Goal: Information Seeking & Learning: Find specific fact

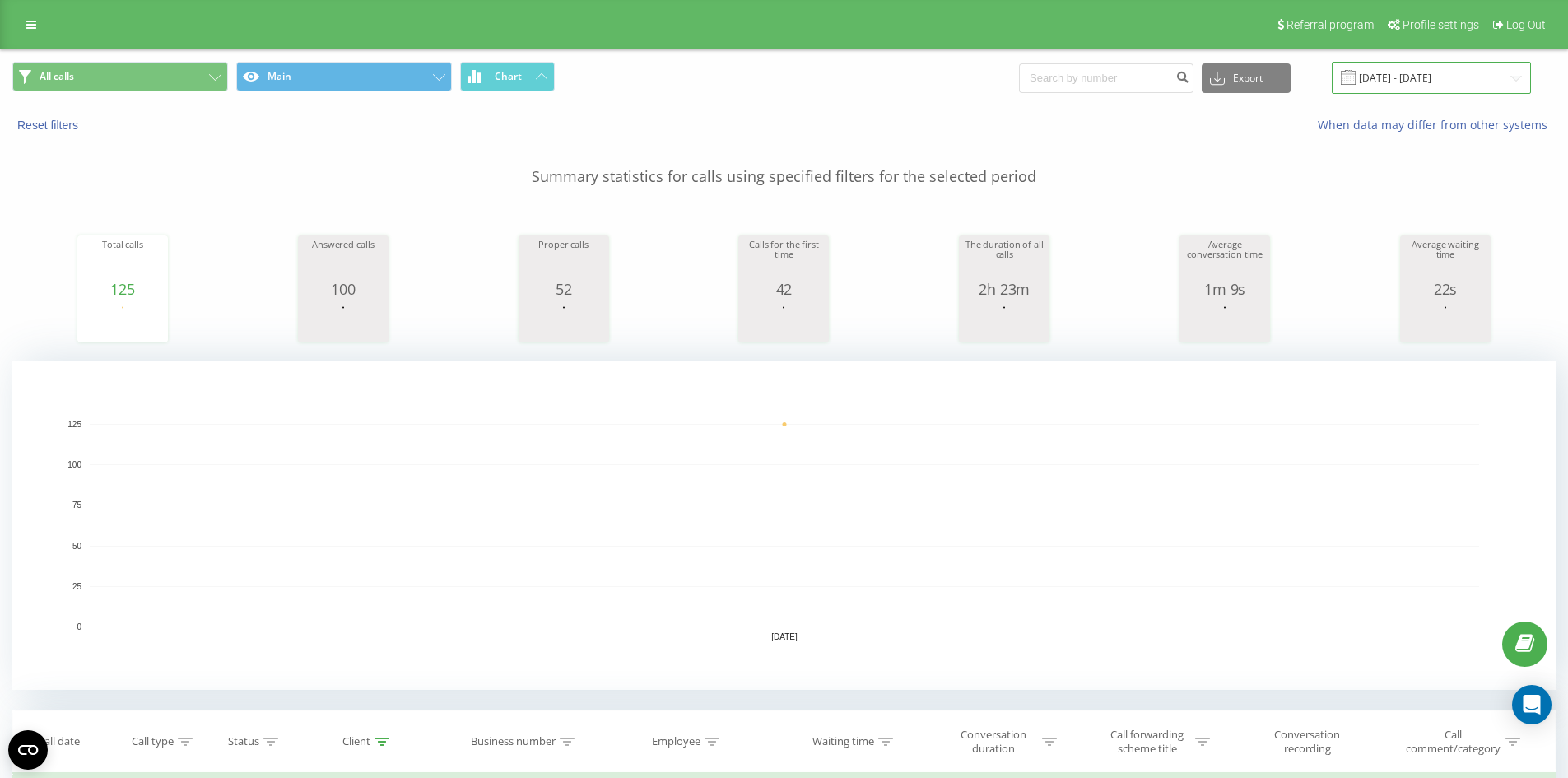
click at [1403, 74] on input "[DATE] - [DATE]" at bounding box center [1431, 78] width 199 height 32
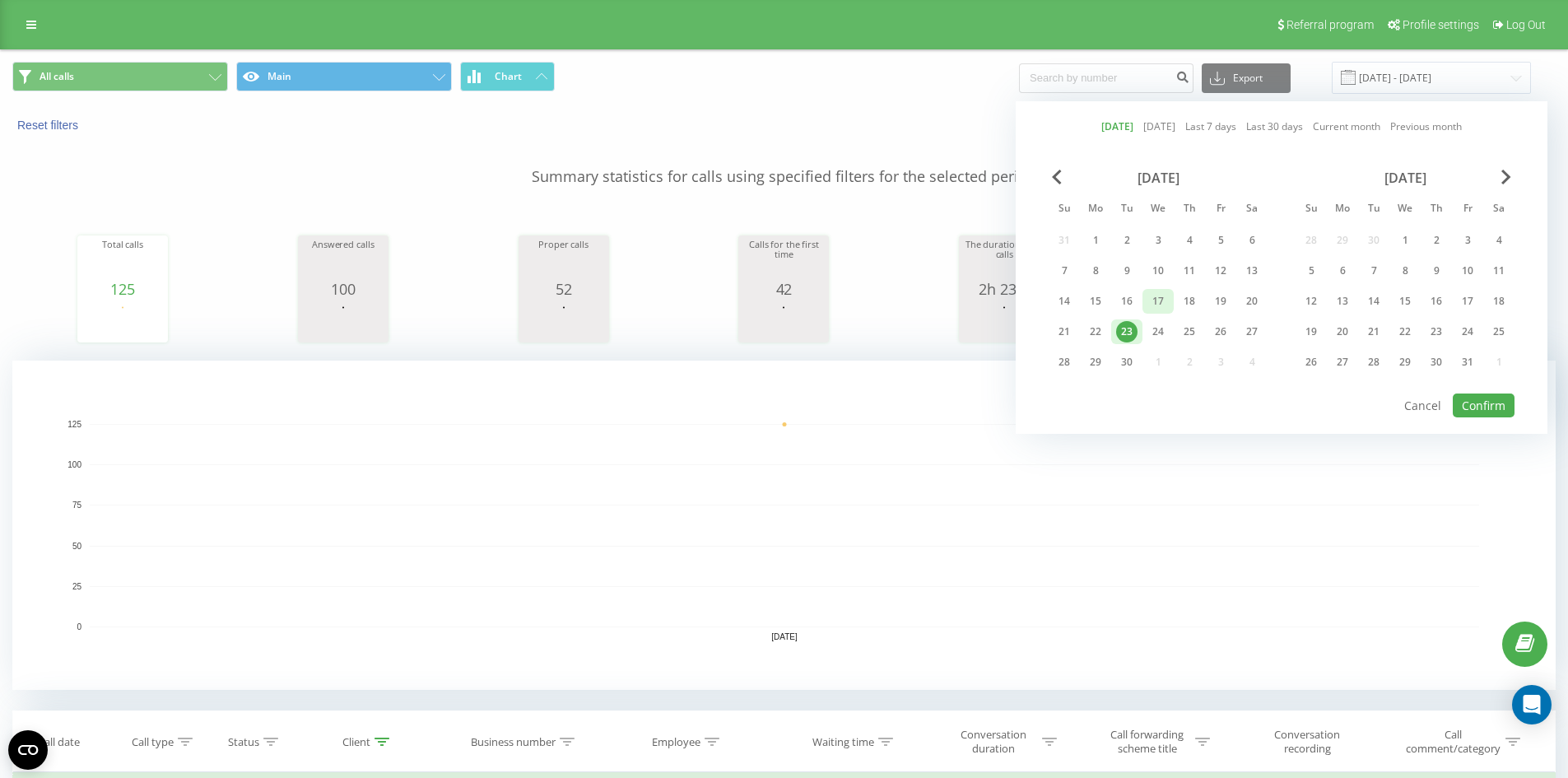
click at [1160, 293] on div "17" at bounding box center [1159, 301] width 21 height 21
click at [1486, 409] on button "Confirm" at bounding box center [1484, 405] width 62 height 24
type input "17.09.2025 - 17.09.2025"
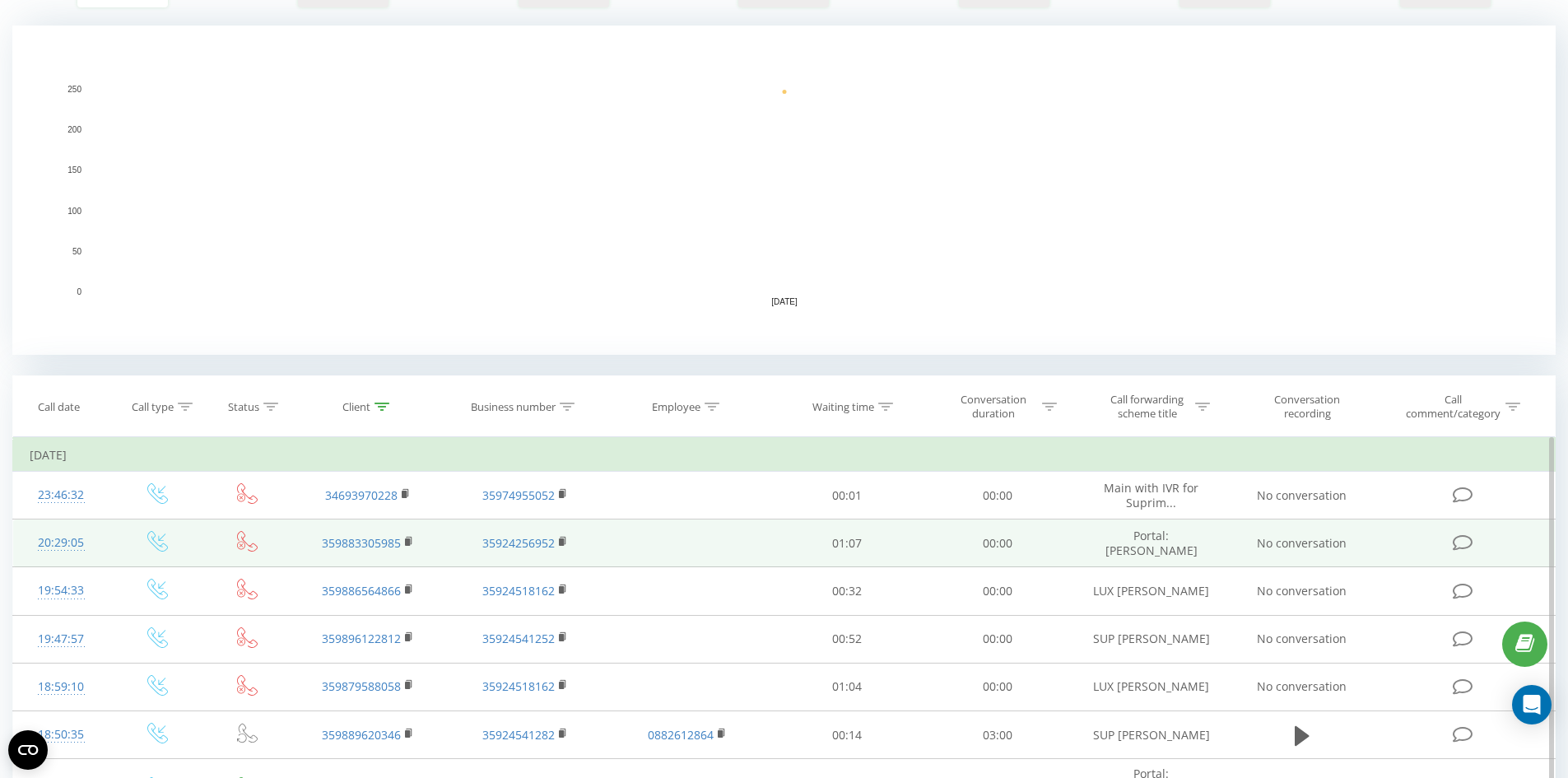
scroll to position [411, 0]
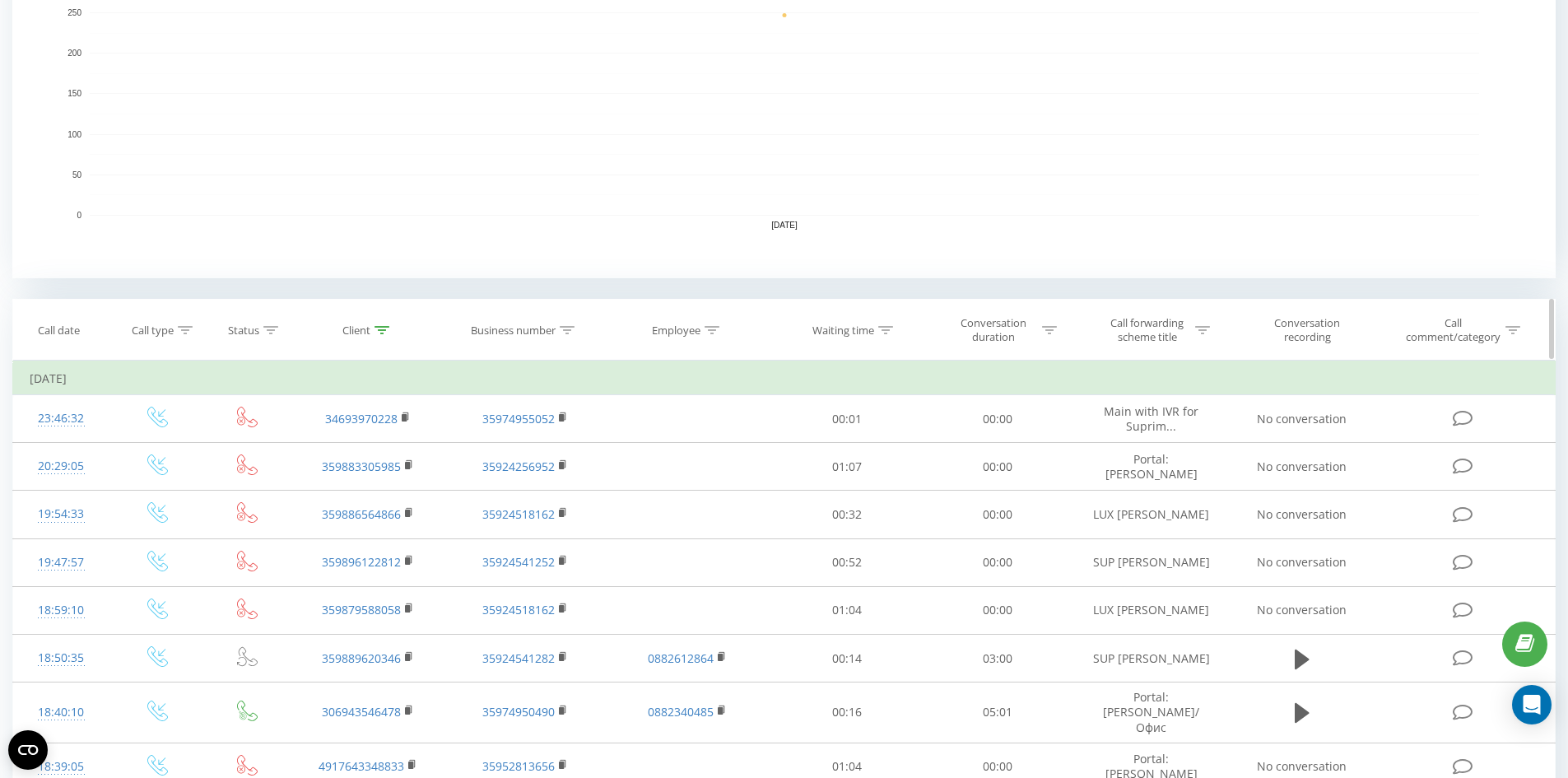
click at [709, 327] on icon at bounding box center [711, 330] width 15 height 8
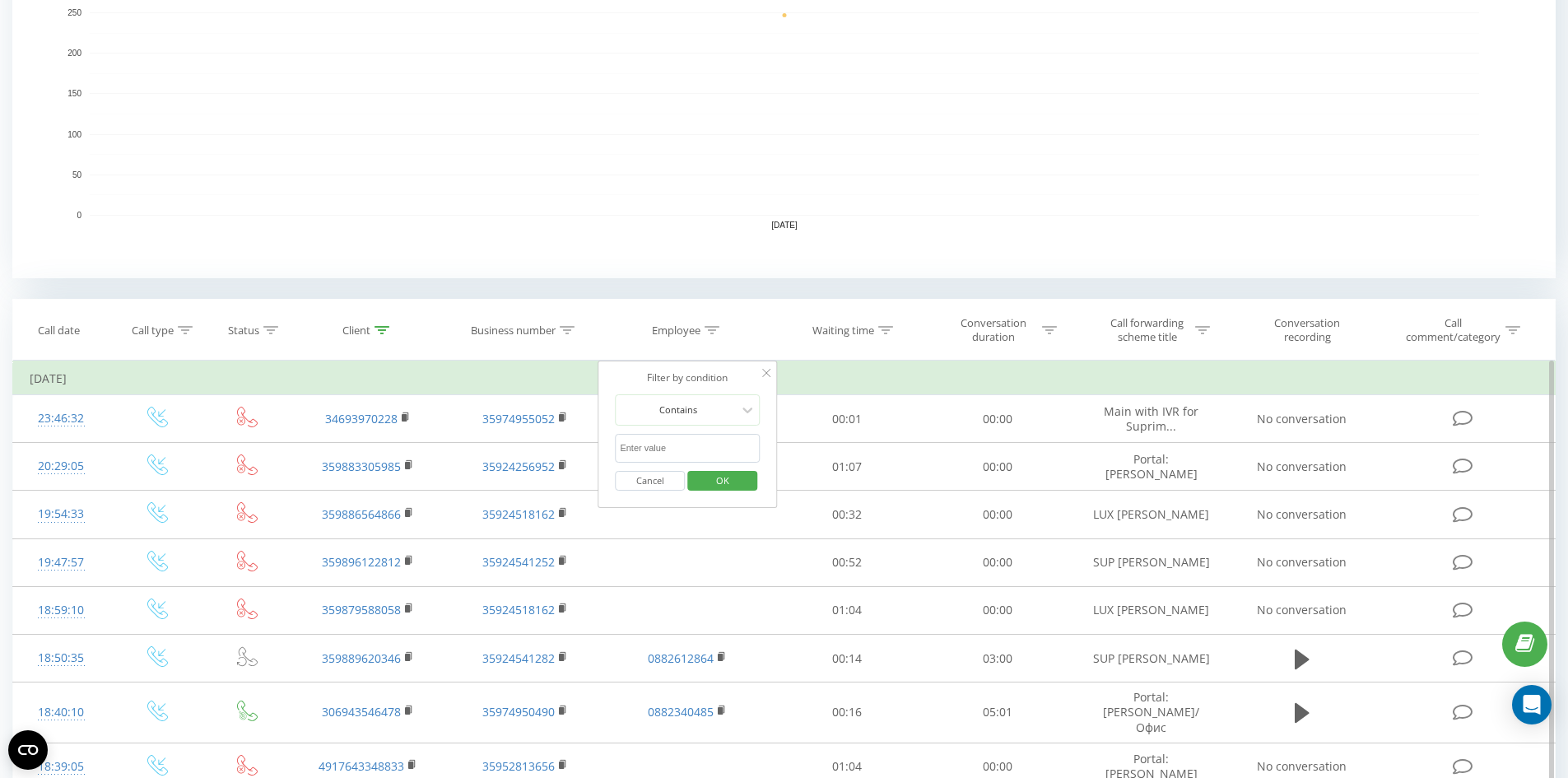
click at [660, 437] on input "text" at bounding box center [687, 448] width 145 height 29
type input "ива ива"
click button "OK" at bounding box center [722, 480] width 70 height 20
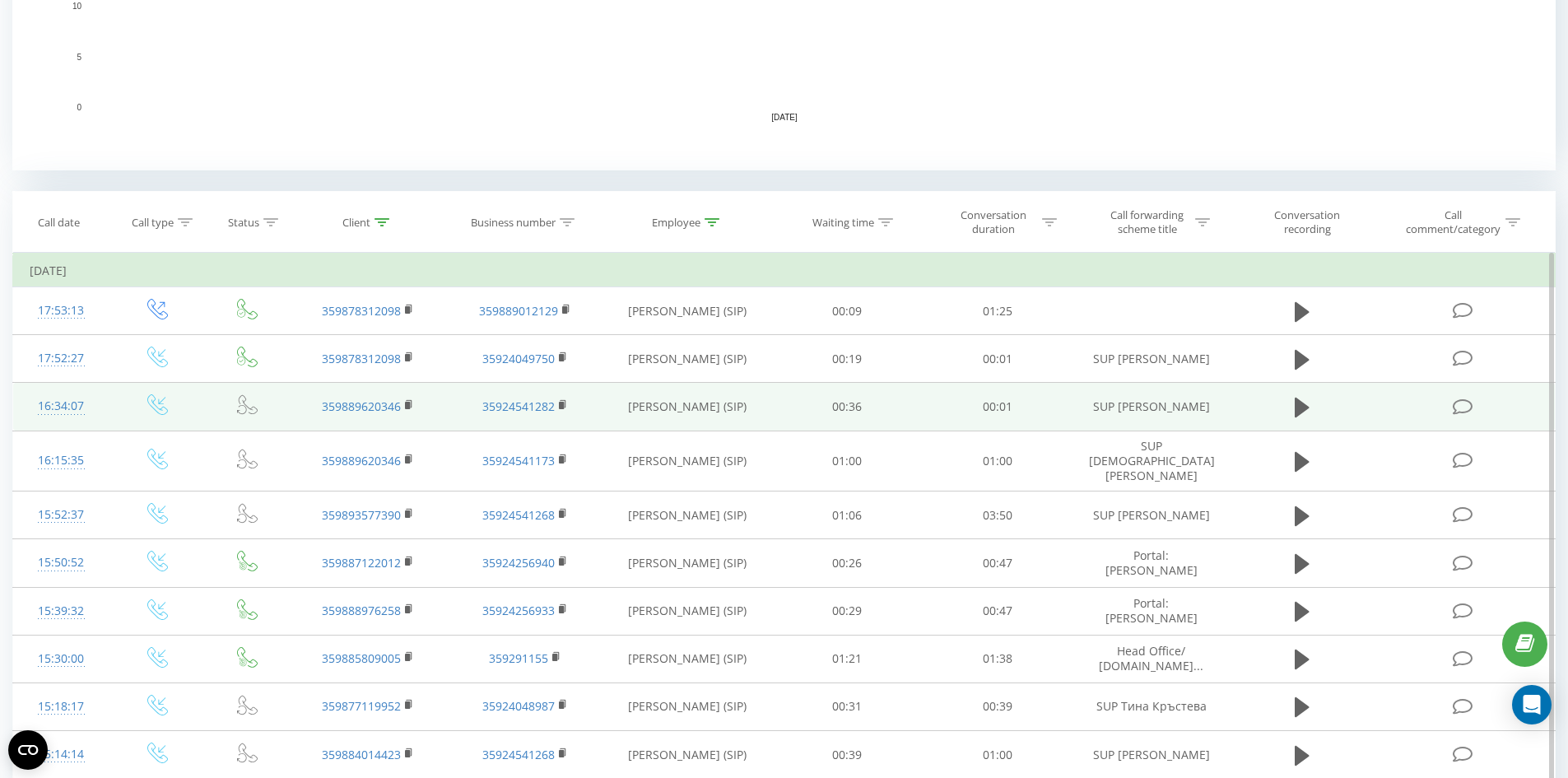
scroll to position [659, 0]
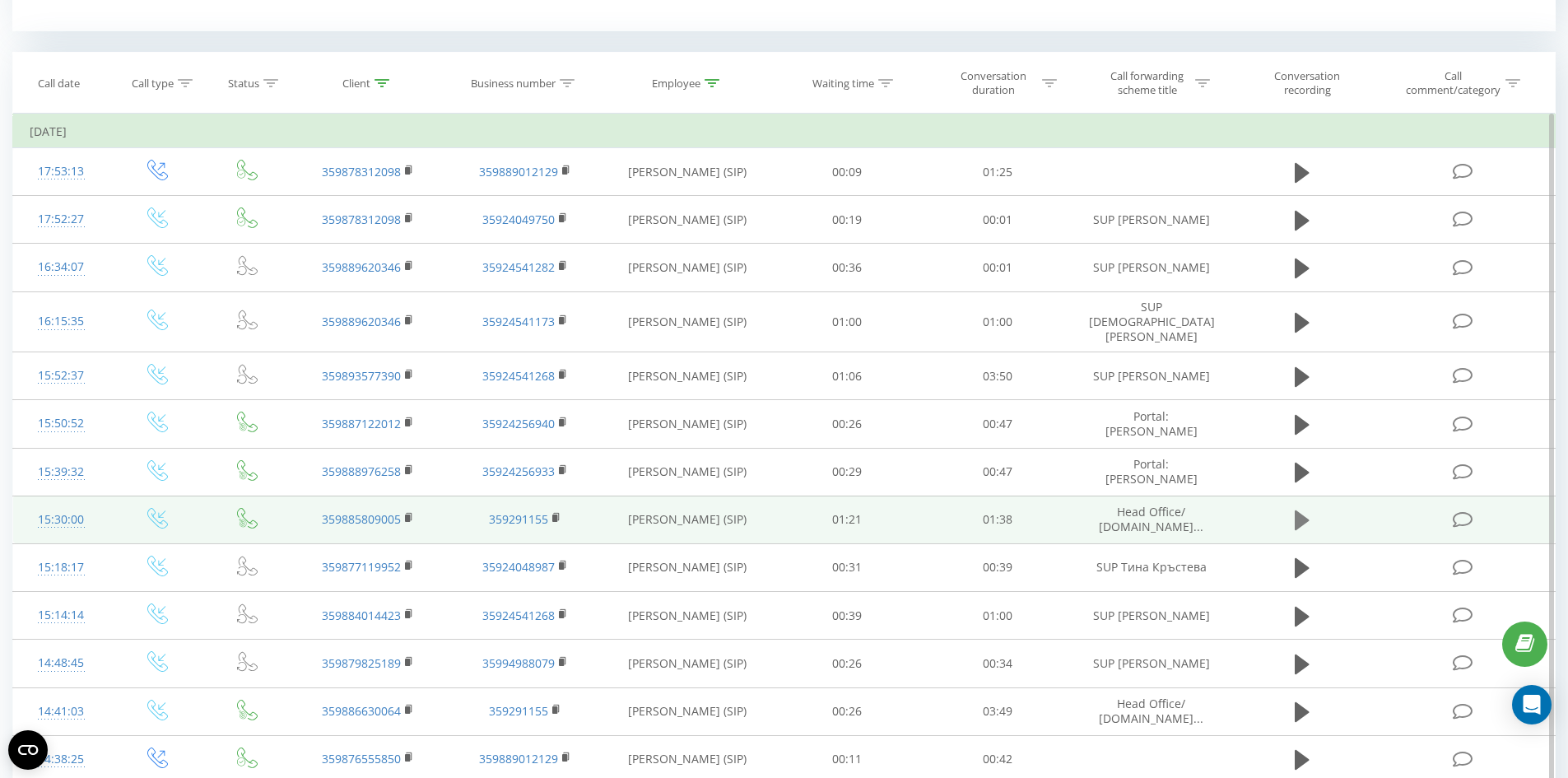
click at [1299, 510] on icon at bounding box center [1301, 520] width 15 height 19
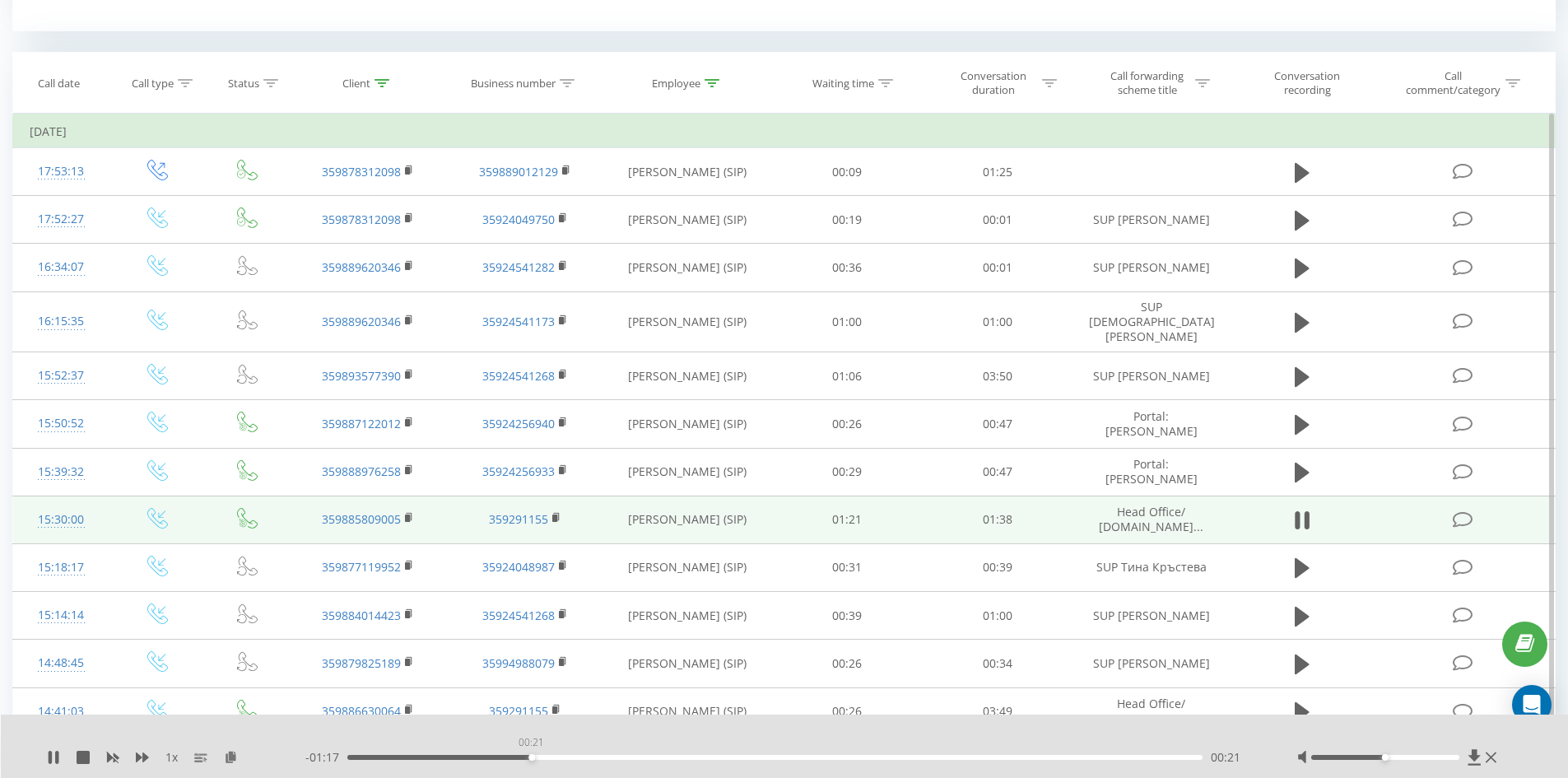
click at [531, 755] on div "00:21" at bounding box center [775, 757] width 856 height 5
click at [609, 754] on div "- 01:15 00:22 00:22" at bounding box center [781, 757] width 951 height 16
click at [610, 756] on div "00:30" at bounding box center [775, 757] width 856 height 5
drag, startPoint x: 1387, startPoint y: 757, endPoint x: 1478, endPoint y: 760, distance: 91.0
click at [1478, 760] on div at bounding box center [1399, 757] width 204 height 16
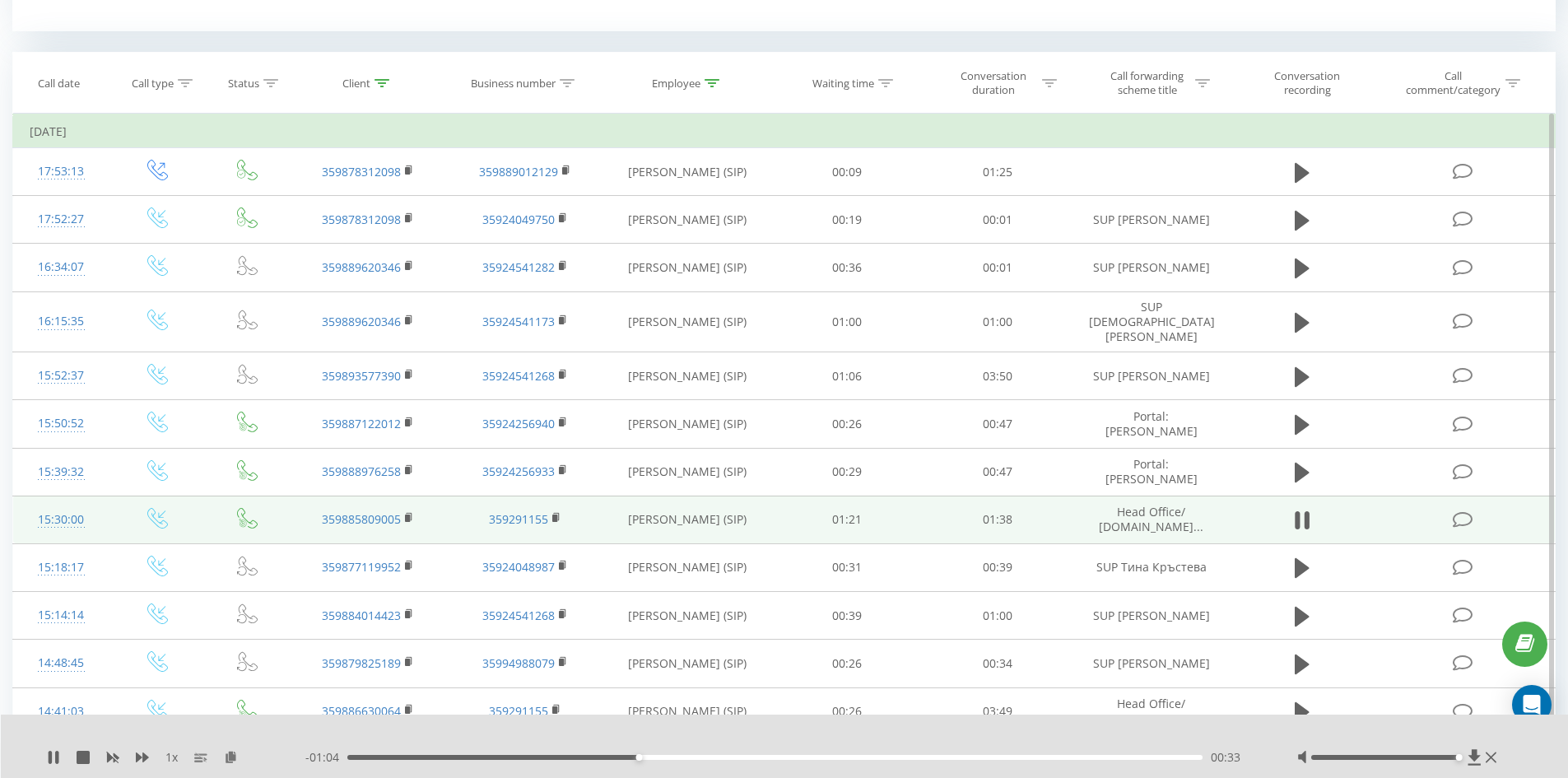
click at [687, 756] on div "00:33" at bounding box center [775, 757] width 856 height 5
click at [763, 752] on div "- 00:58 00:39 00:39" at bounding box center [781, 757] width 951 height 16
click at [781, 763] on div "- 00:58 00:40 00:40" at bounding box center [781, 757] width 951 height 16
click at [781, 755] on div "00:40" at bounding box center [775, 757] width 856 height 5
click at [1493, 753] on icon at bounding box center [1490, 758] width 11 height 14
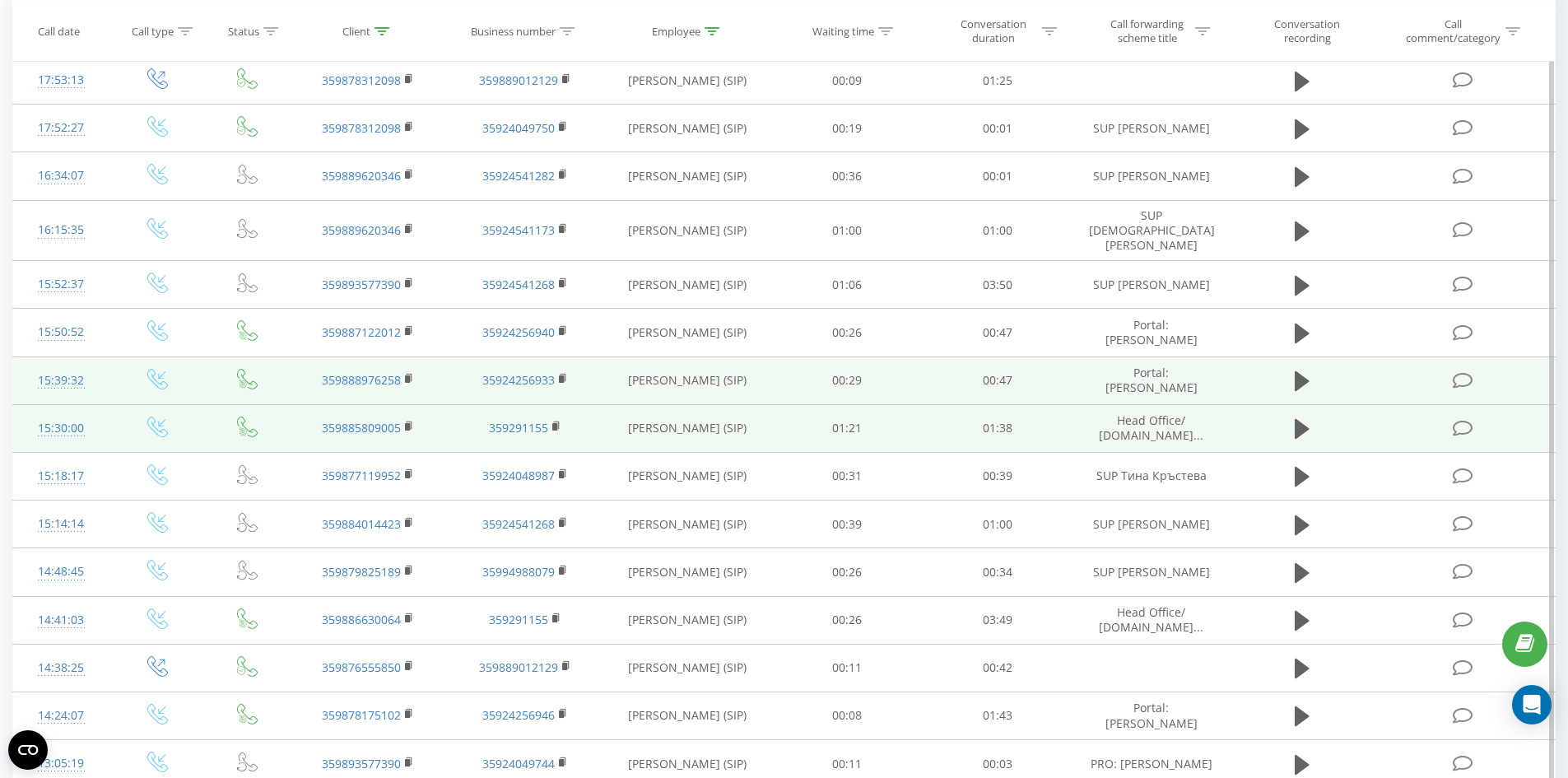
scroll to position [823, 0]
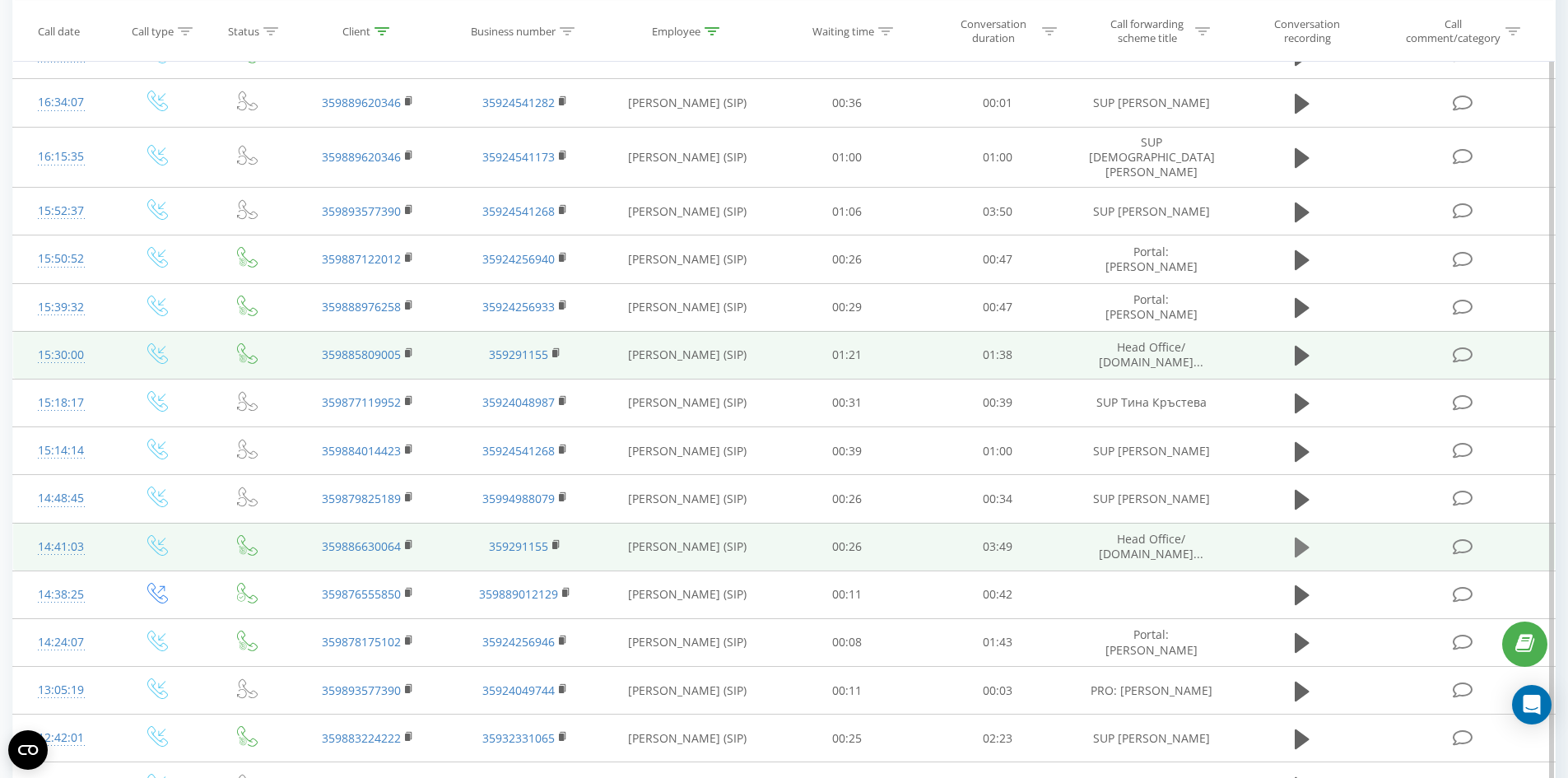
click at [1310, 535] on button at bounding box center [1301, 546] width 24 height 24
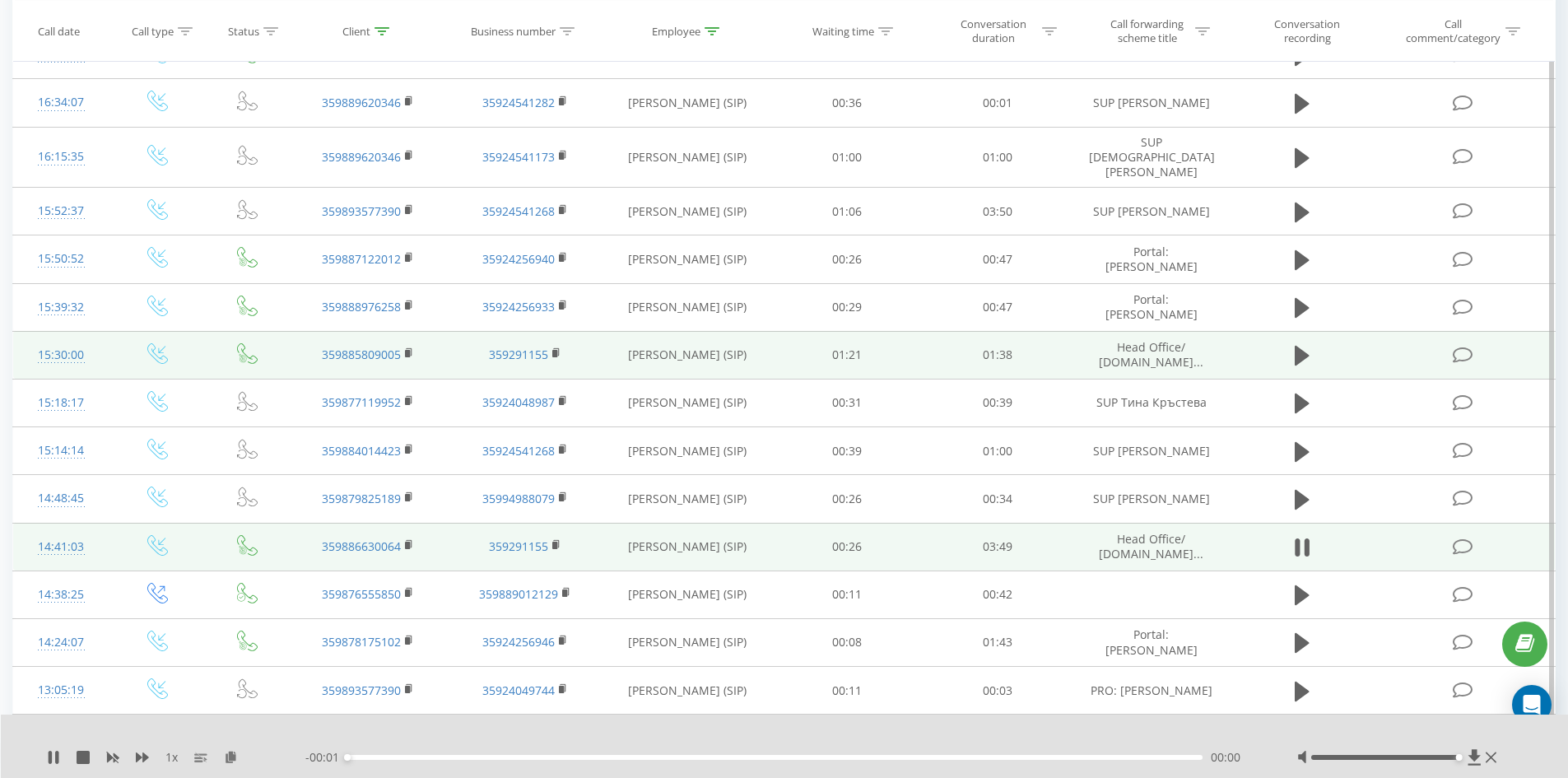
click at [540, 758] on div "00:00" at bounding box center [775, 757] width 856 height 5
click at [615, 758] on div "01:11" at bounding box center [775, 757] width 856 height 5
click at [686, 757] on div "01:14" at bounding box center [775, 757] width 856 height 5
click at [751, 757] on div "01:48" at bounding box center [775, 757] width 856 height 5
click at [817, 755] on div "02:06" at bounding box center [775, 757] width 856 height 5
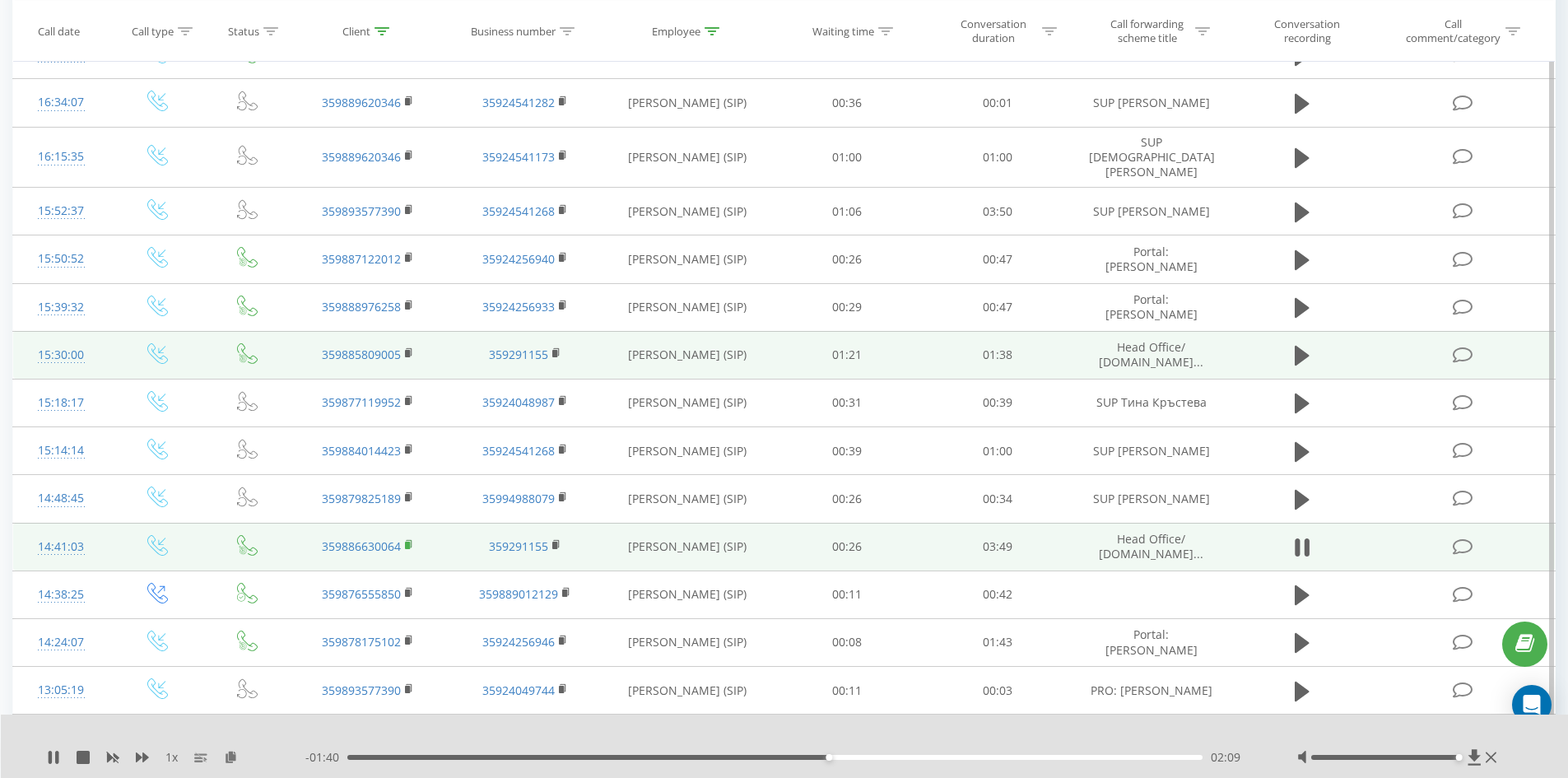
click at [408, 541] on rect at bounding box center [407, 545] width 5 height 8
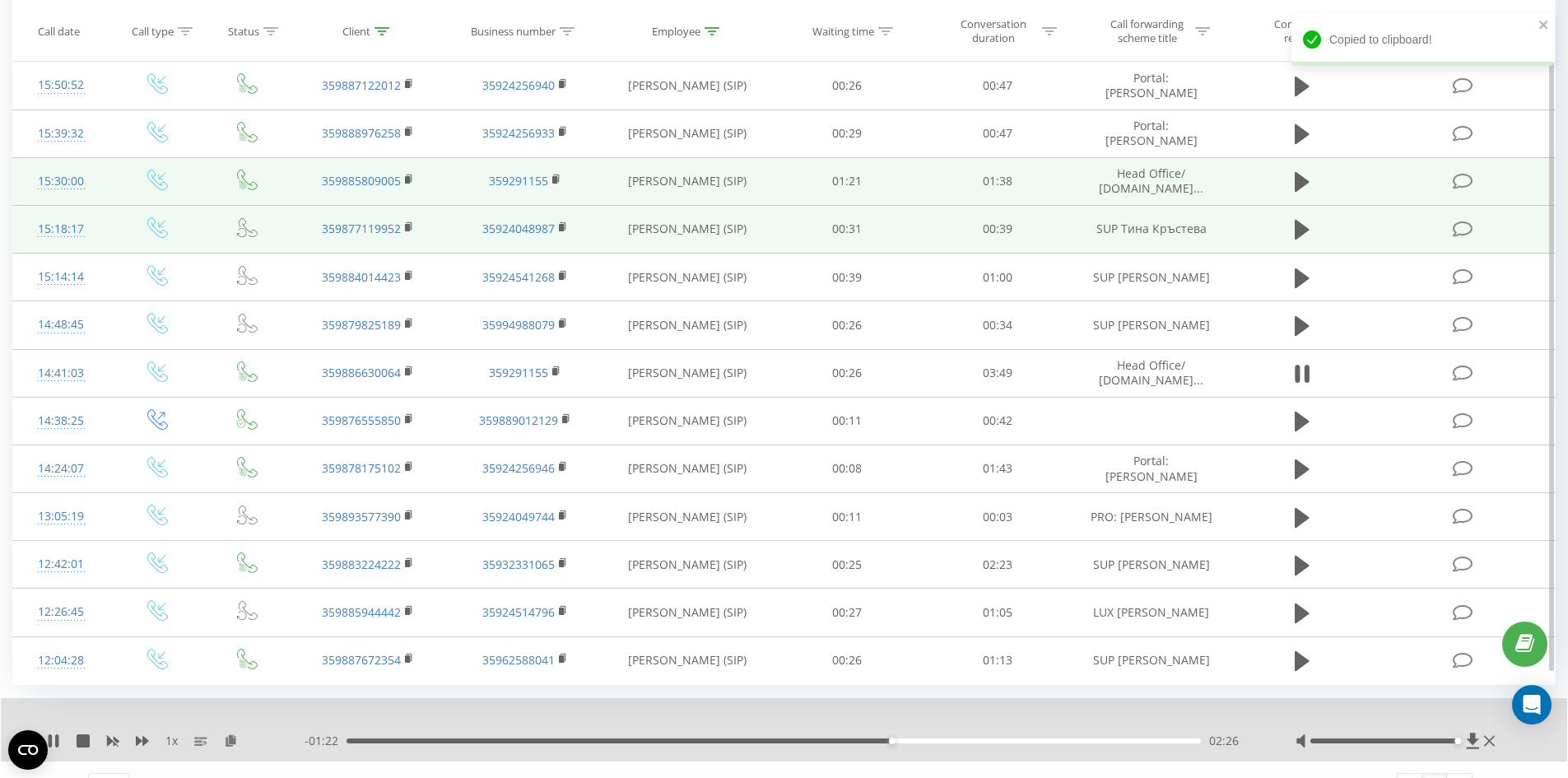
scroll to position [1016, 0]
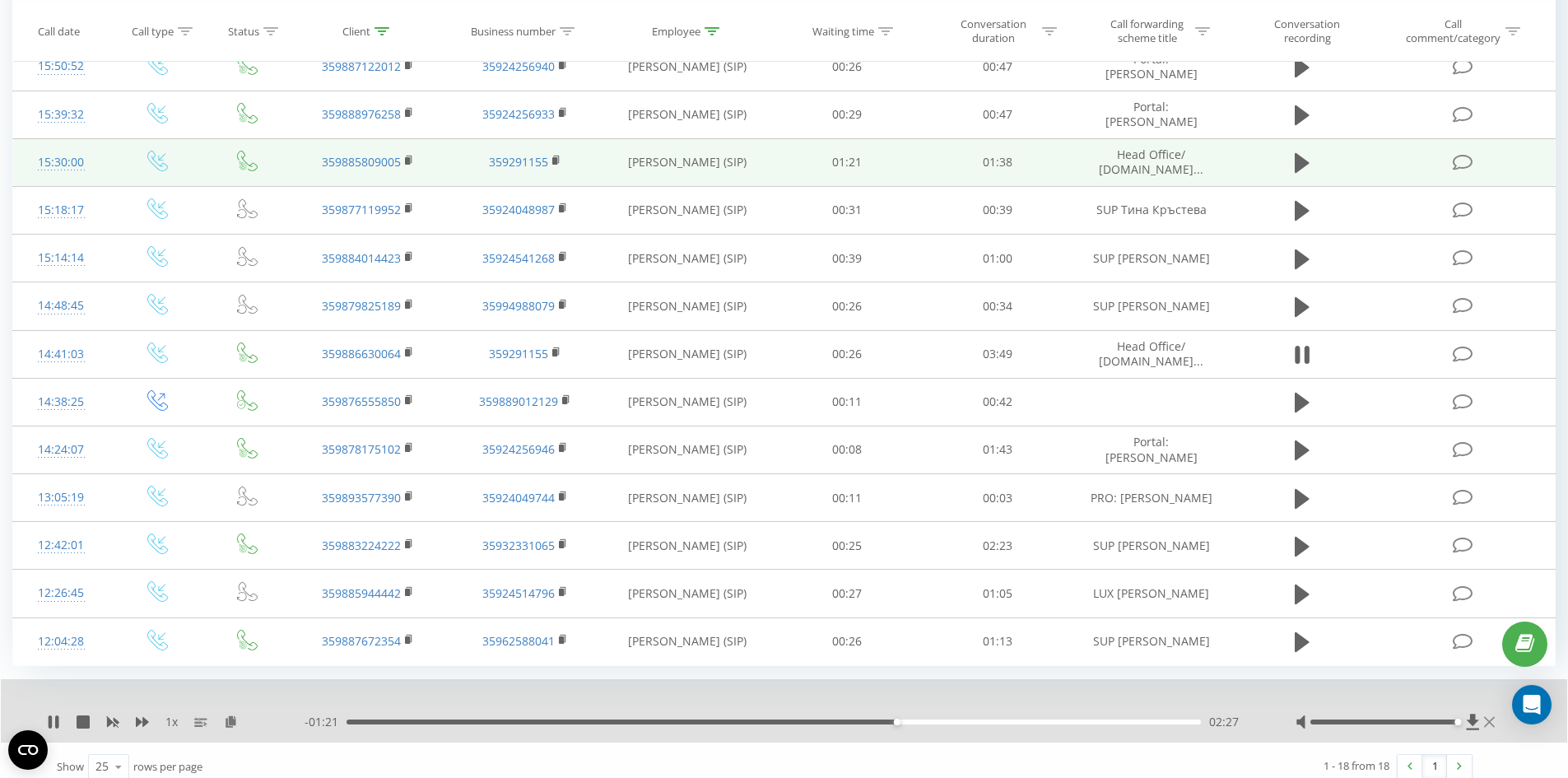
click at [1488, 716] on icon at bounding box center [1489, 721] width 11 height 11
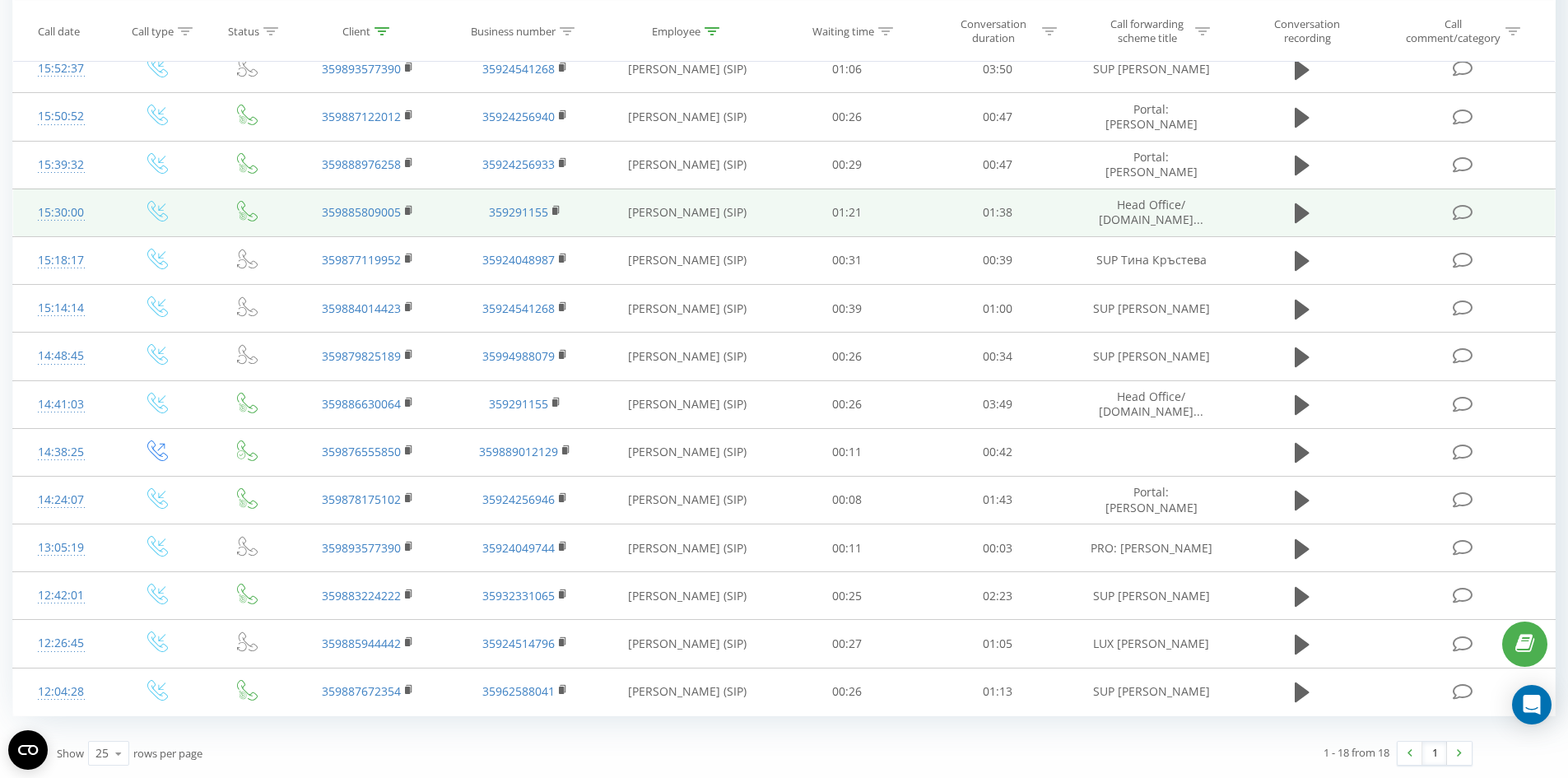
scroll to position [953, 0]
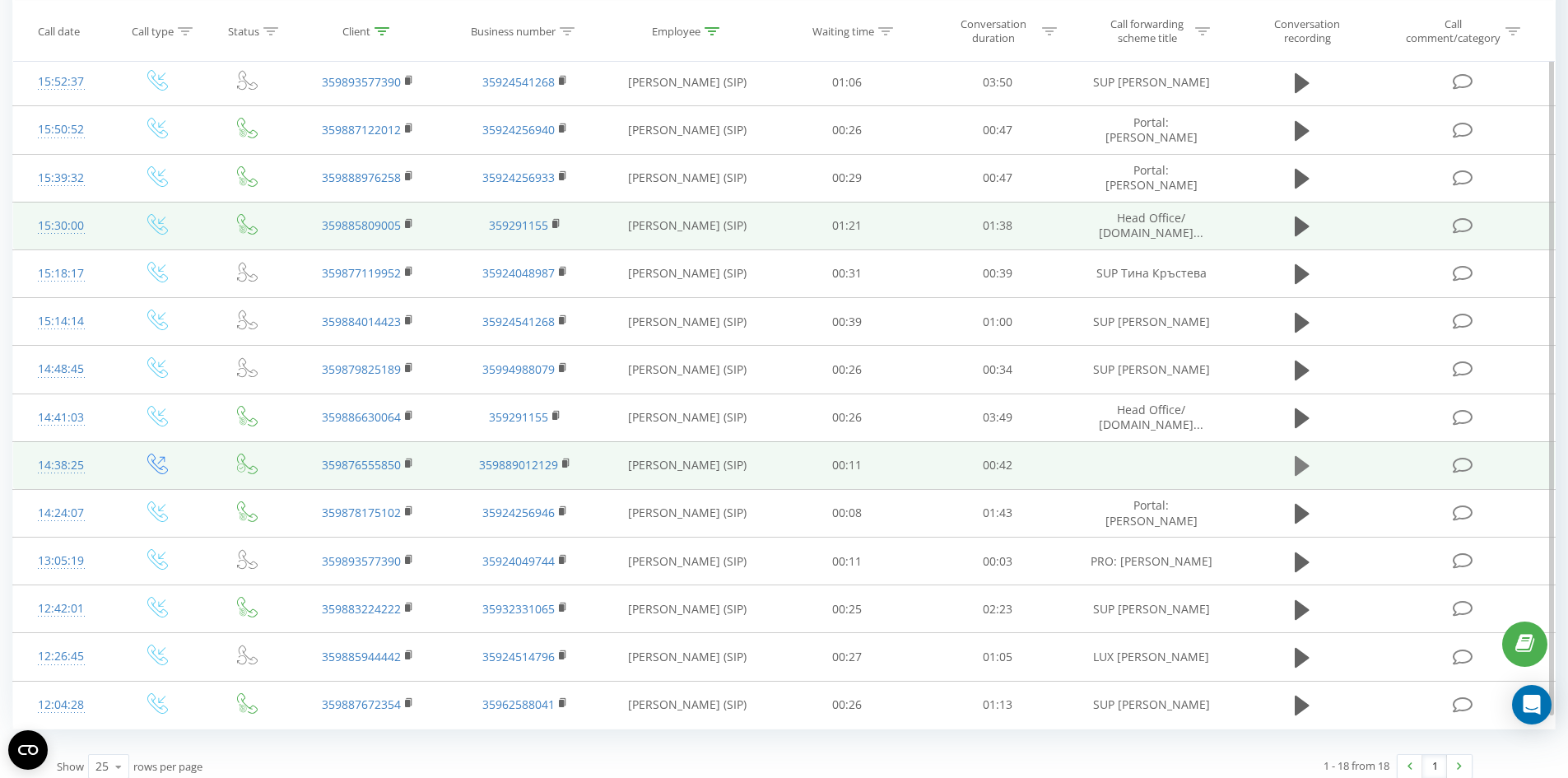
click at [1306, 457] on icon at bounding box center [1301, 466] width 15 height 23
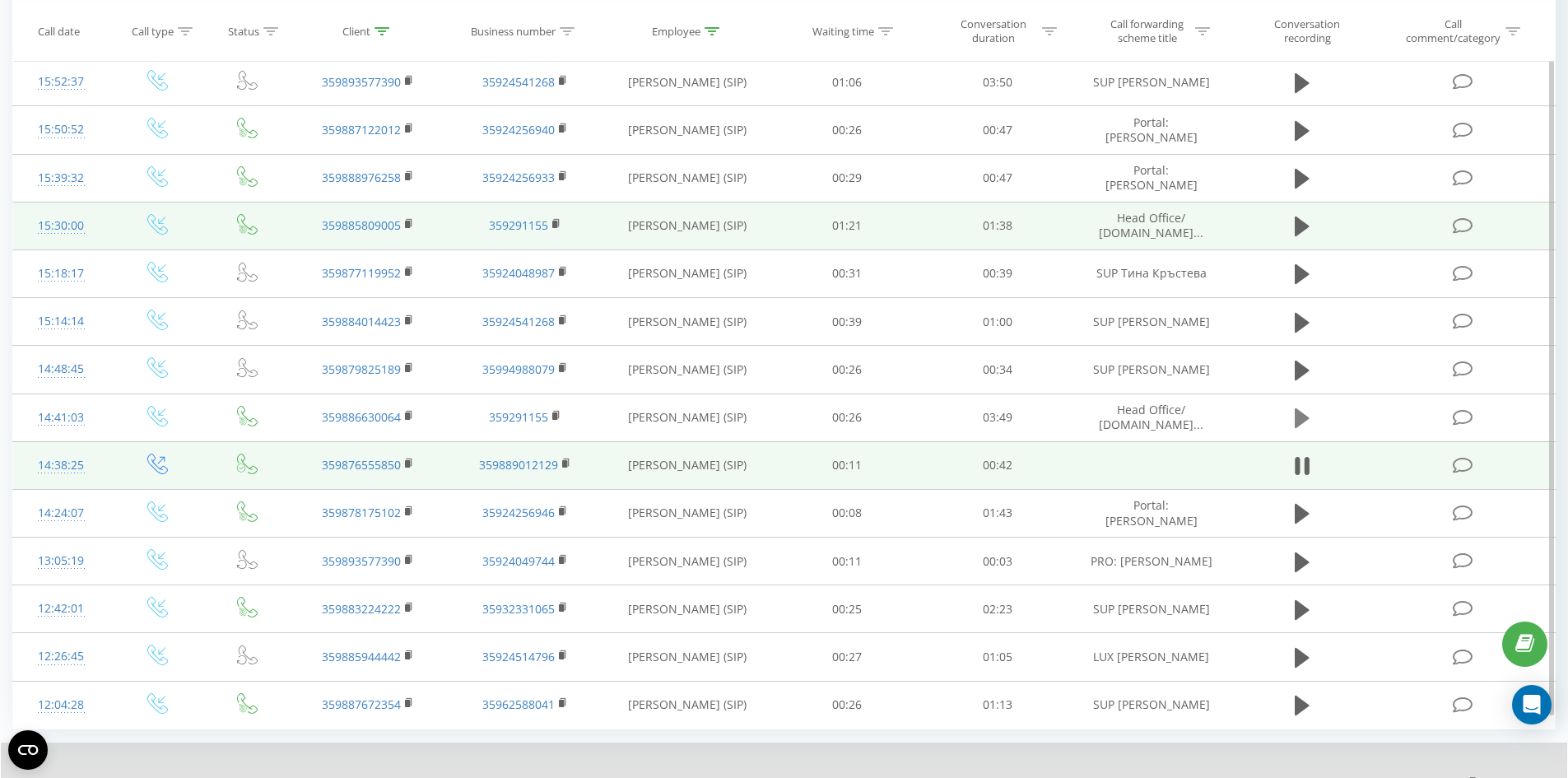
click at [1301, 406] on icon at bounding box center [1301, 418] width 15 height 23
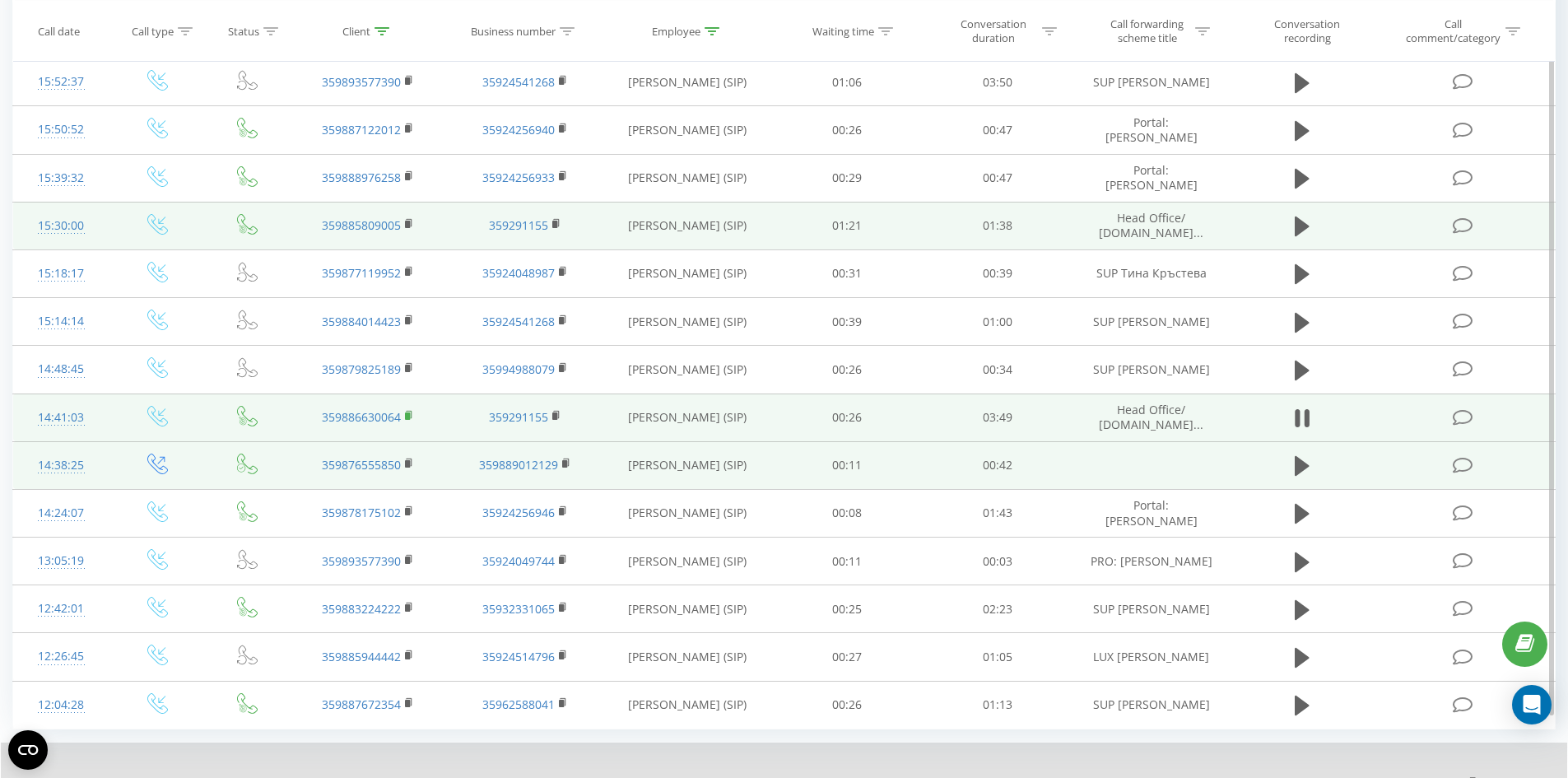
click at [408, 412] on rect at bounding box center [407, 416] width 5 height 8
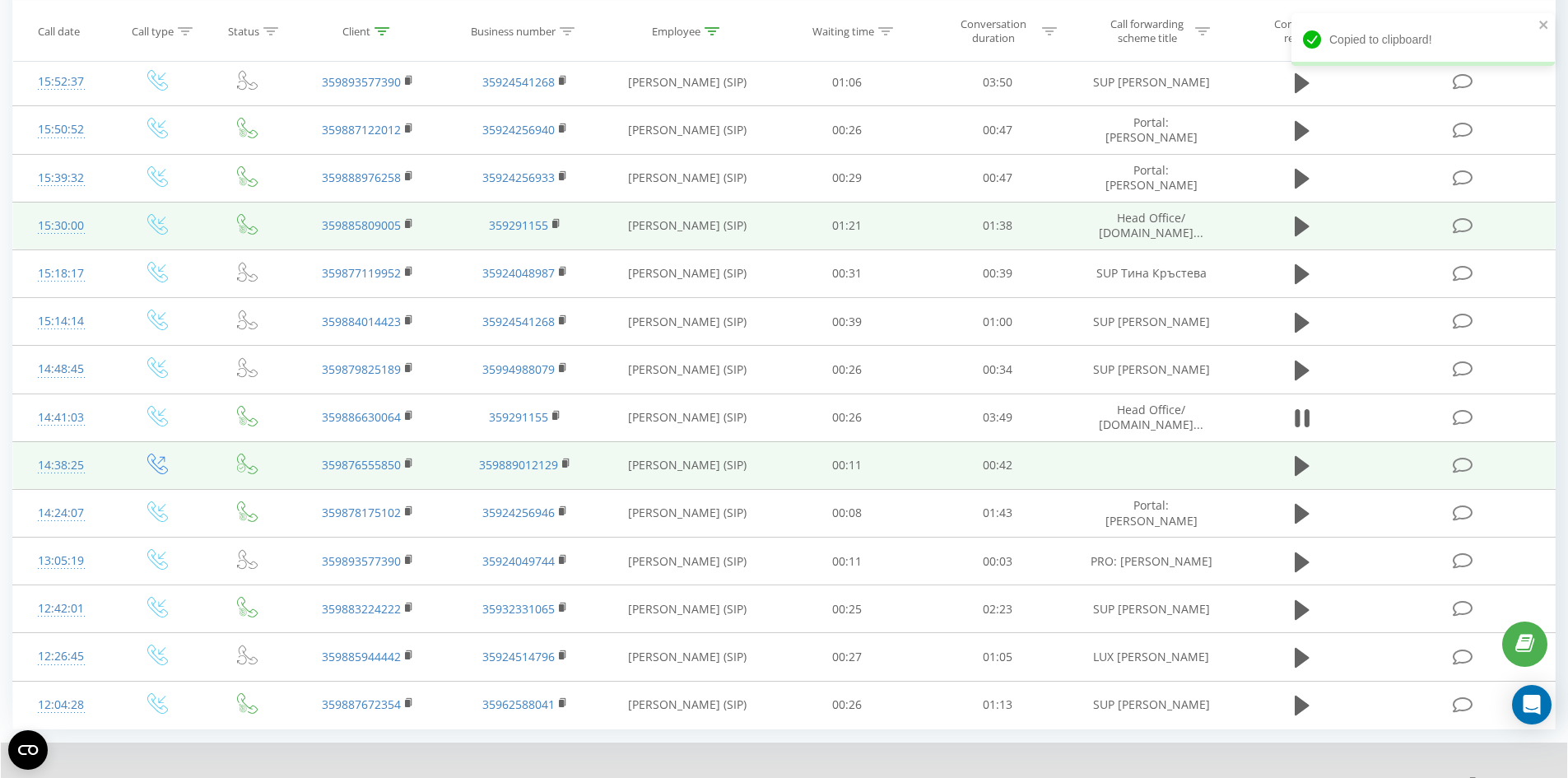
click at [1491, 777] on icon at bounding box center [1489, 784] width 11 height 11
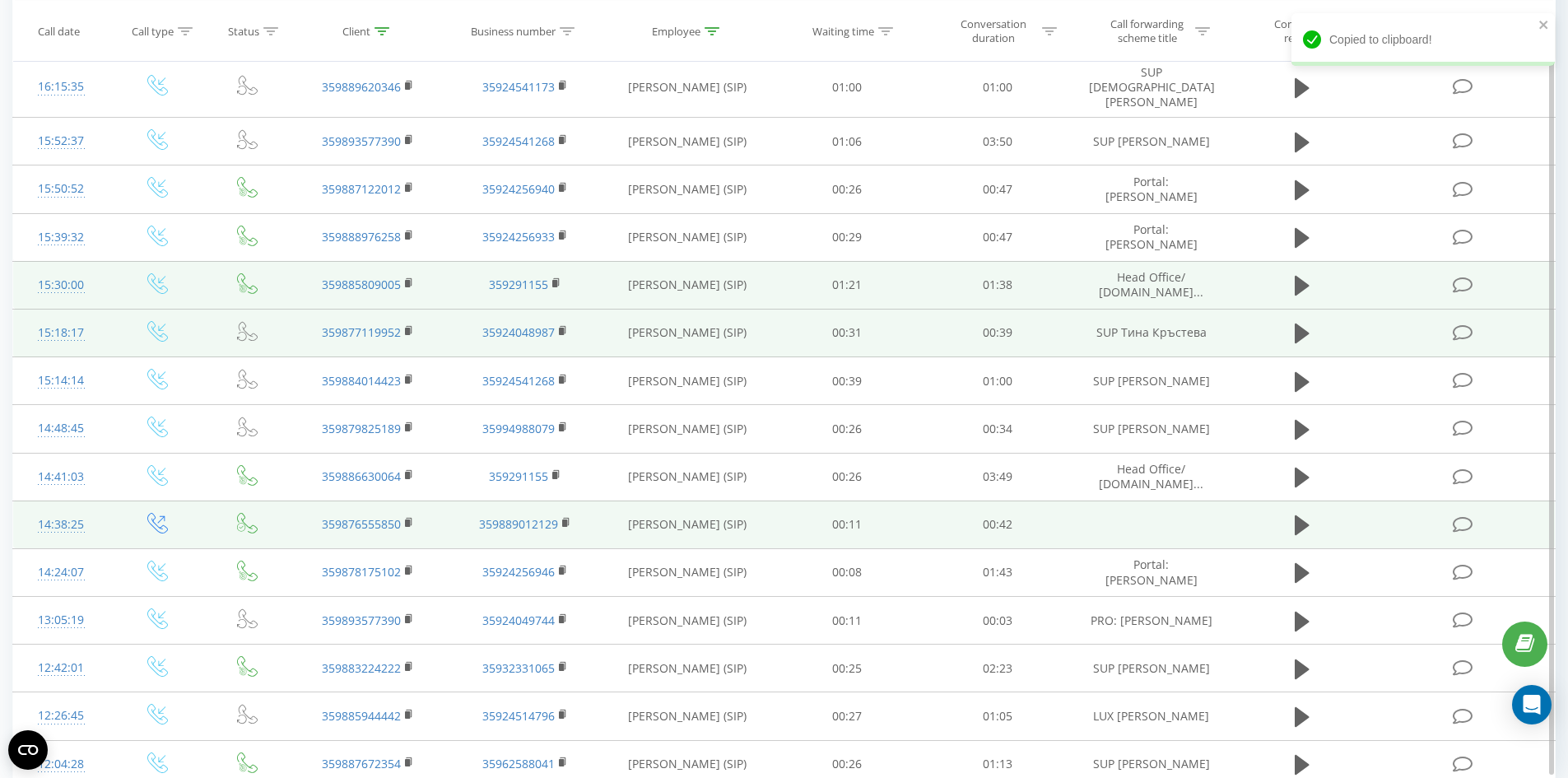
scroll to position [870, 0]
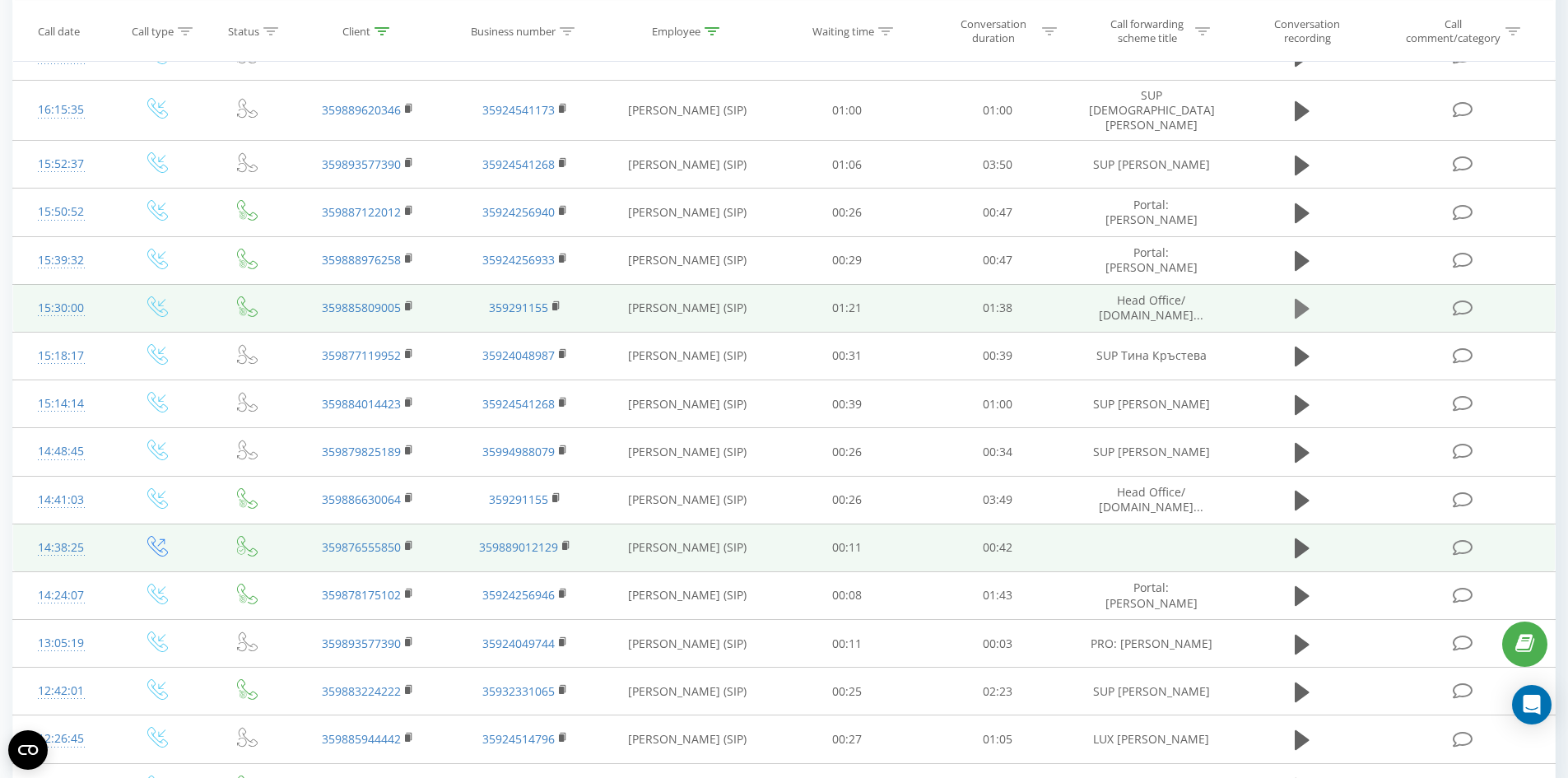
click at [1303, 299] on icon at bounding box center [1301, 308] width 15 height 19
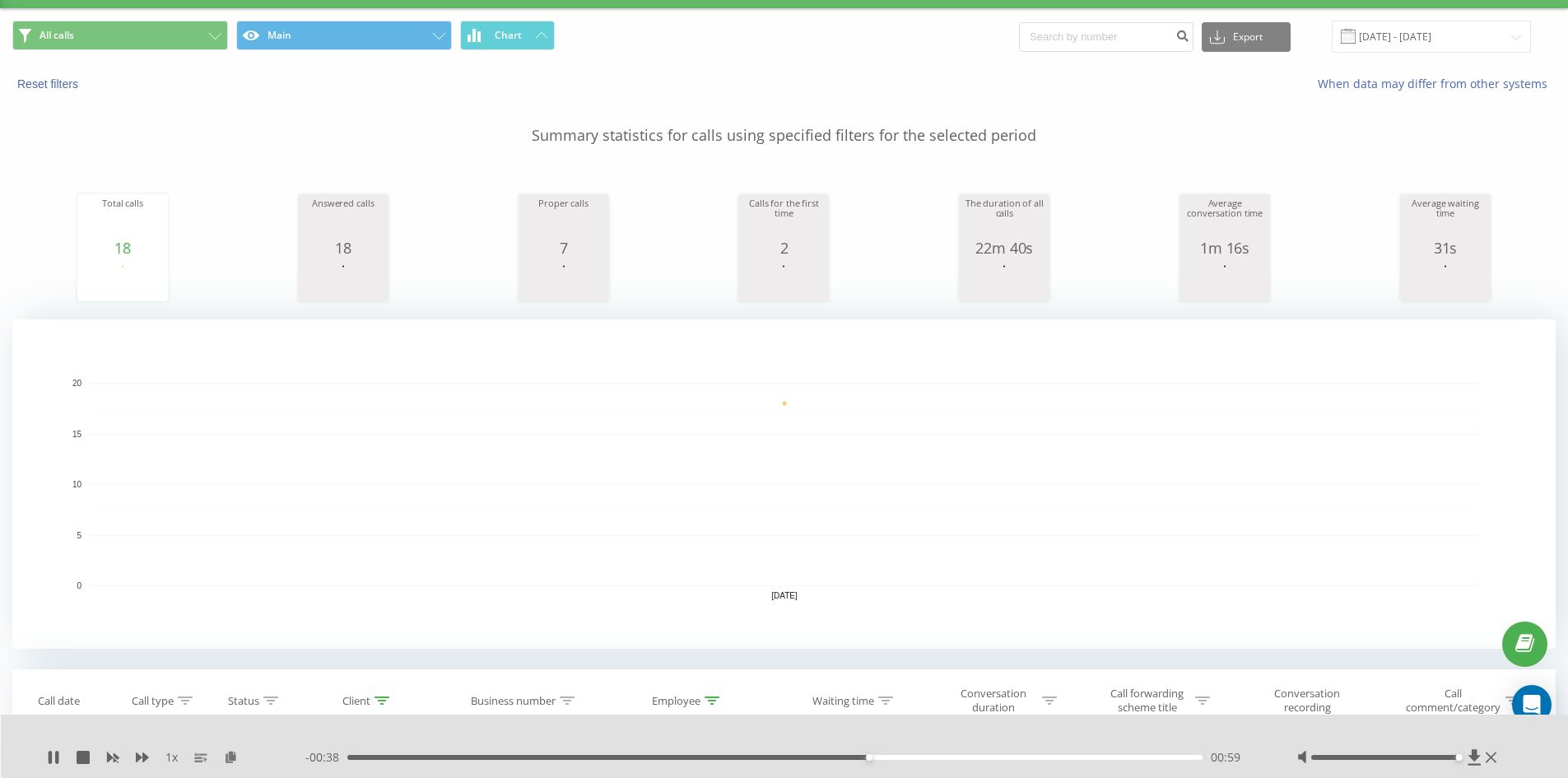
scroll to position [0, 0]
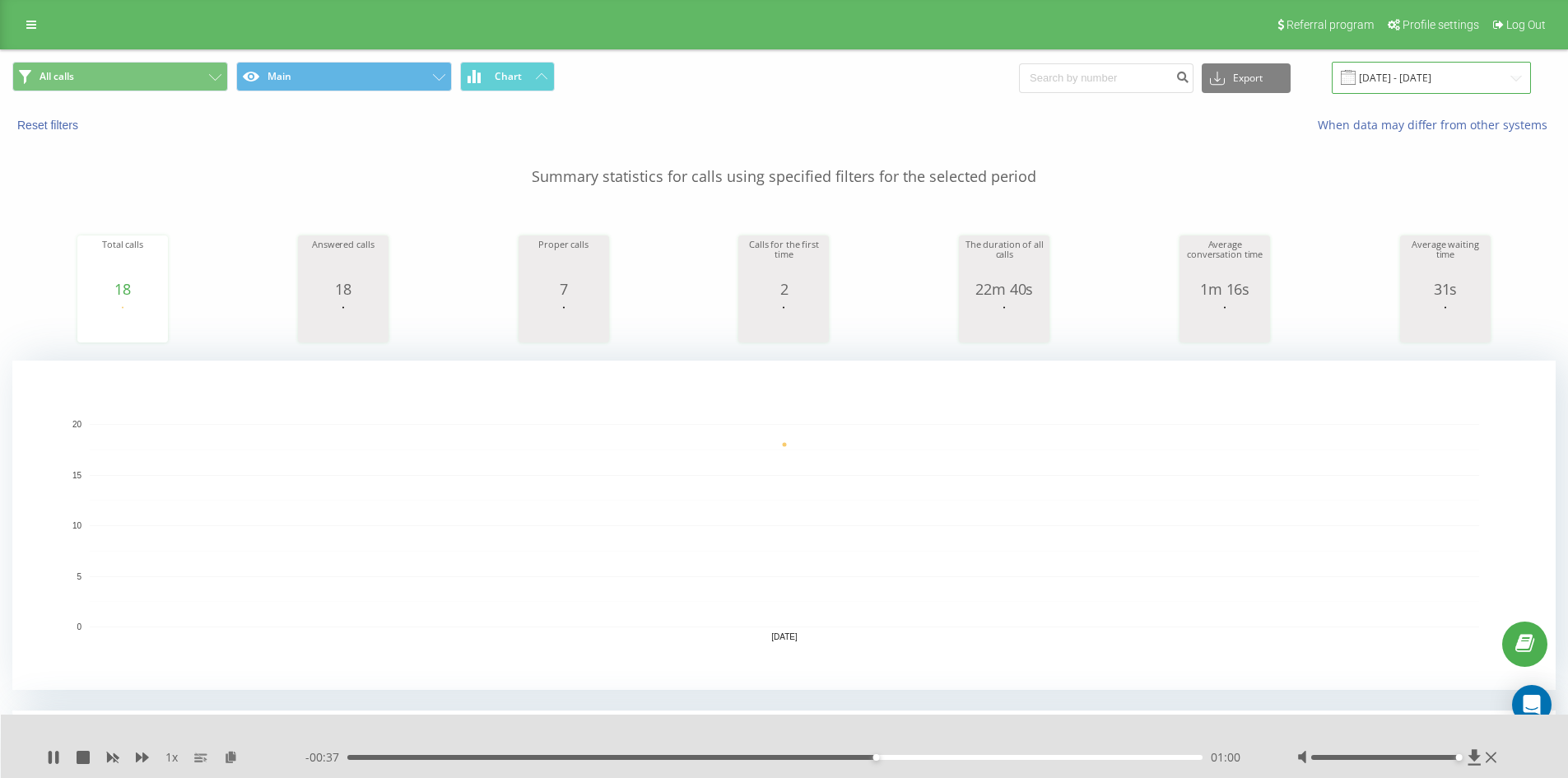
click at [1435, 79] on input "17.09.2025 - 17.09.2025" at bounding box center [1431, 78] width 199 height 32
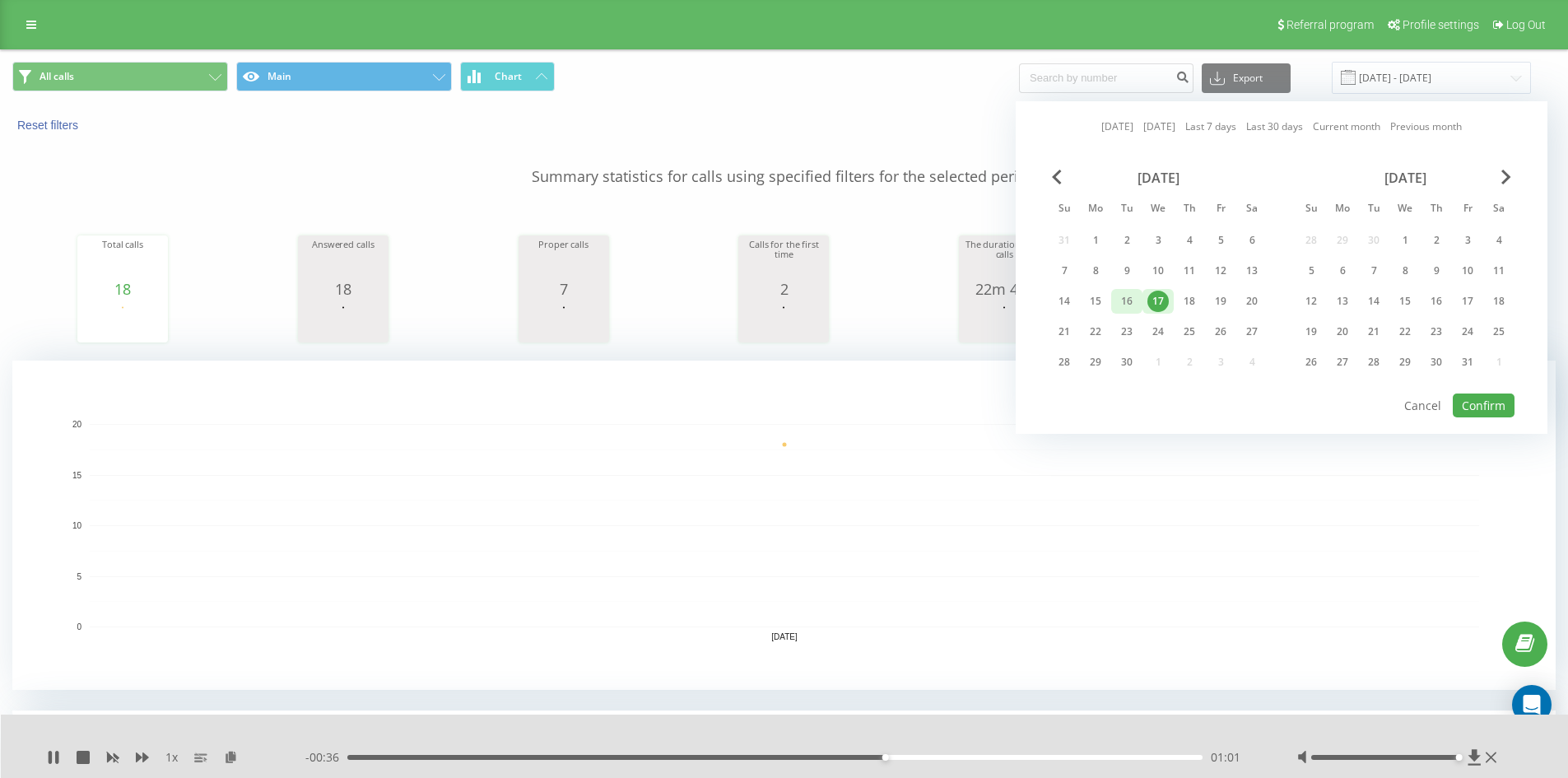
click at [1130, 302] on div "16" at bounding box center [1127, 301] width 21 height 21
click at [1494, 414] on button "Confirm" at bounding box center [1484, 405] width 62 height 24
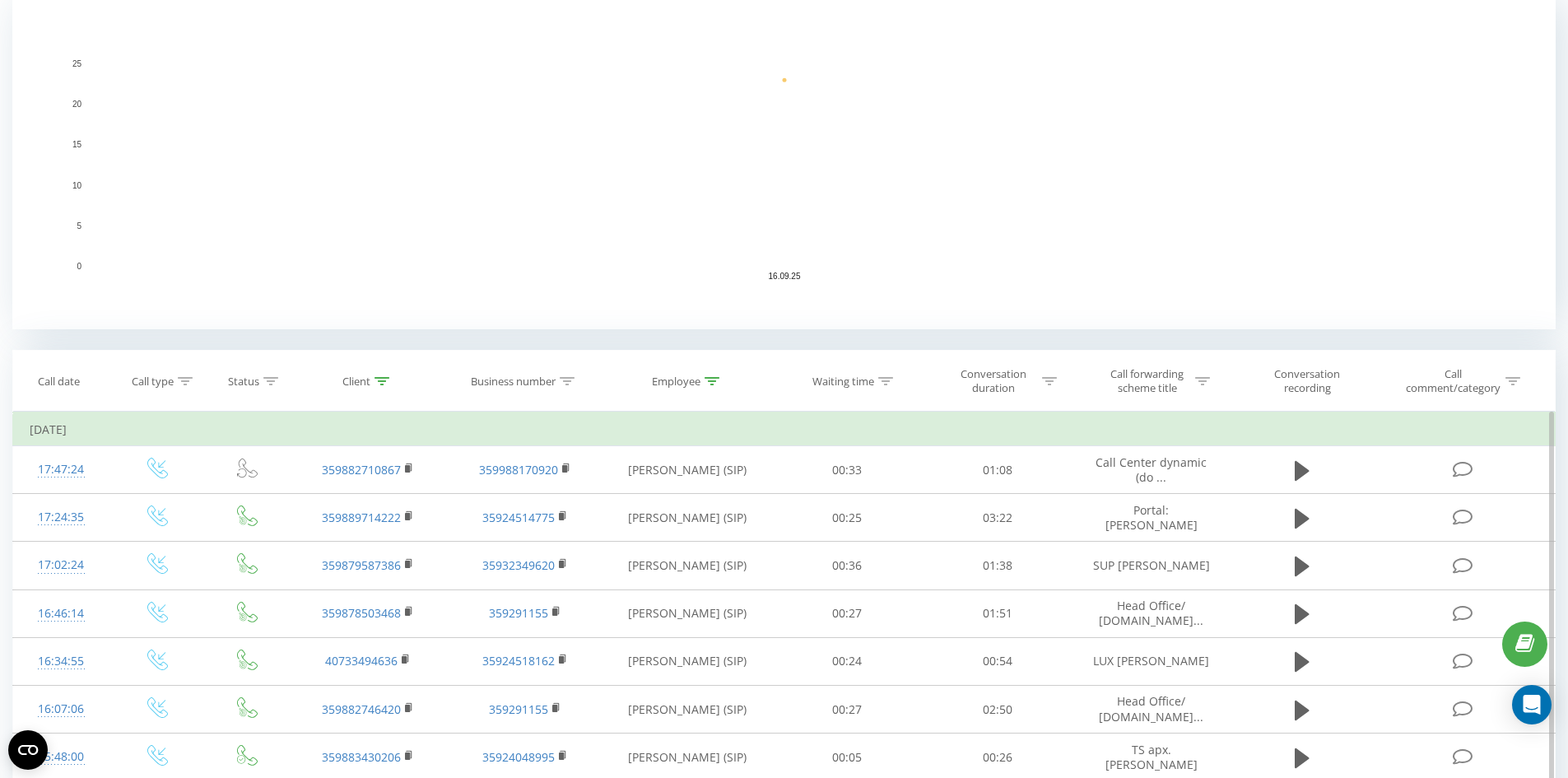
scroll to position [494, 0]
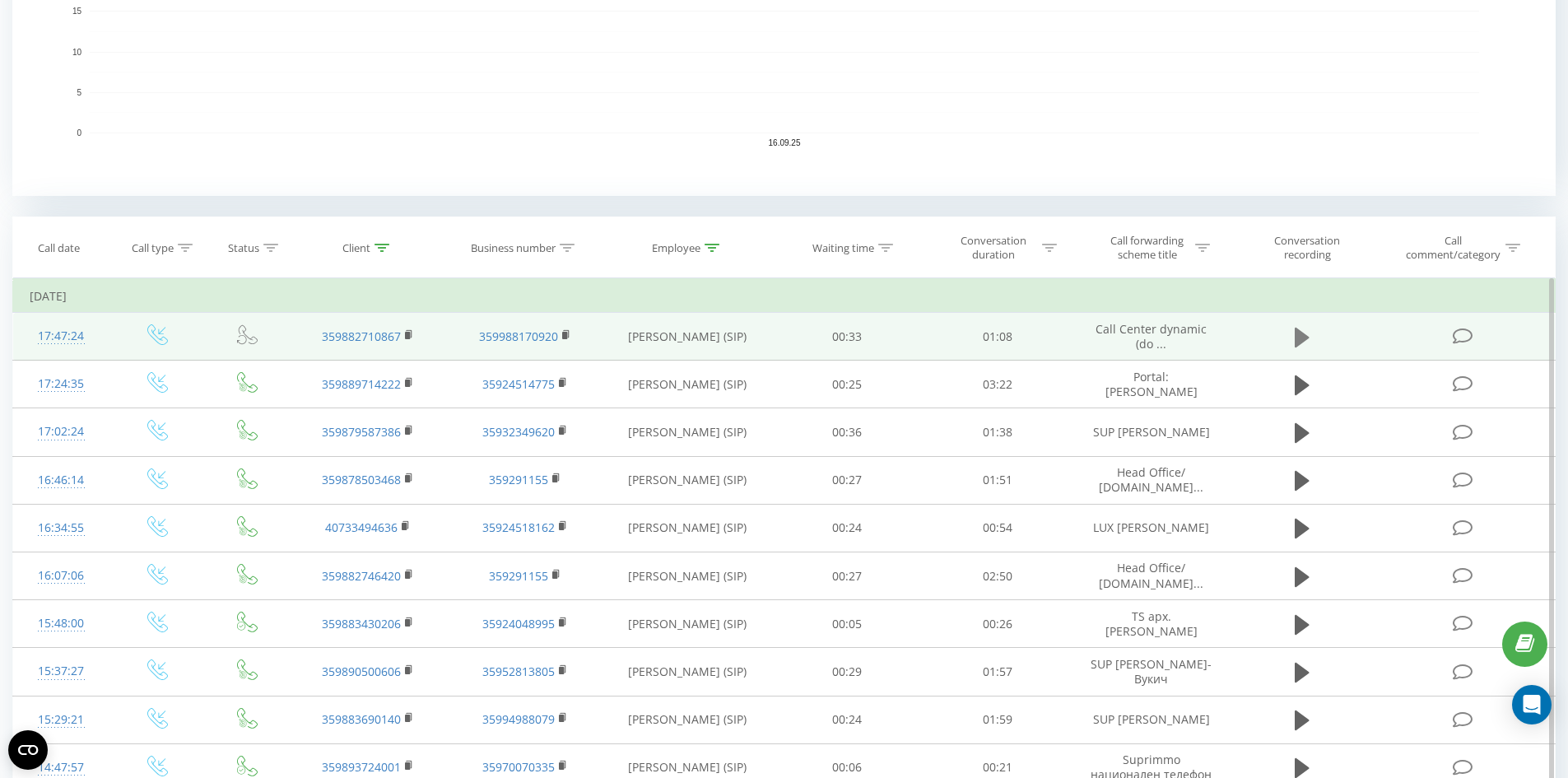
click at [1295, 345] on icon at bounding box center [1301, 337] width 15 height 19
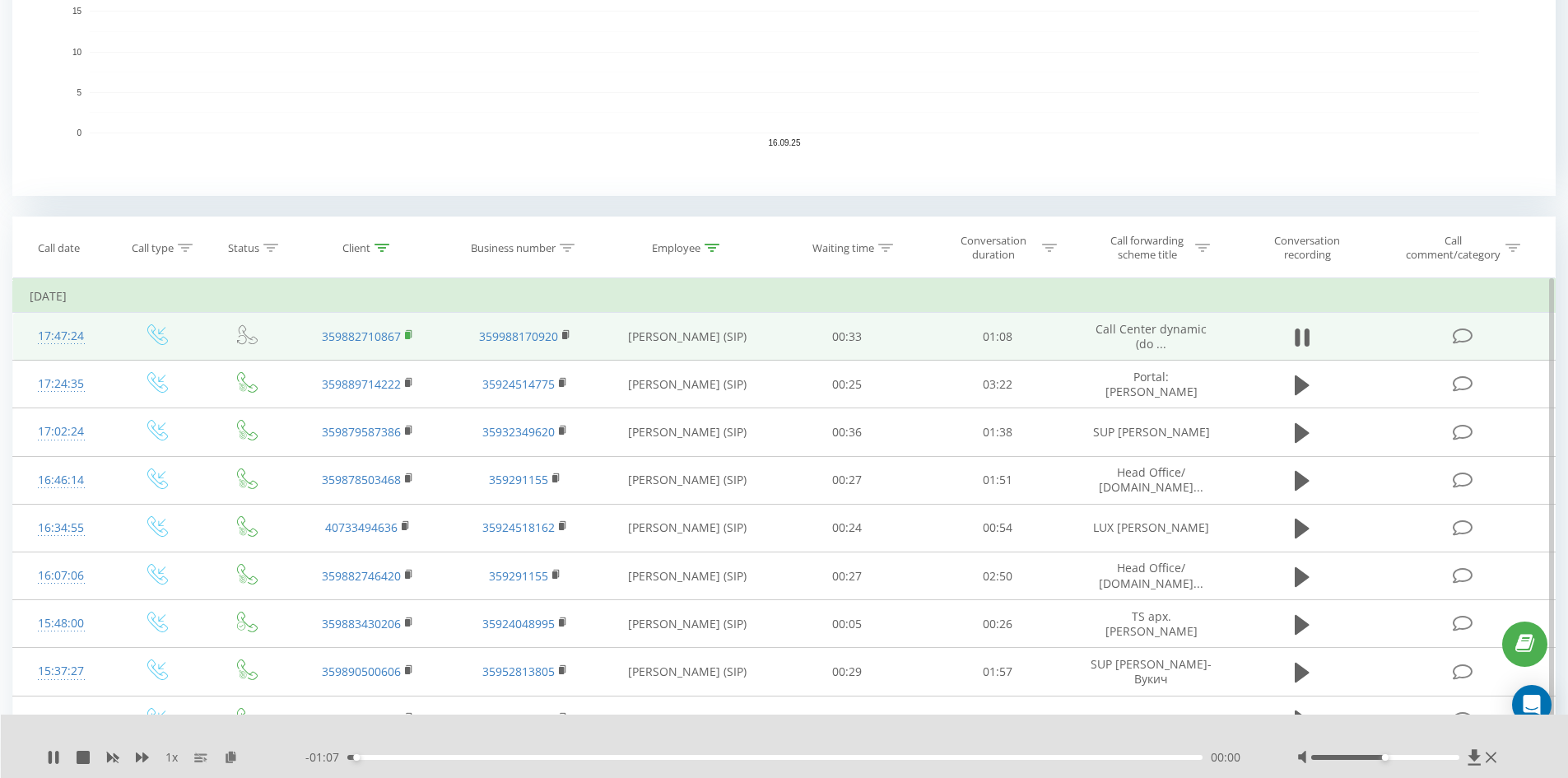
click at [410, 335] on icon at bounding box center [408, 335] width 9 height 12
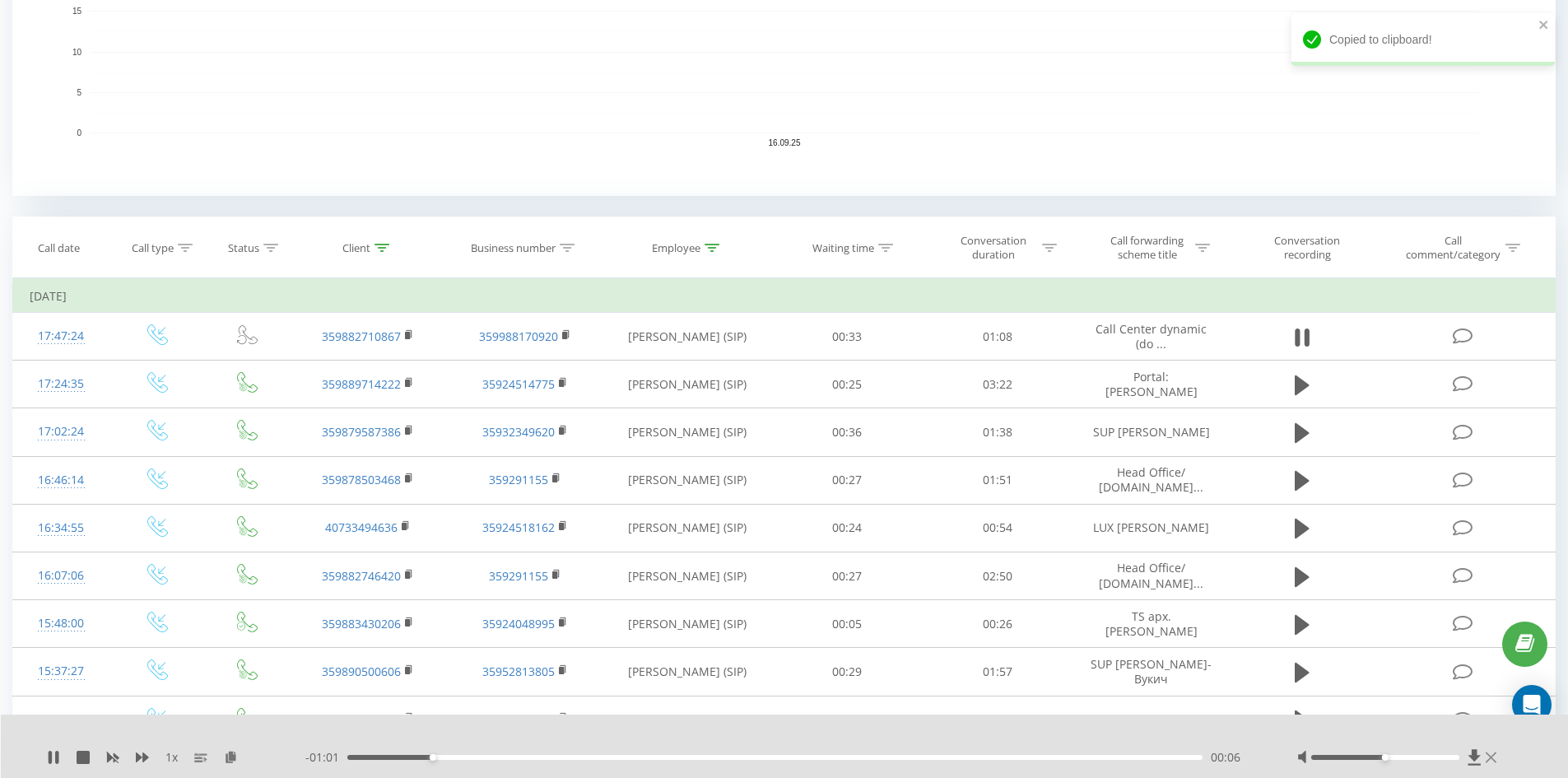
click at [1493, 762] on icon at bounding box center [1490, 758] width 11 height 14
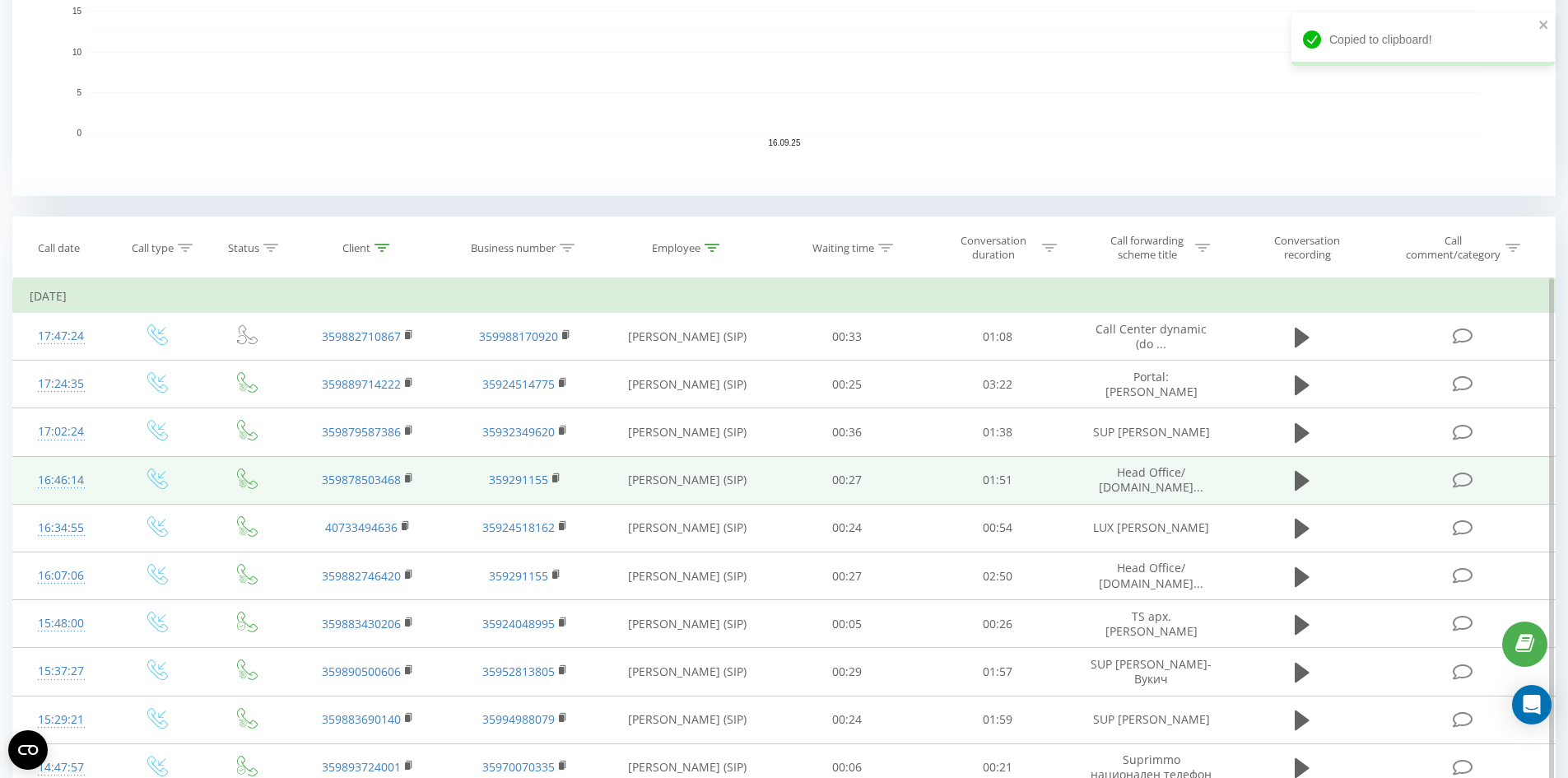
click at [1288, 484] on td at bounding box center [1301, 479] width 145 height 48
click at [1295, 484] on icon at bounding box center [1301, 480] width 15 height 19
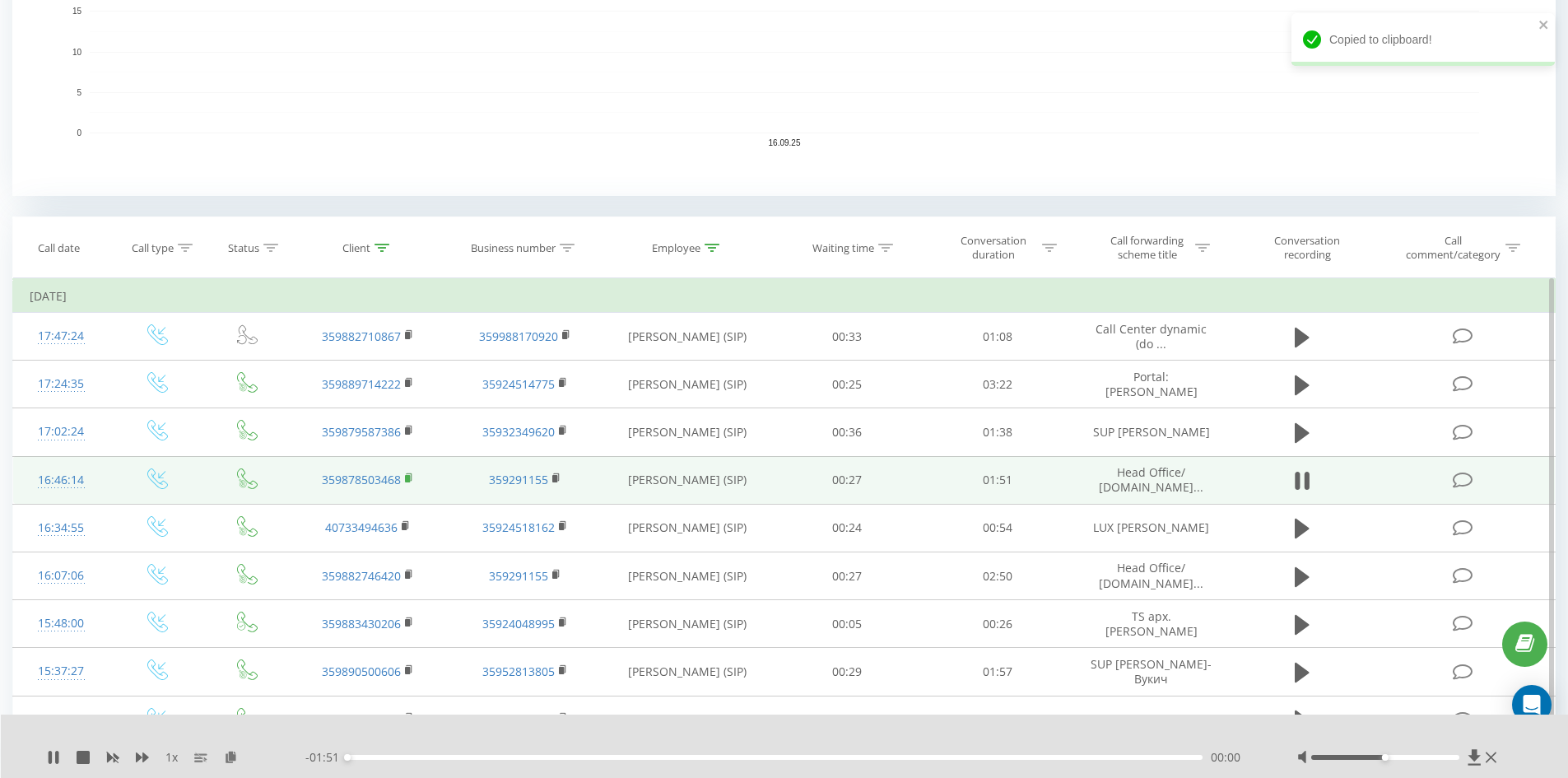
click at [409, 479] on rect at bounding box center [407, 479] width 5 height 8
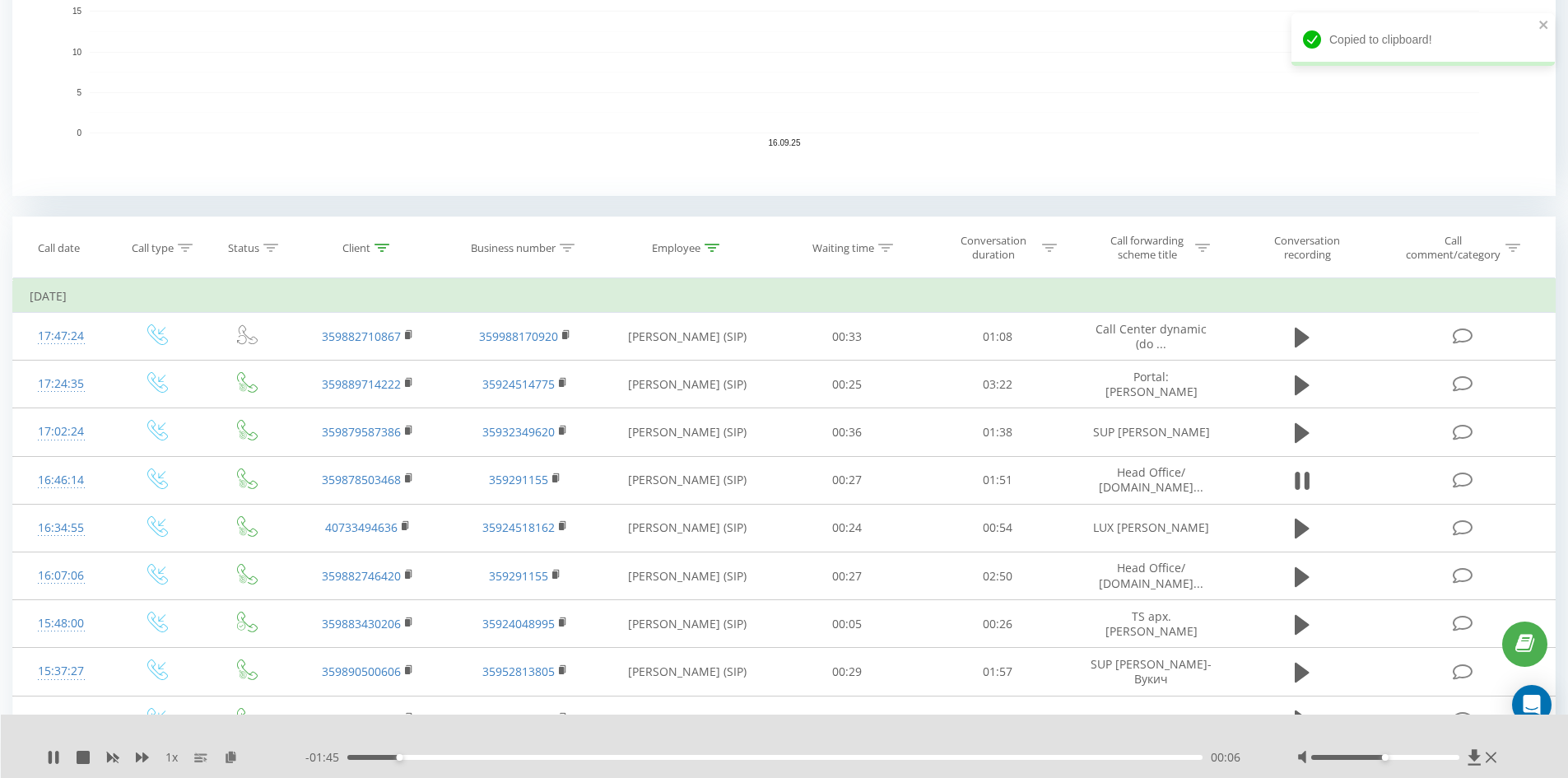
click at [1495, 767] on div "1 x - 01:45 00:06 00:06" at bounding box center [785, 745] width 1568 height 63
click at [1494, 758] on icon at bounding box center [1490, 758] width 11 height 14
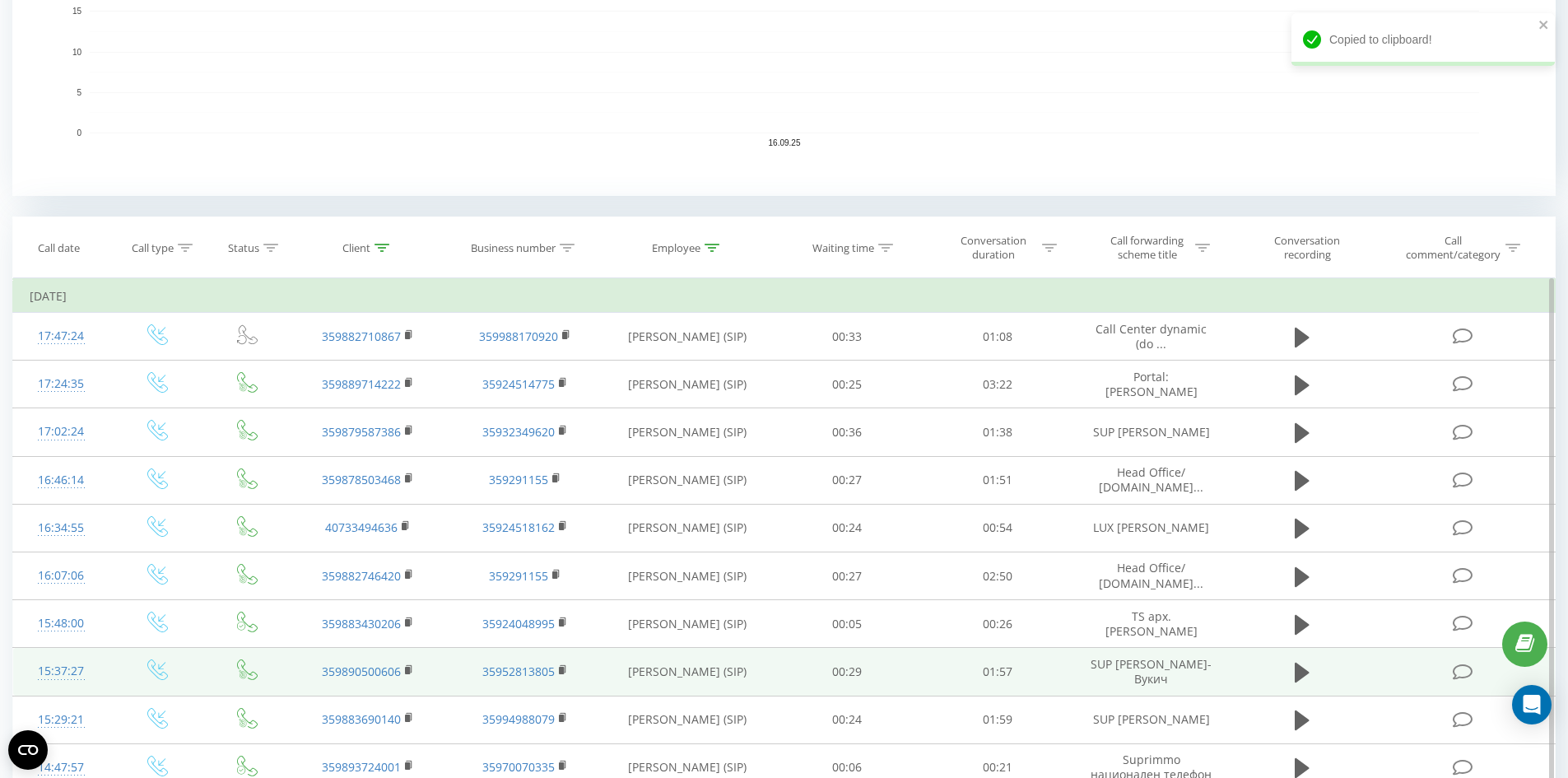
scroll to position [576, 0]
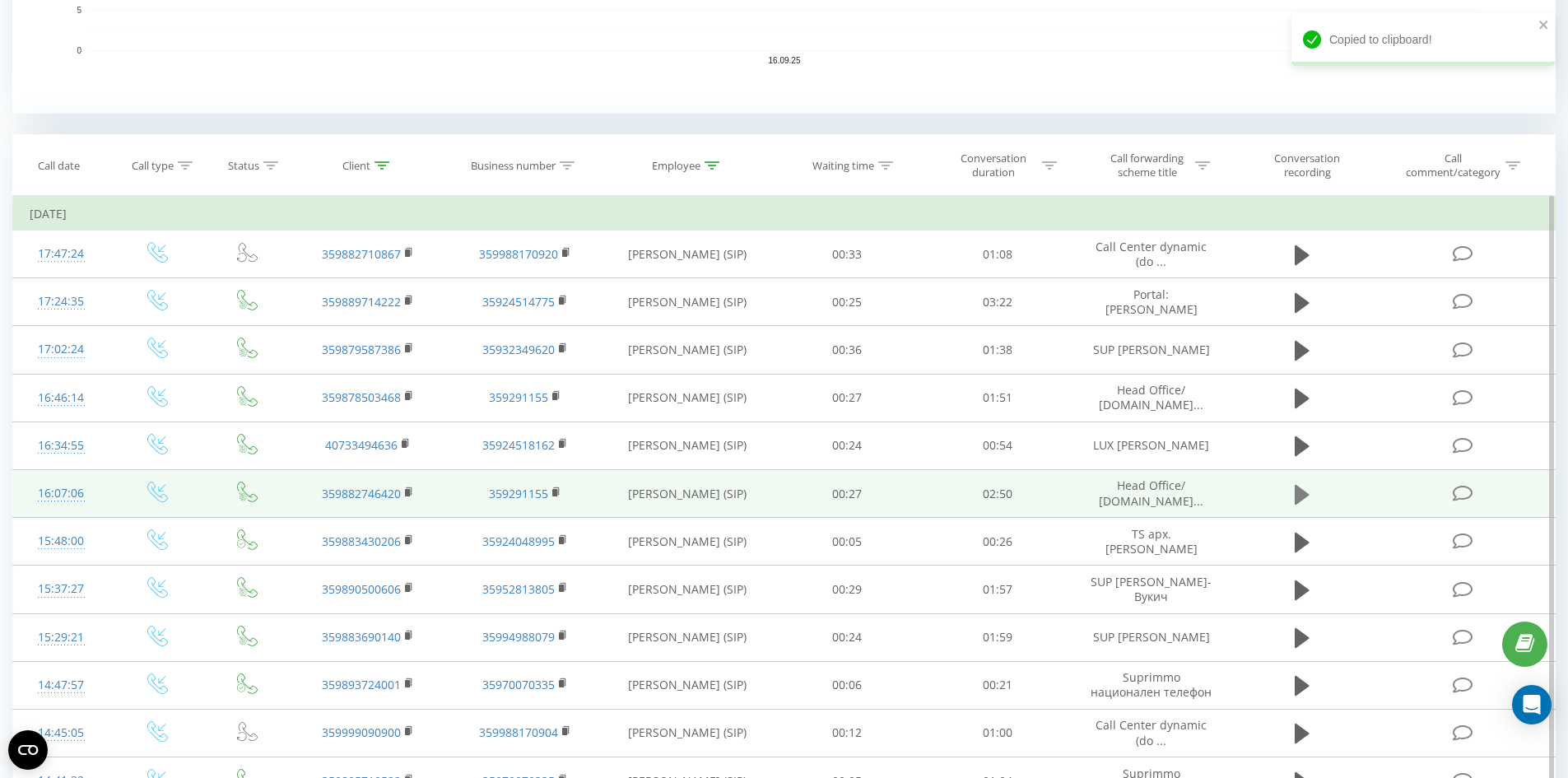
click at [1300, 491] on icon at bounding box center [1301, 494] width 15 height 19
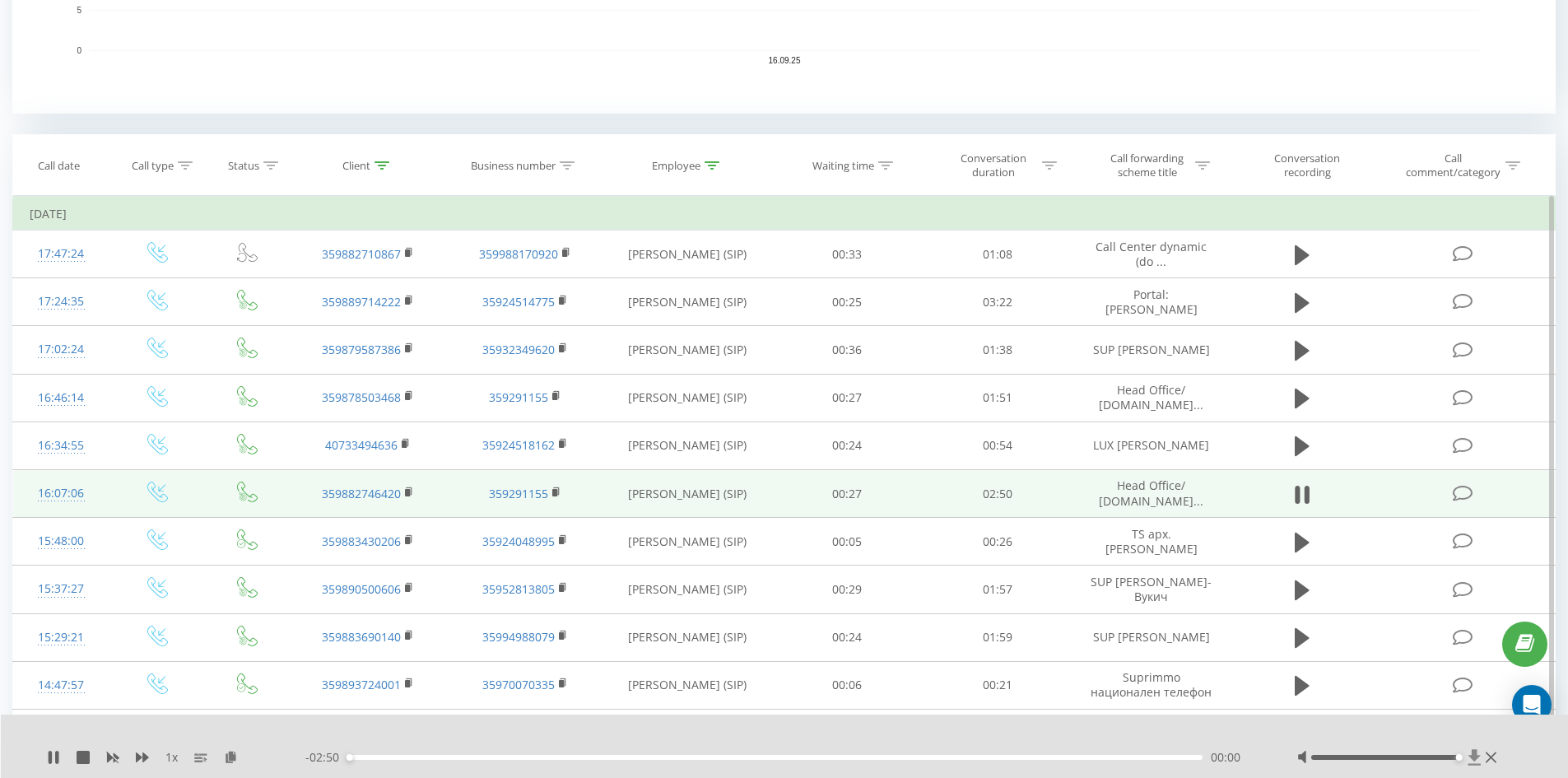
drag, startPoint x: 1383, startPoint y: 756, endPoint x: 1471, endPoint y: 761, distance: 88.1
click at [1471, 761] on div at bounding box center [1399, 757] width 204 height 16
click at [409, 489] on rect at bounding box center [407, 493] width 5 height 8
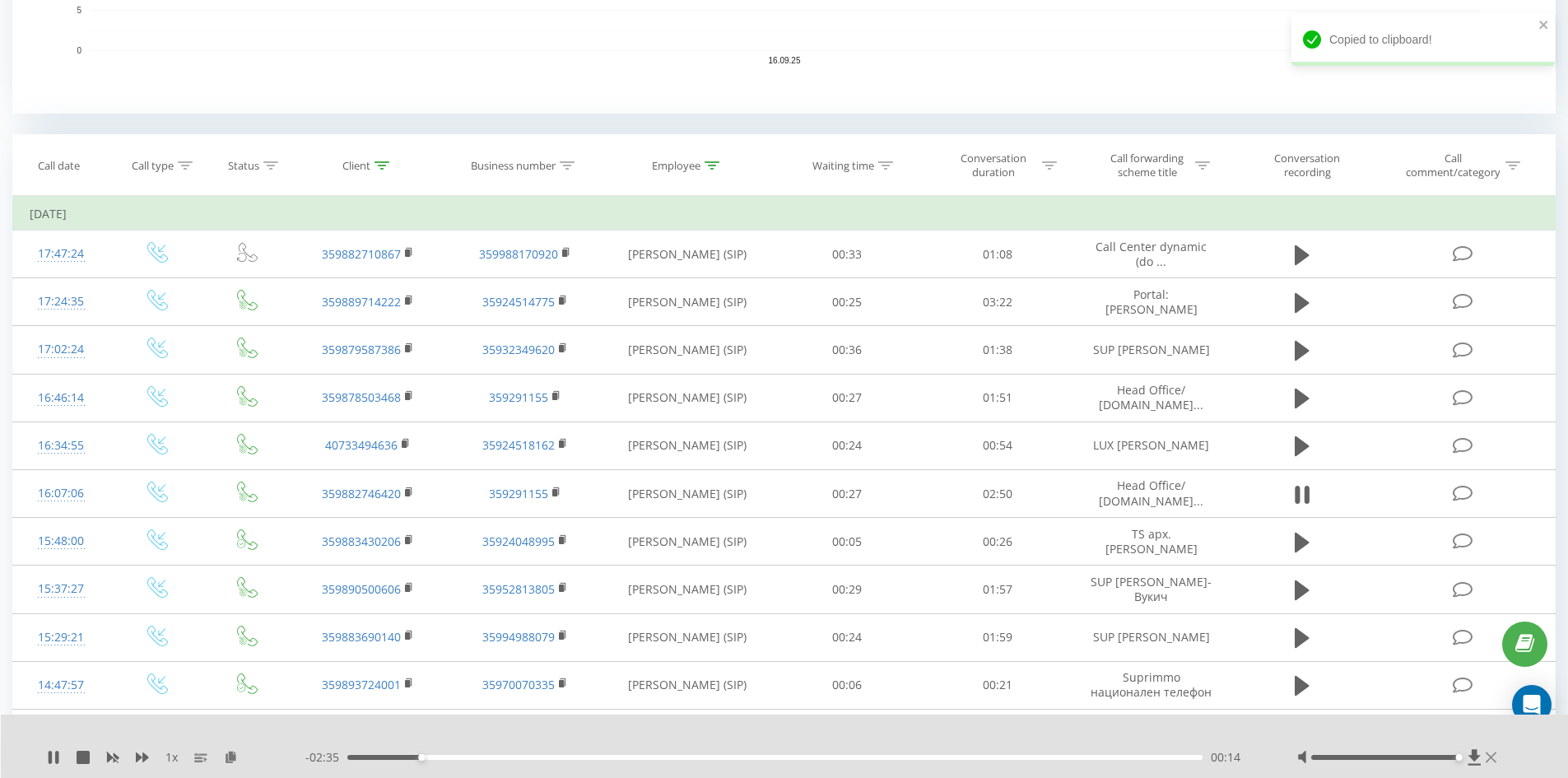
click at [1492, 755] on icon at bounding box center [1490, 758] width 11 height 14
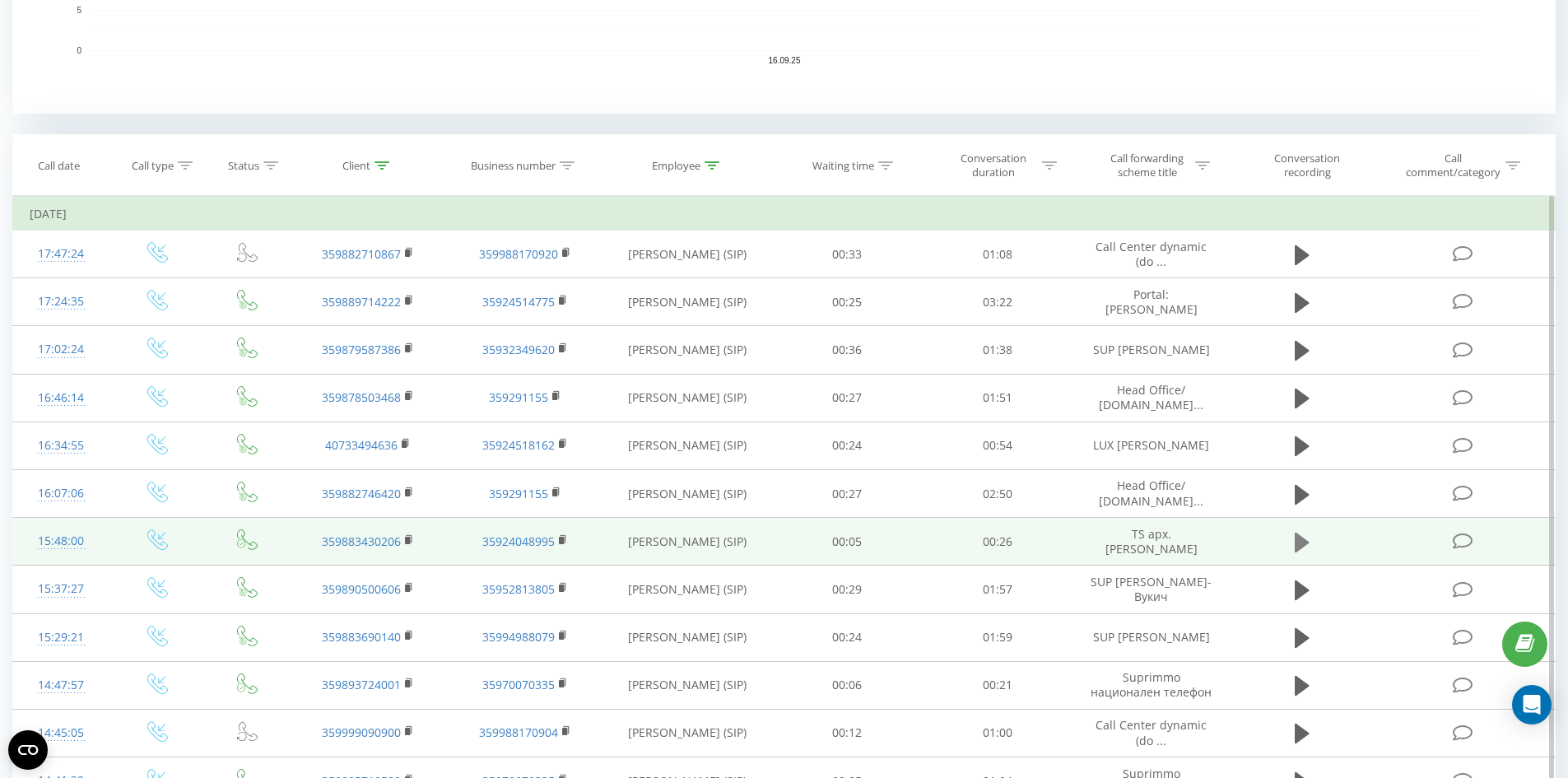
click at [1295, 540] on icon at bounding box center [1301, 542] width 15 height 19
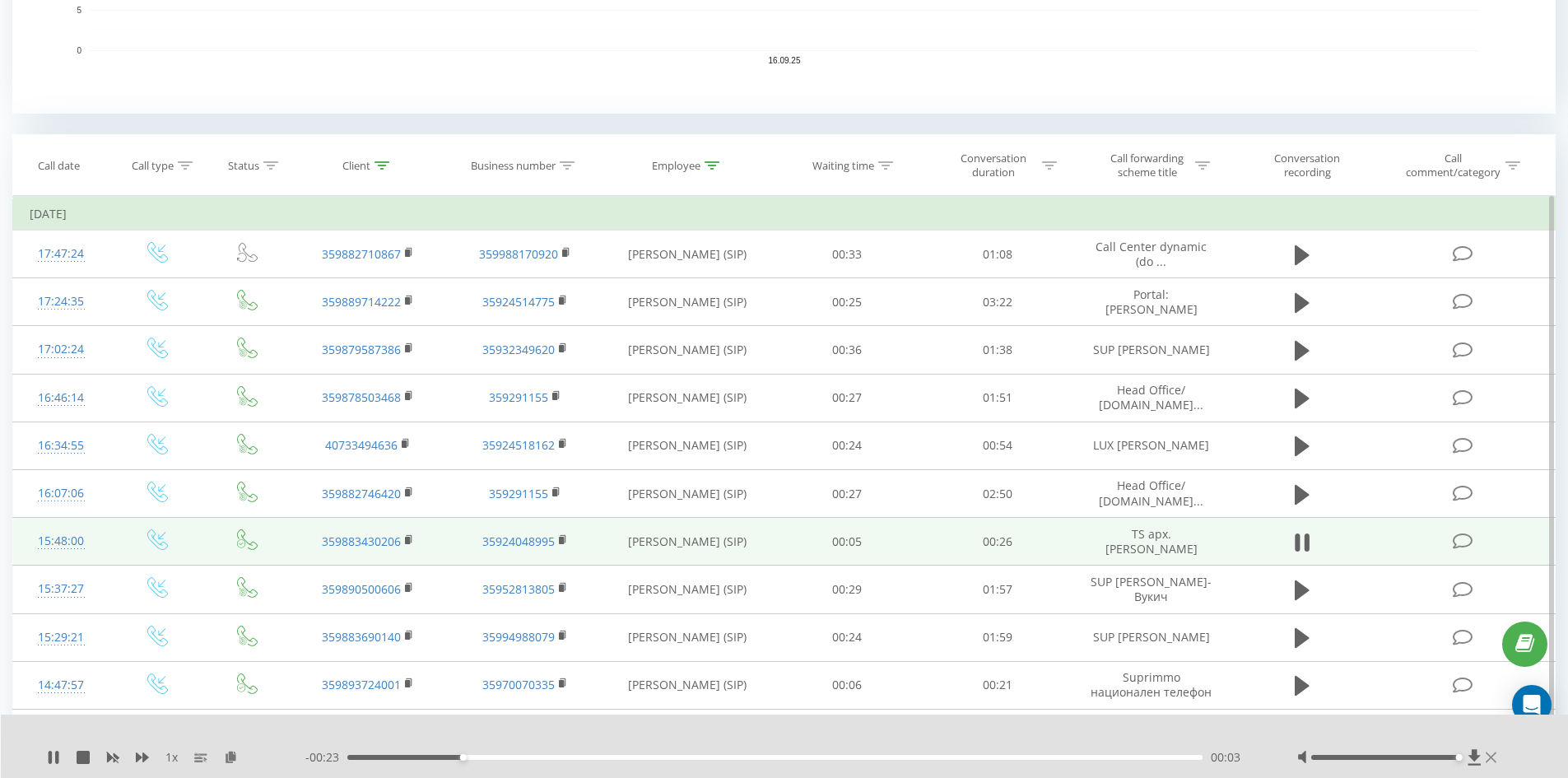
click at [1495, 757] on icon at bounding box center [1490, 758] width 11 height 14
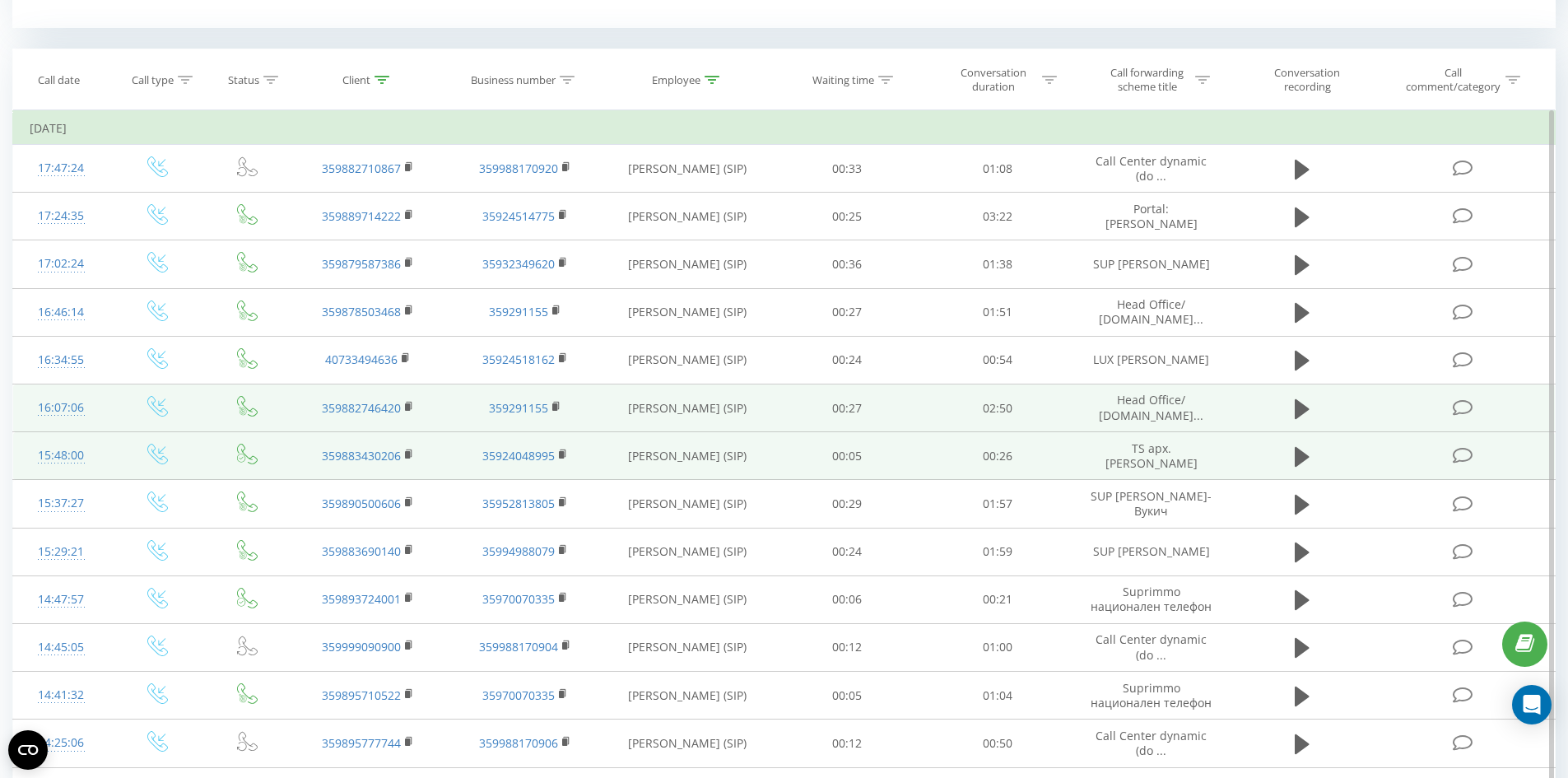
scroll to position [741, 0]
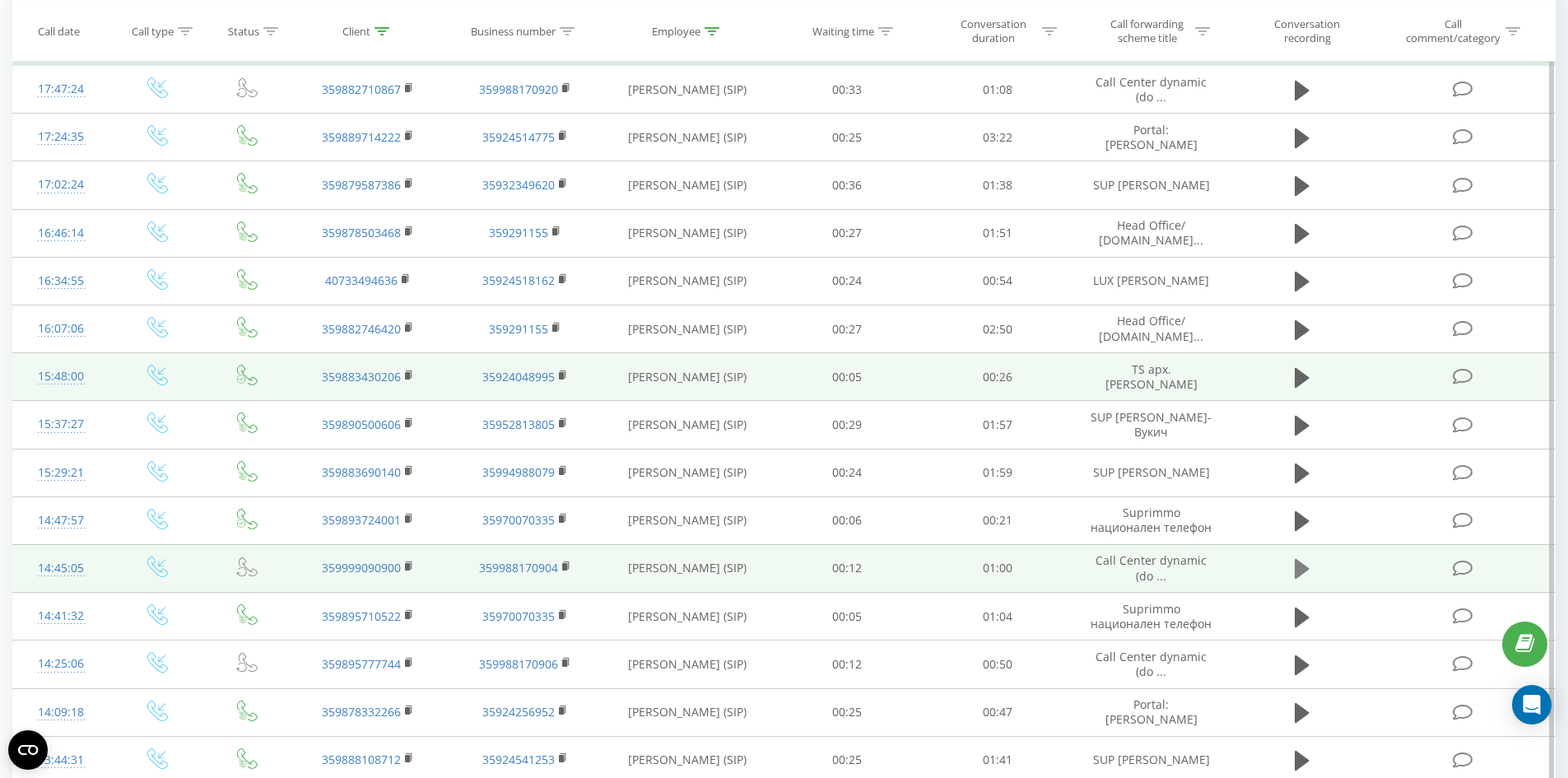
click at [1299, 568] on icon at bounding box center [1301, 568] width 15 height 19
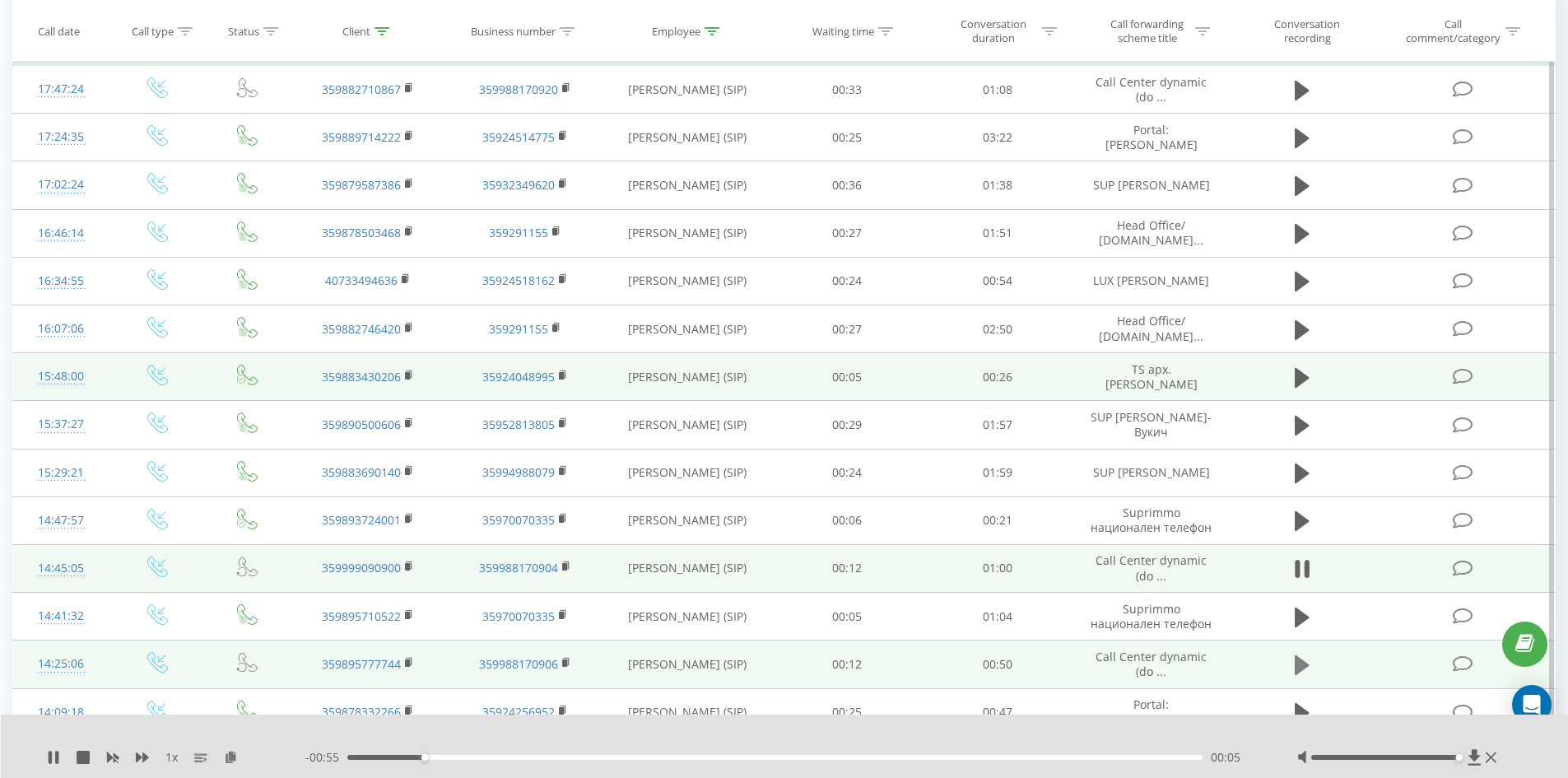
click at [1293, 662] on button at bounding box center [1301, 665] width 24 height 24
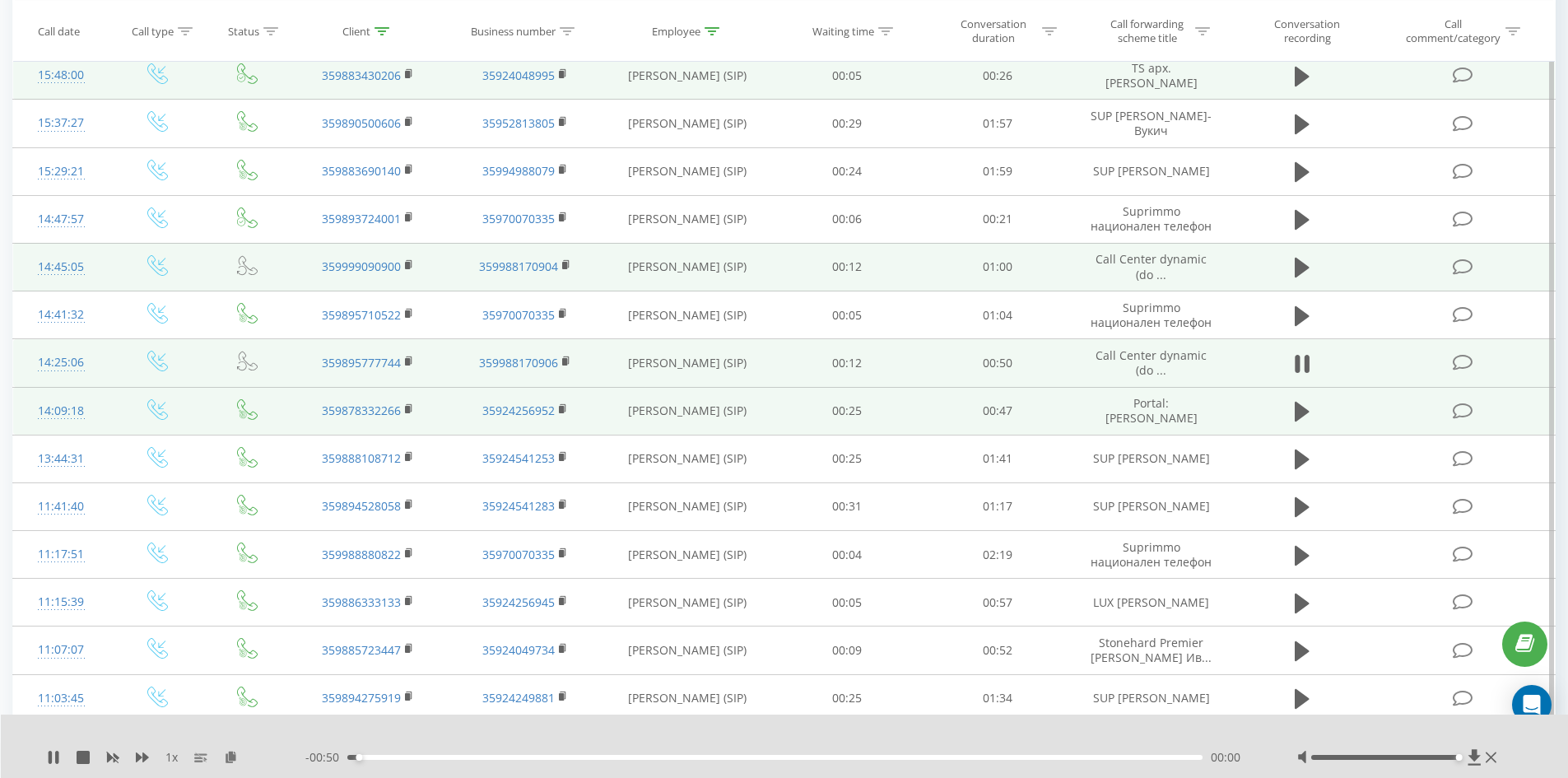
scroll to position [1070, 0]
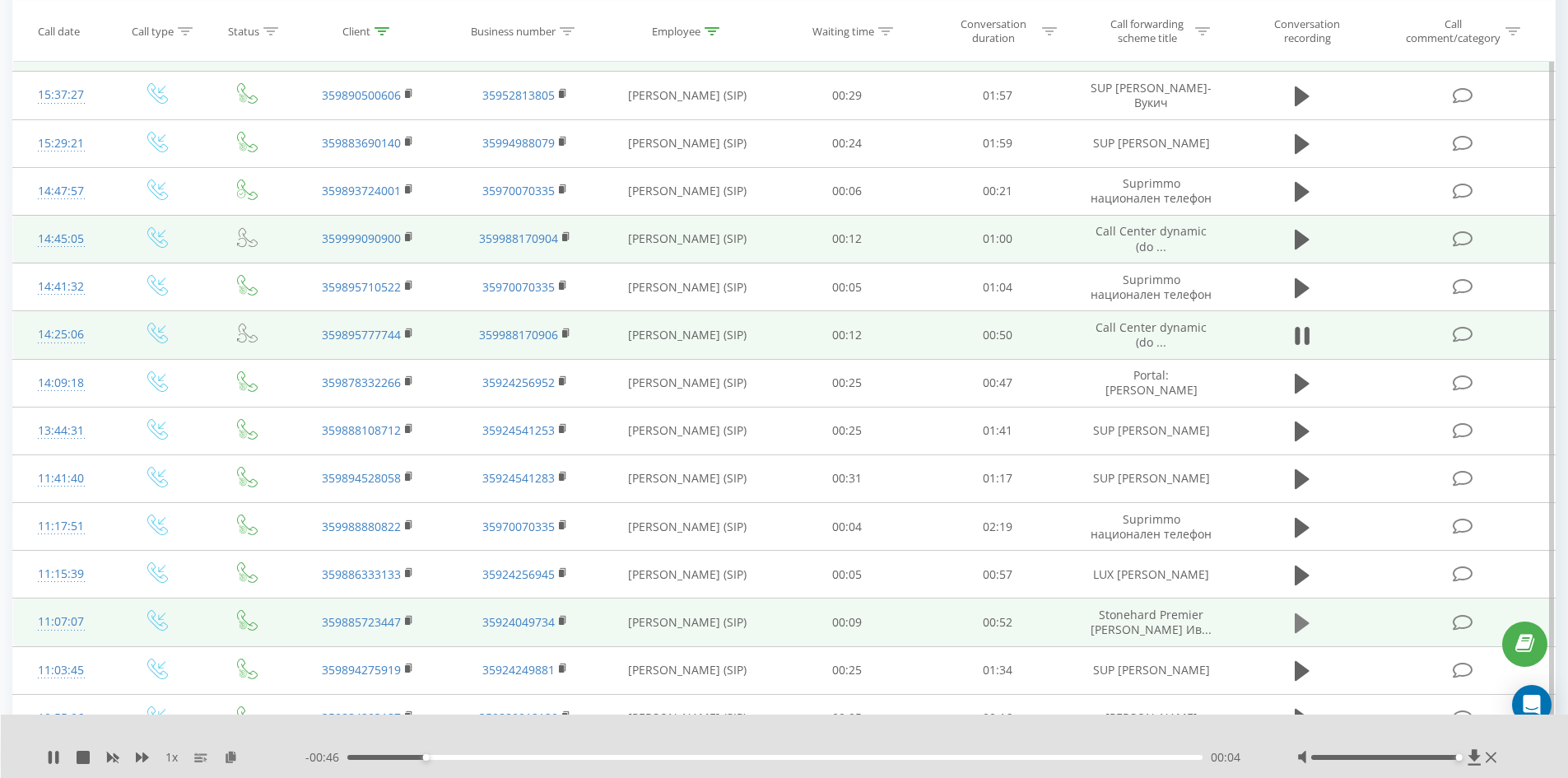
click at [1297, 625] on icon at bounding box center [1301, 623] width 15 height 19
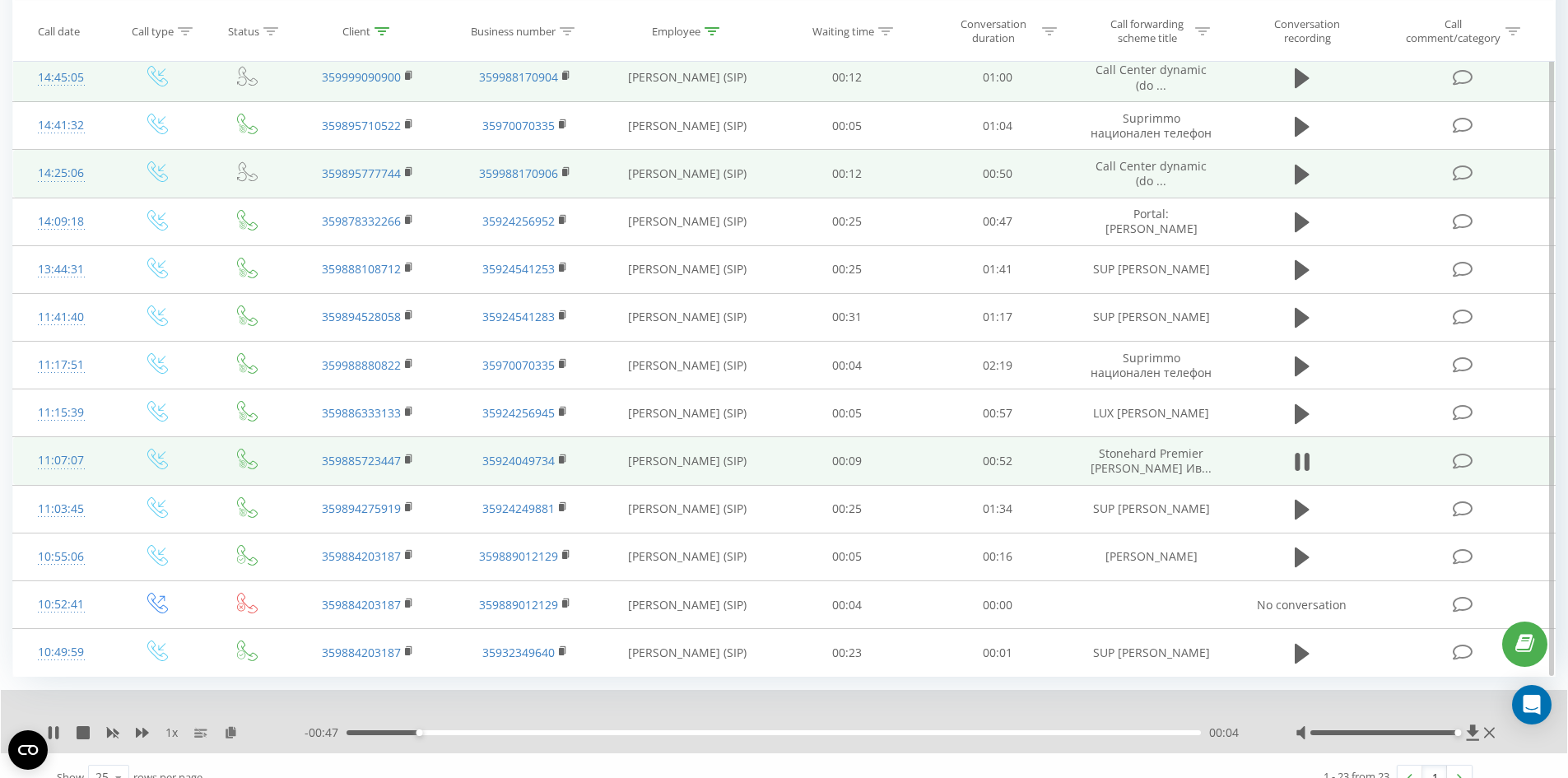
scroll to position [1255, 0]
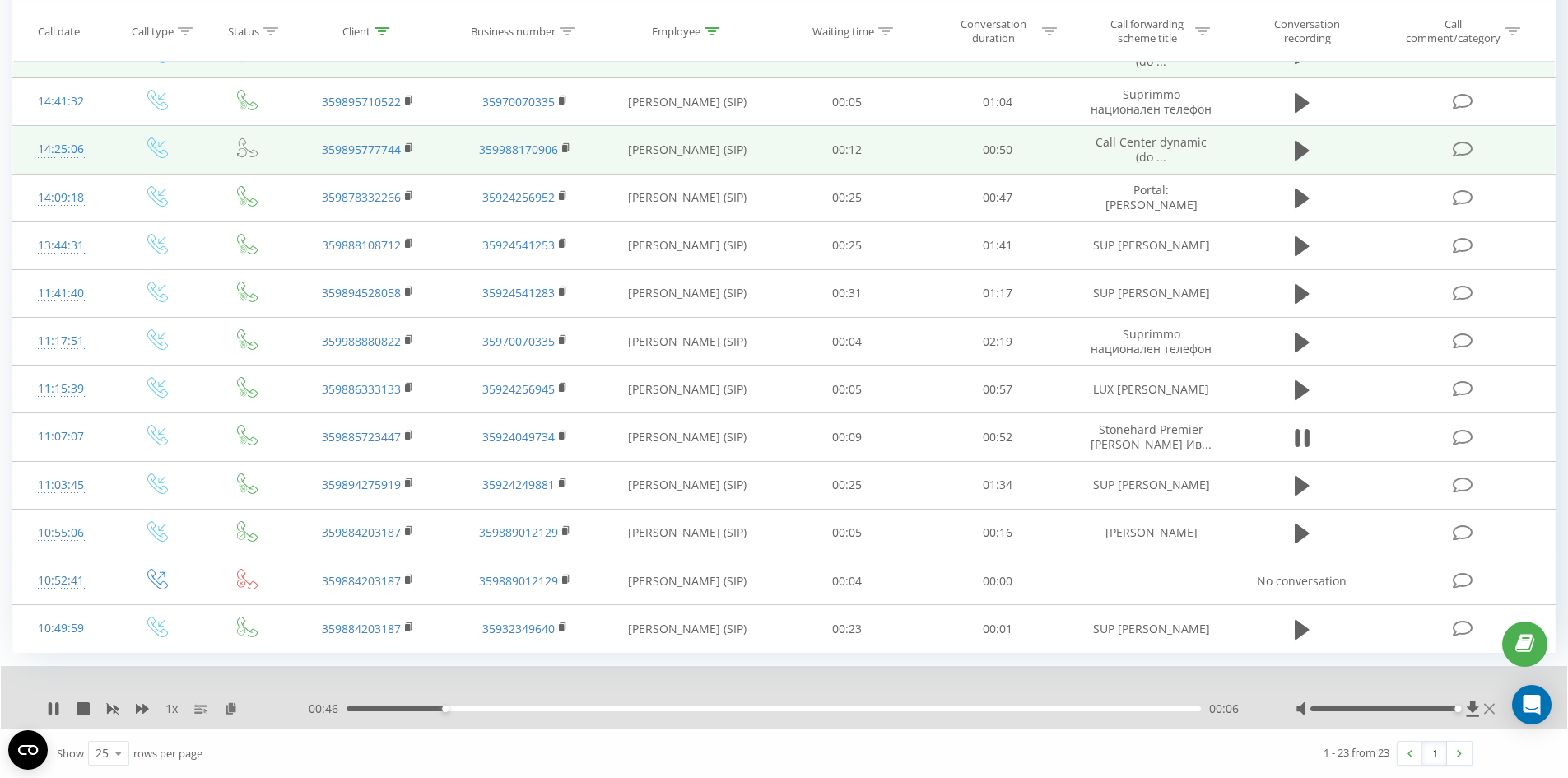
click at [1487, 705] on icon at bounding box center [1489, 709] width 11 height 14
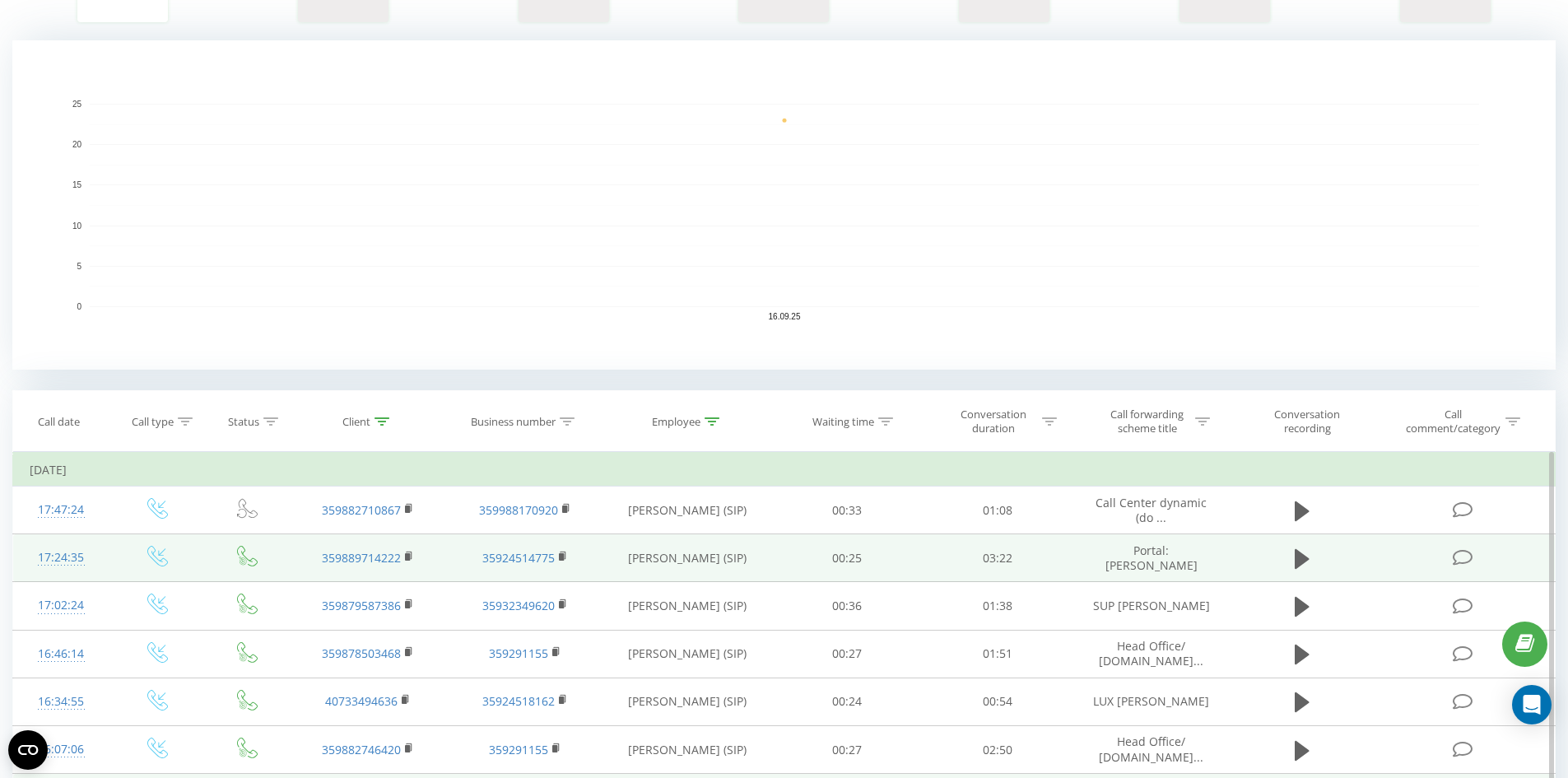
scroll to position [411, 0]
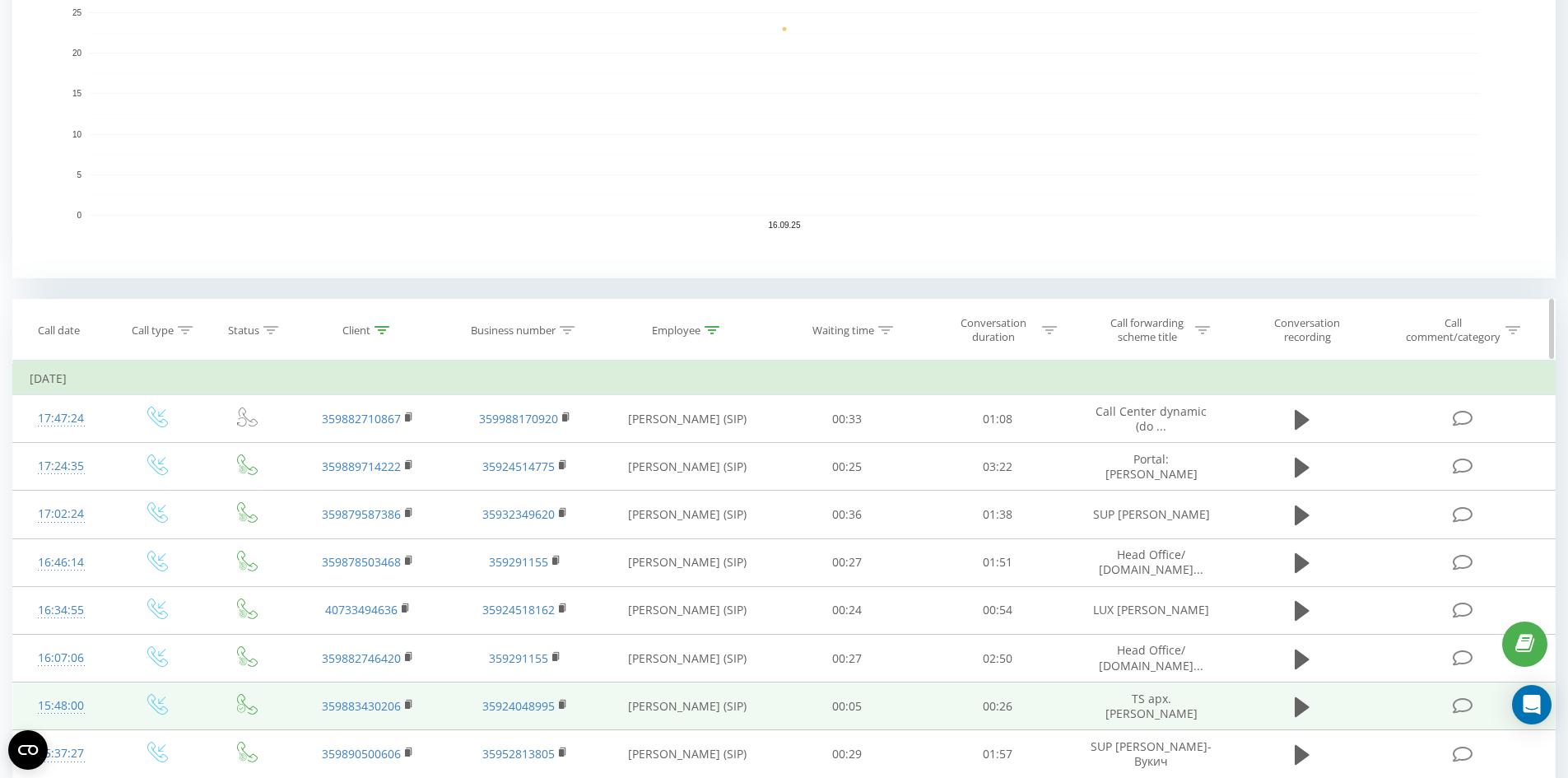
click at [390, 323] on div "Client" at bounding box center [368, 330] width 156 height 14
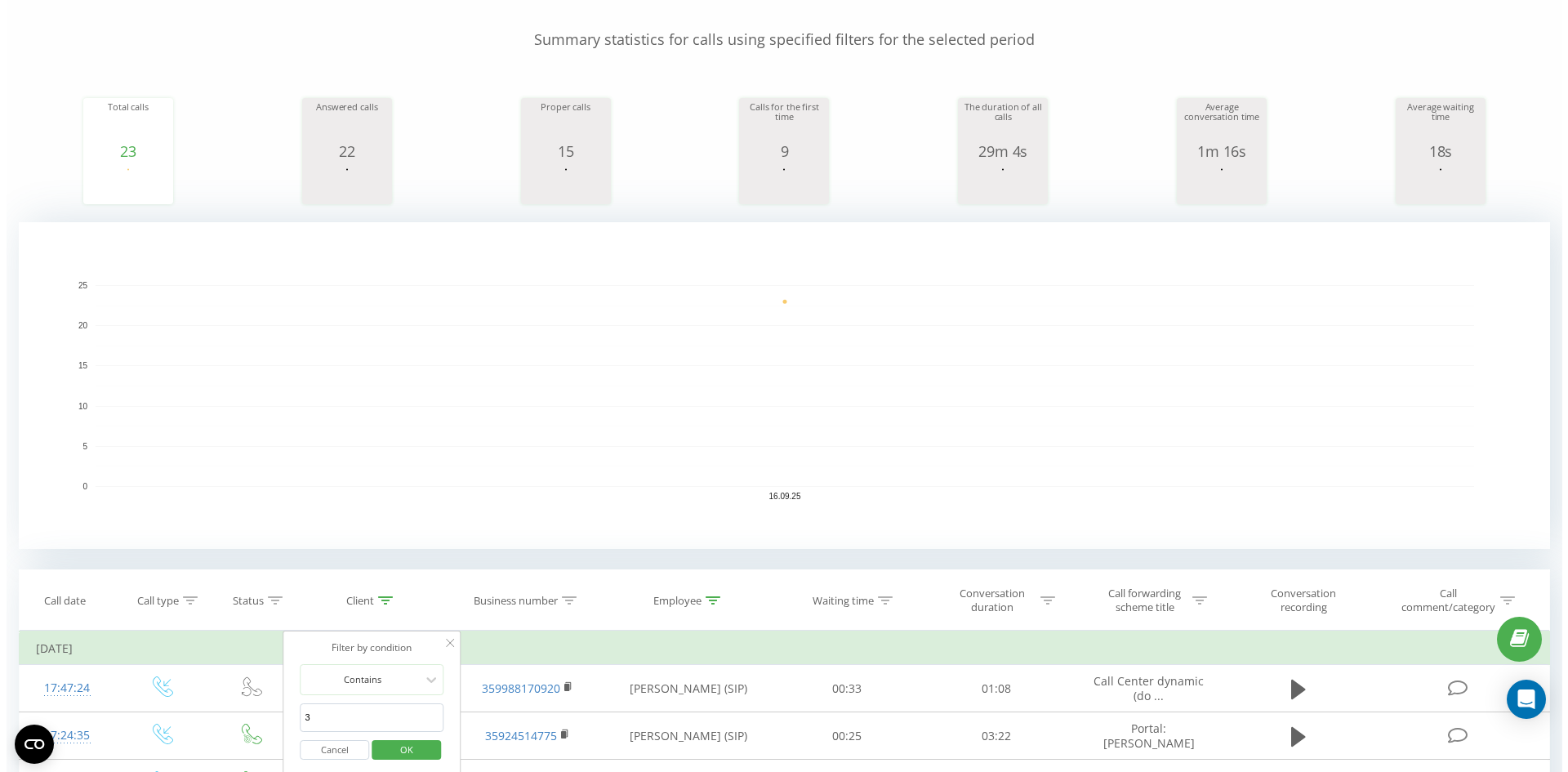
scroll to position [0, 0]
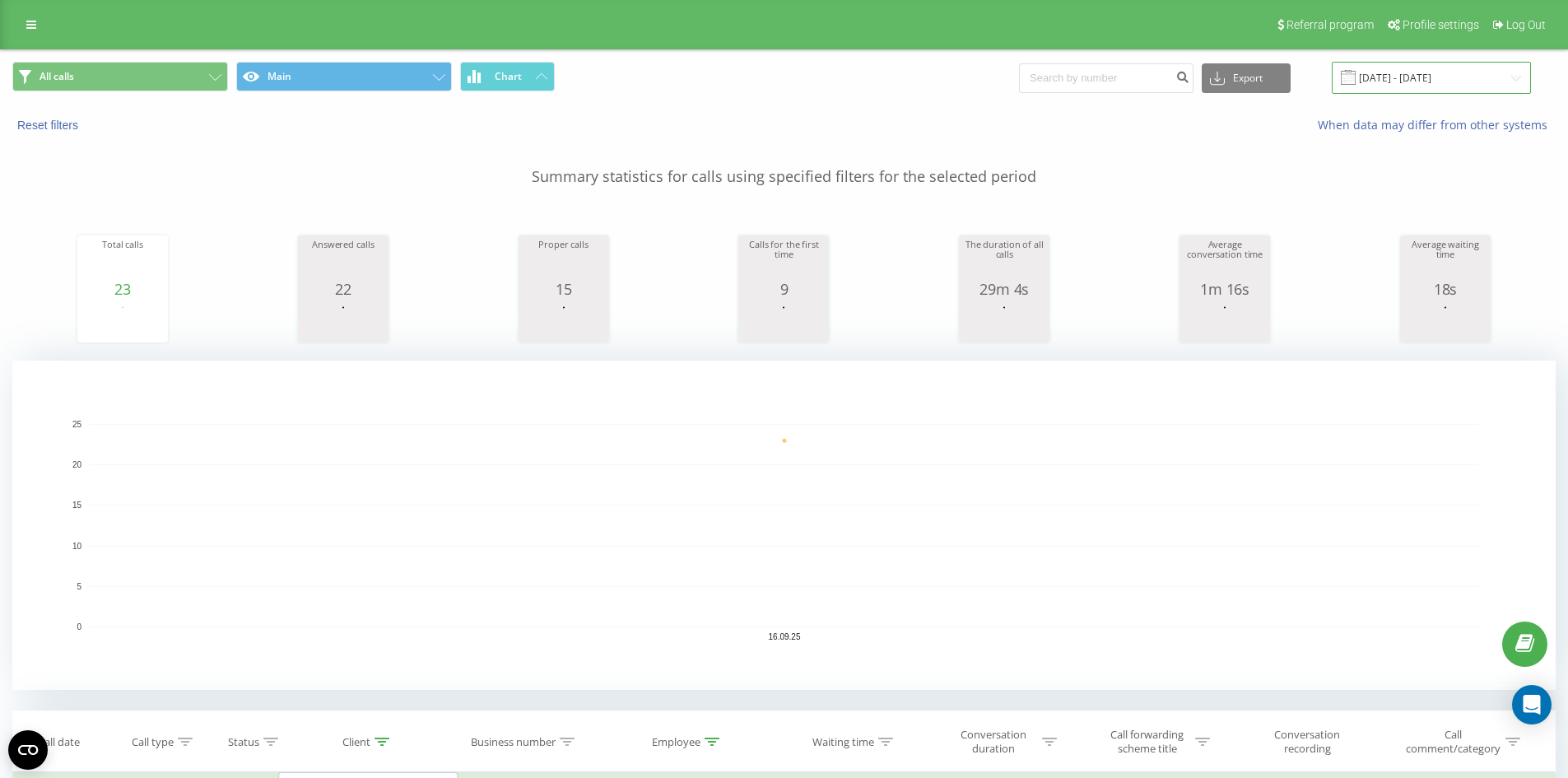
click at [1414, 83] on input "16.09.2025 - 16.09.2025" at bounding box center [1431, 78] width 199 height 32
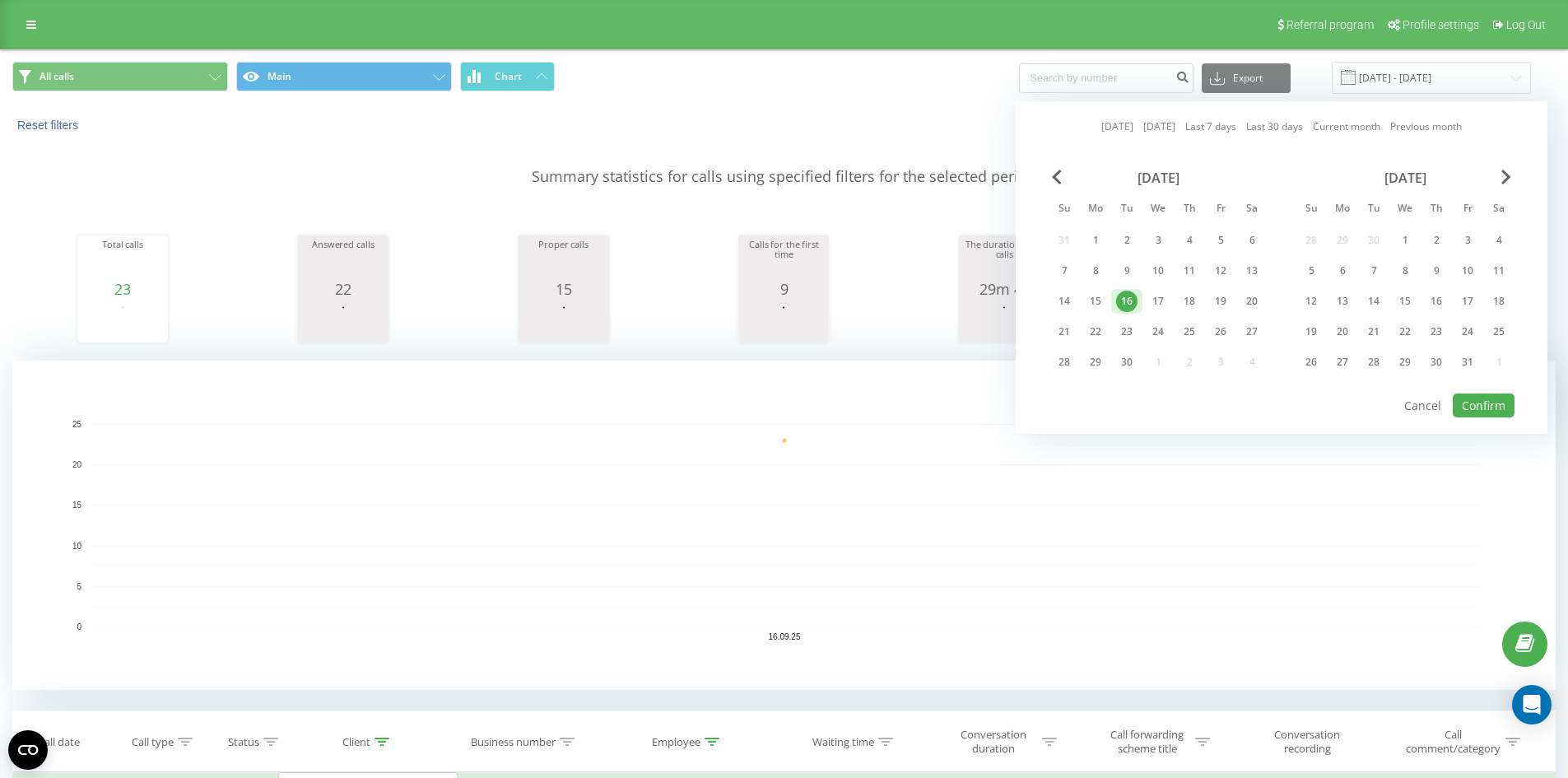
click at [1110, 126] on link "[DATE]" at bounding box center [1117, 126] width 32 height 16
click at [1490, 398] on button "Confirm" at bounding box center [1484, 405] width 62 height 24
type input "[DATE] - [DATE]"
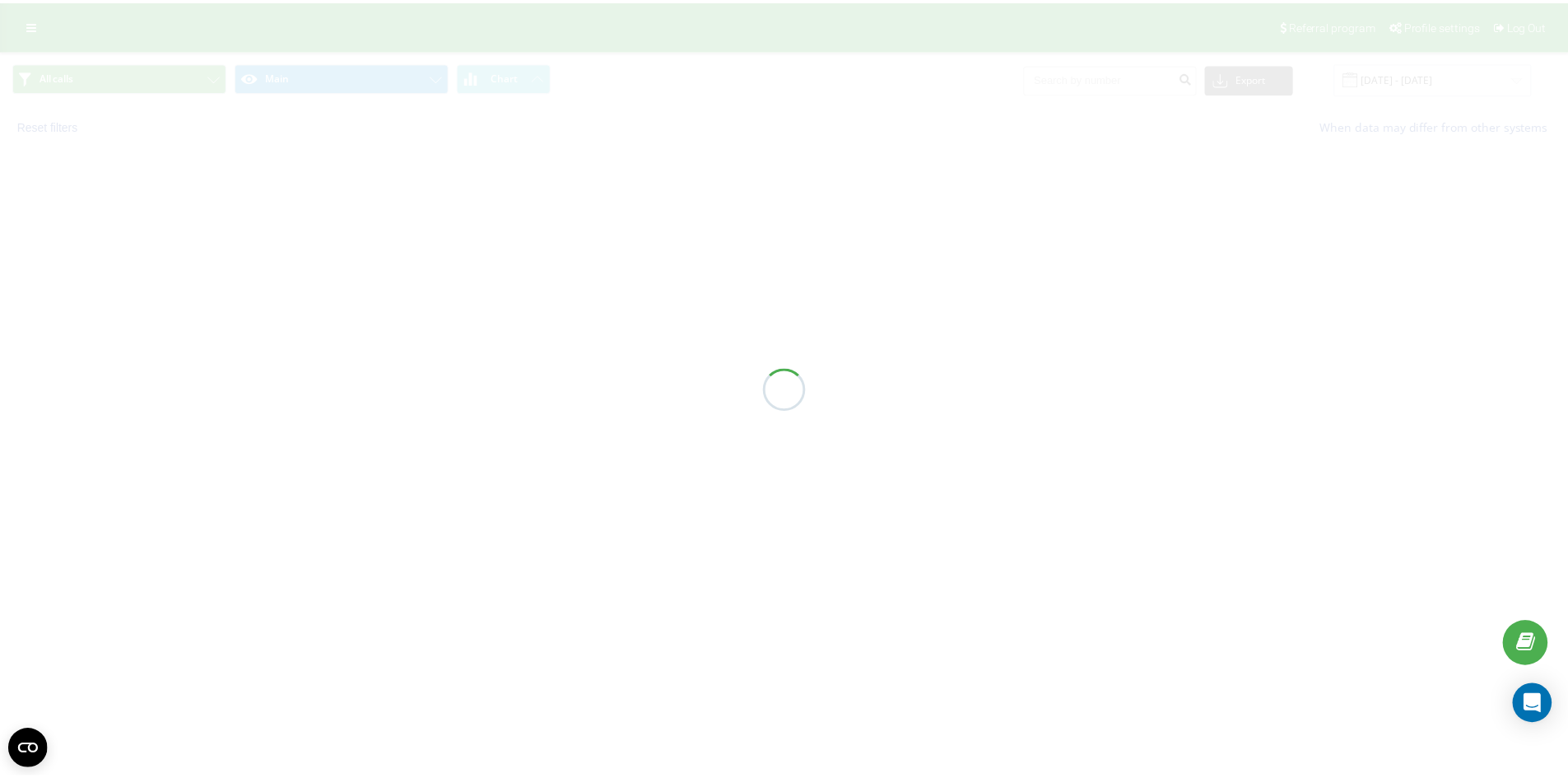
scroll to position [471, 0]
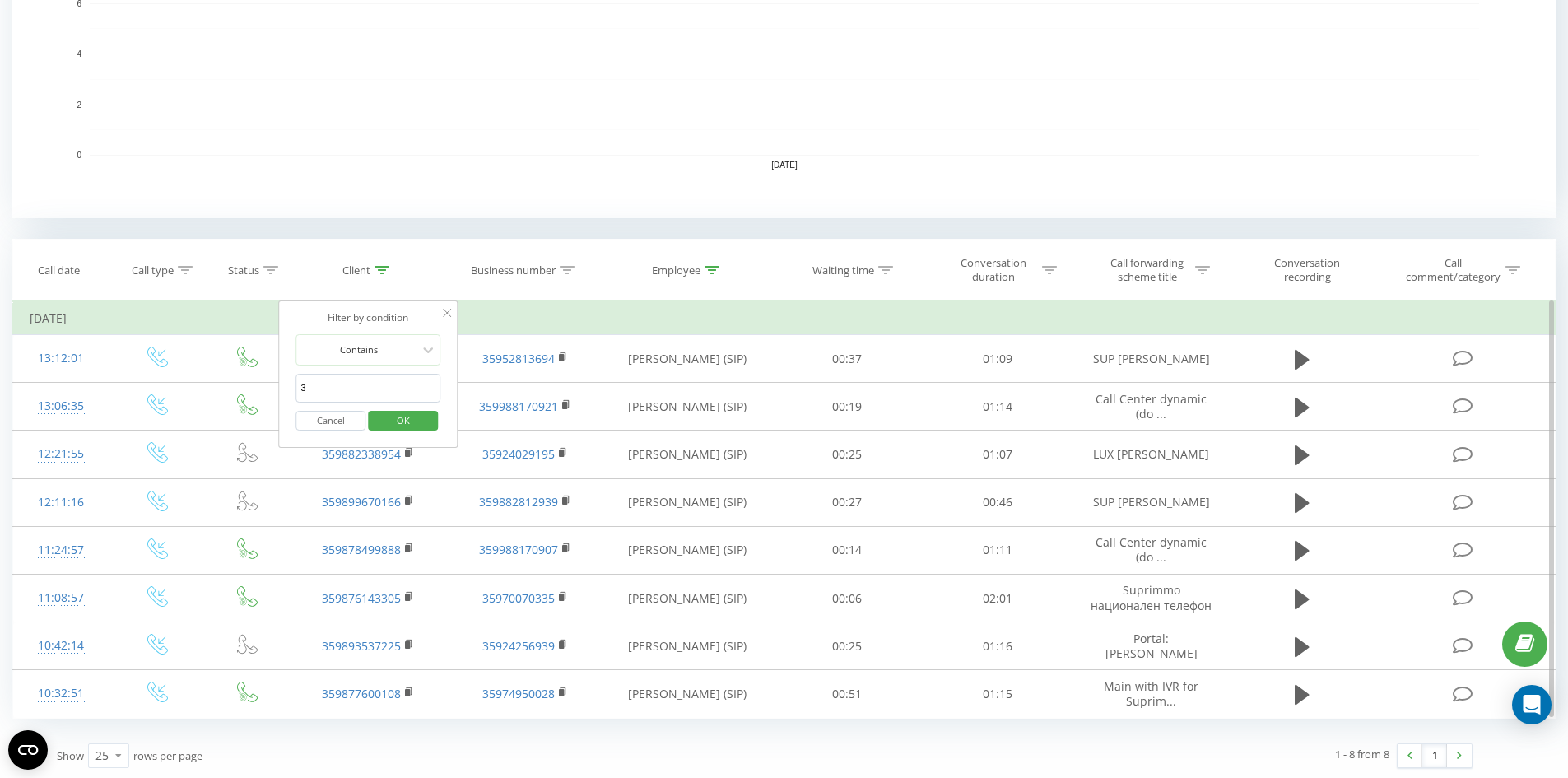
click at [308, 385] on input "3" at bounding box center [368, 388] width 145 height 29
click at [414, 424] on span "OK" at bounding box center [404, 420] width 47 height 25
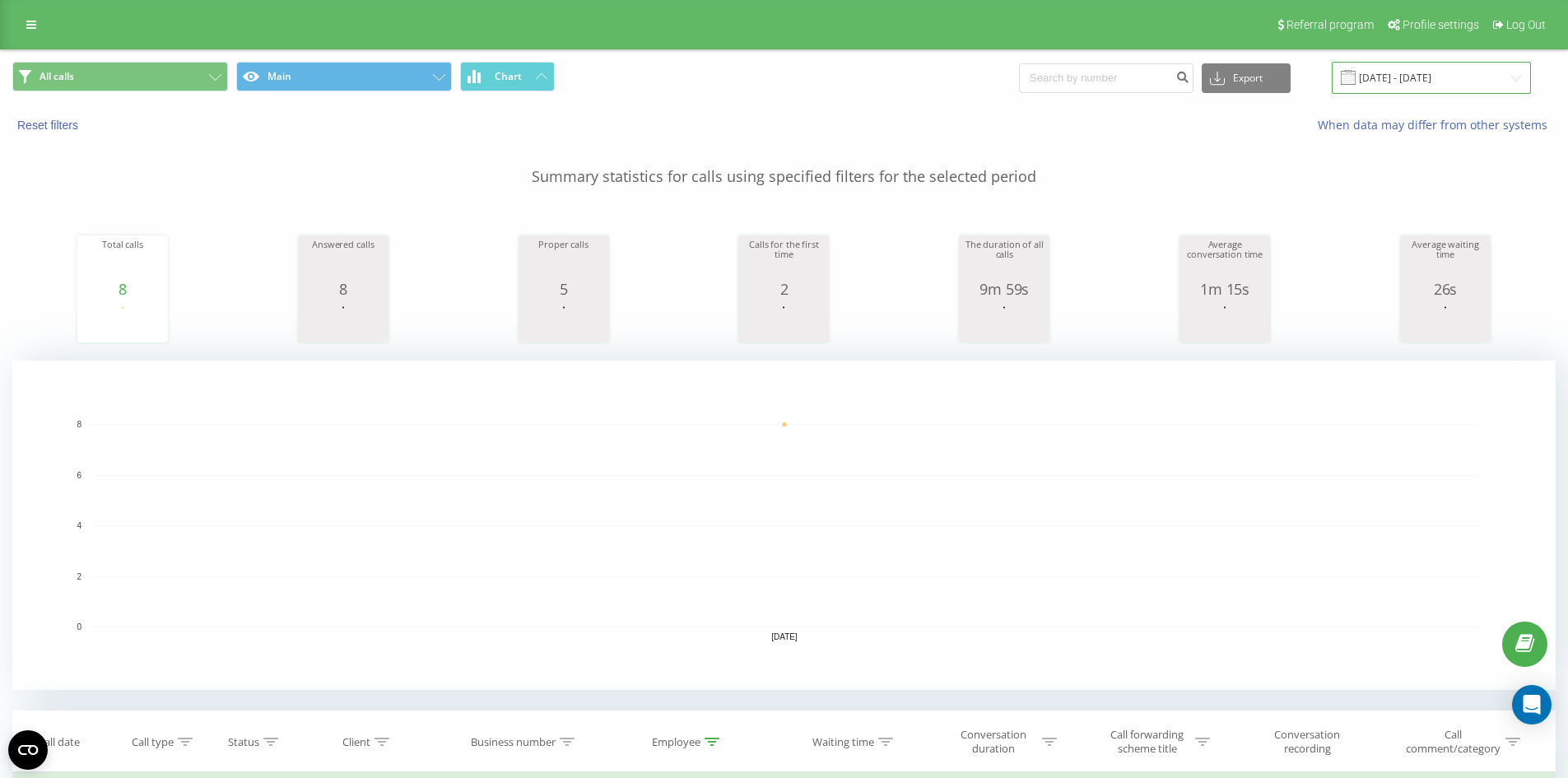
click at [1405, 86] on input "[DATE] - [DATE]" at bounding box center [1431, 78] width 199 height 32
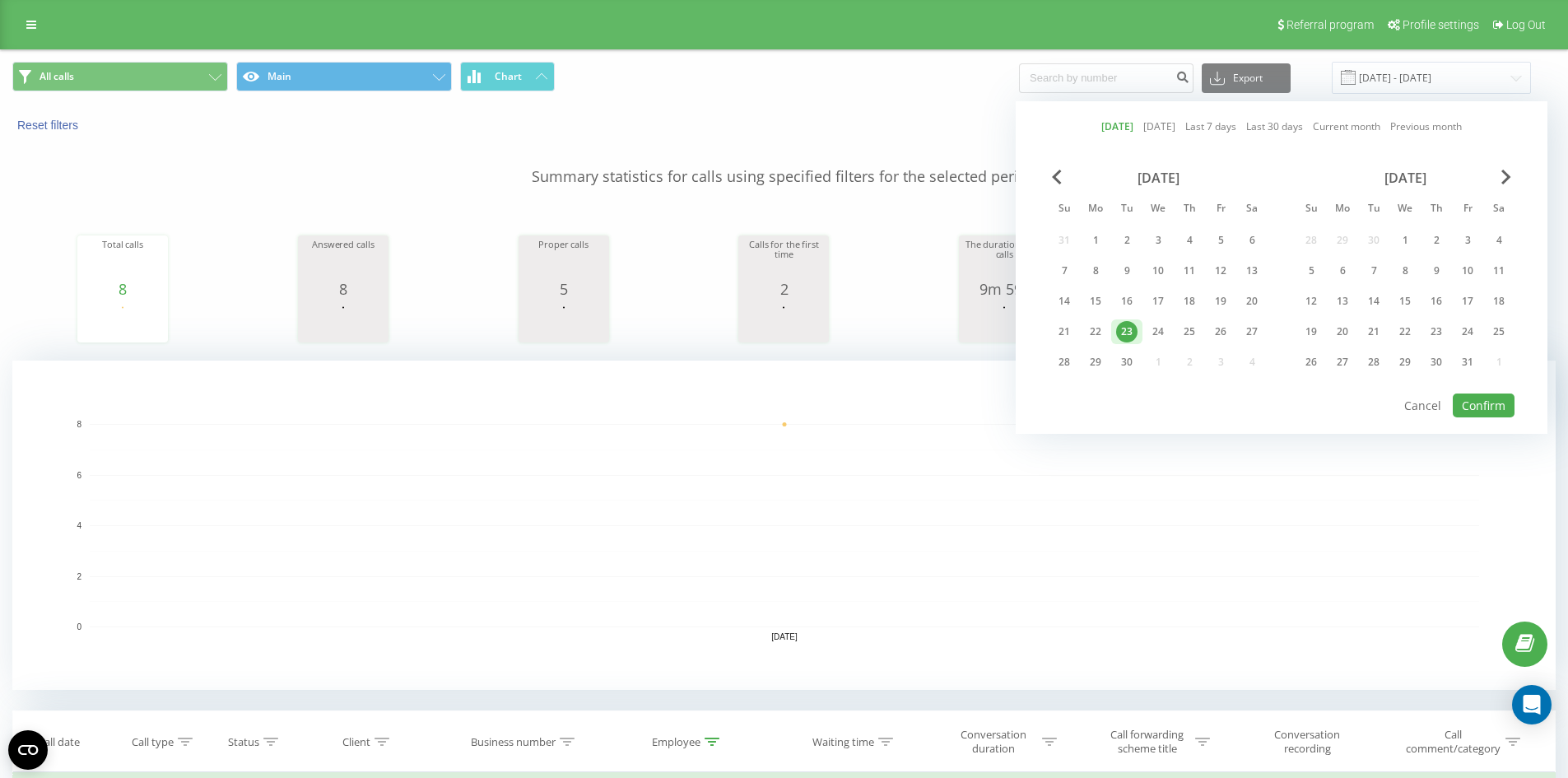
click at [1101, 131] on link "[DATE]" at bounding box center [1117, 126] width 32 height 16
click at [1489, 407] on button "Confirm" at bounding box center [1484, 405] width 62 height 24
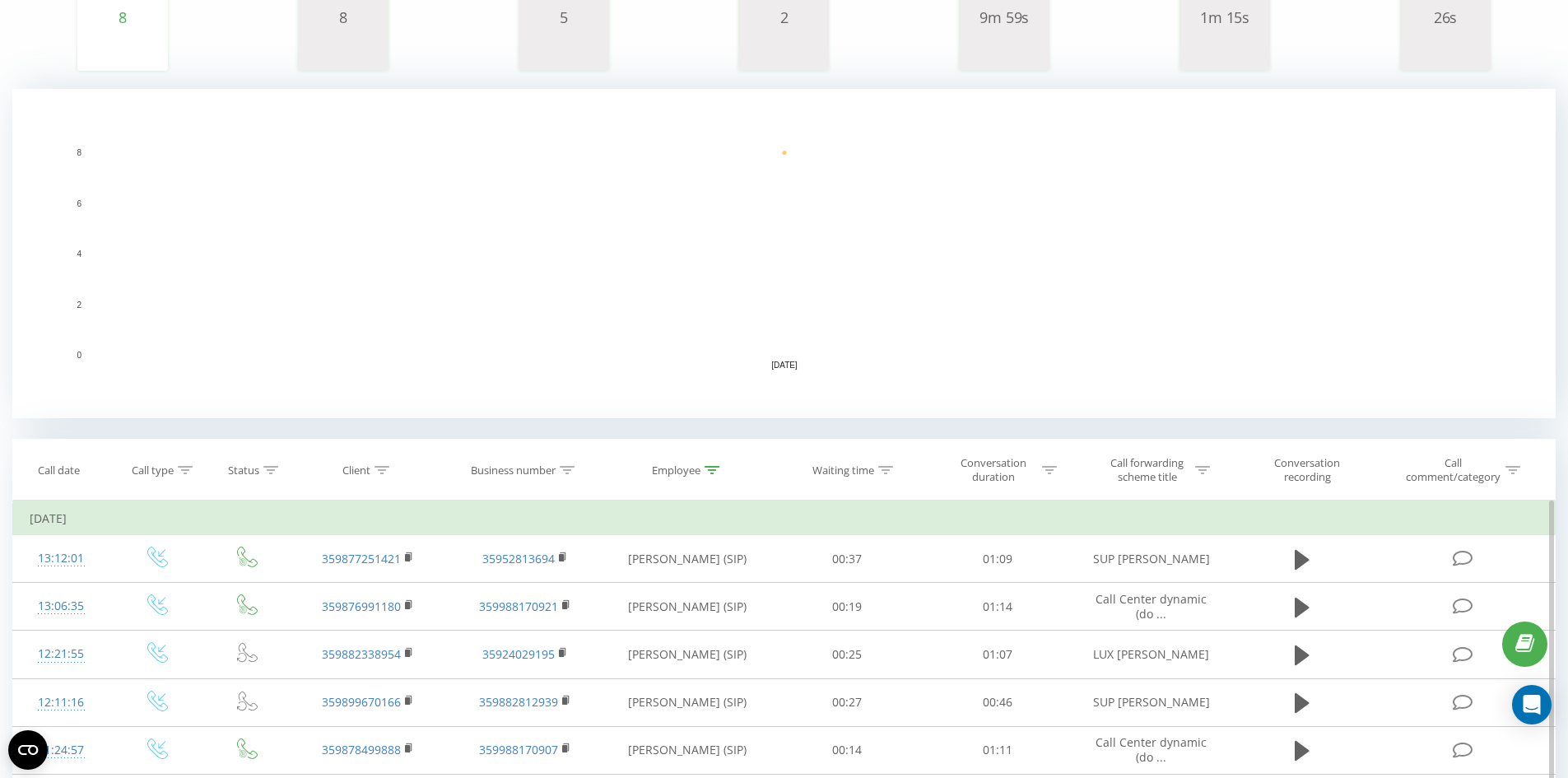
scroll to position [474, 0]
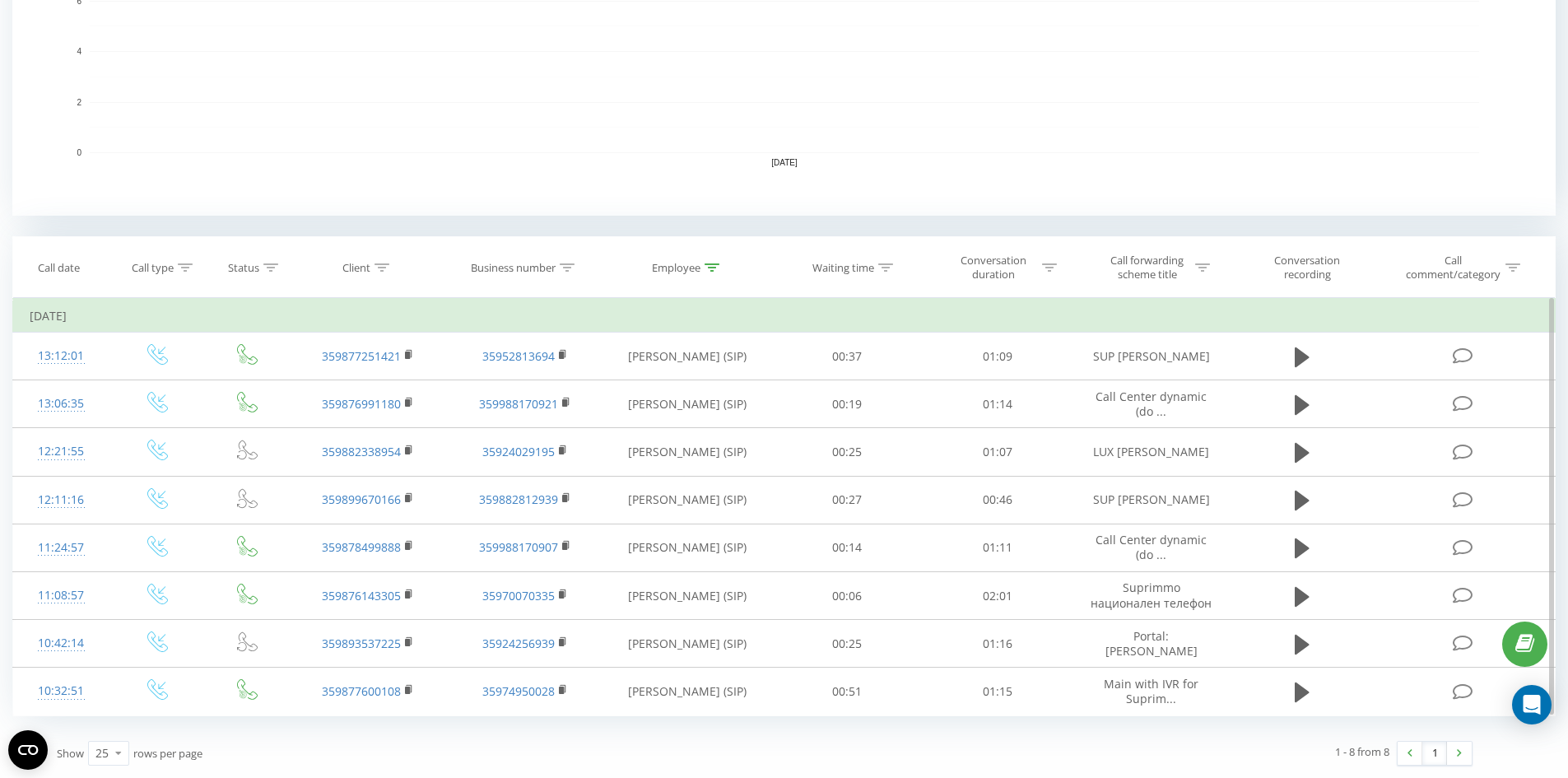
drag, startPoint x: 718, startPoint y: 269, endPoint x: 699, endPoint y: 324, distance: 58.2
click at [716, 269] on icon at bounding box center [711, 267] width 15 height 8
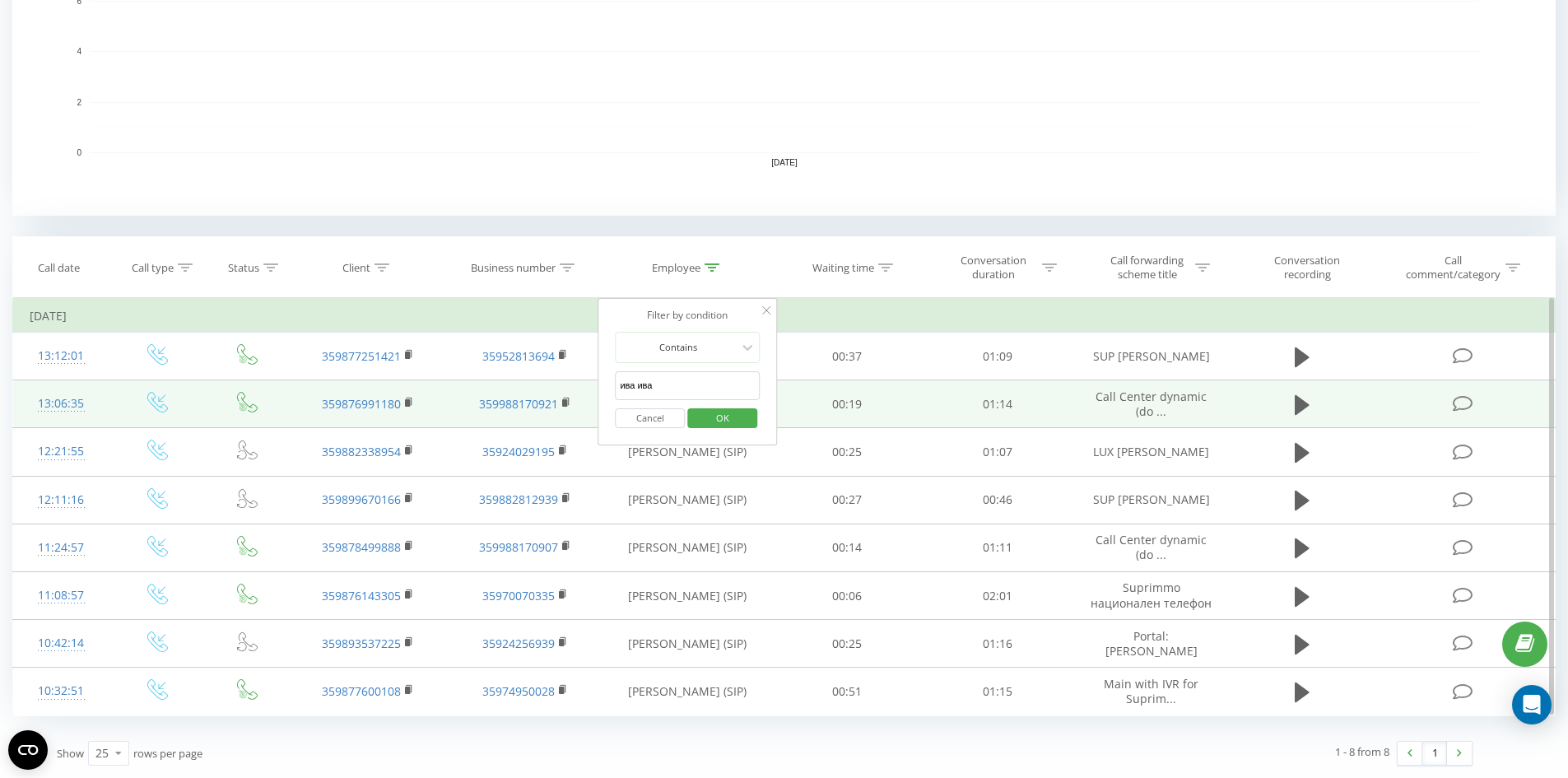
drag, startPoint x: 681, startPoint y: 374, endPoint x: 523, endPoint y: 379, distance: 158.1
click at [523, 379] on table "Filter by condition Equal Enter value Cancel OK Filter by condition Equal Enter…" at bounding box center [784, 506] width 1544 height 418
click button "OK" at bounding box center [722, 418] width 70 height 20
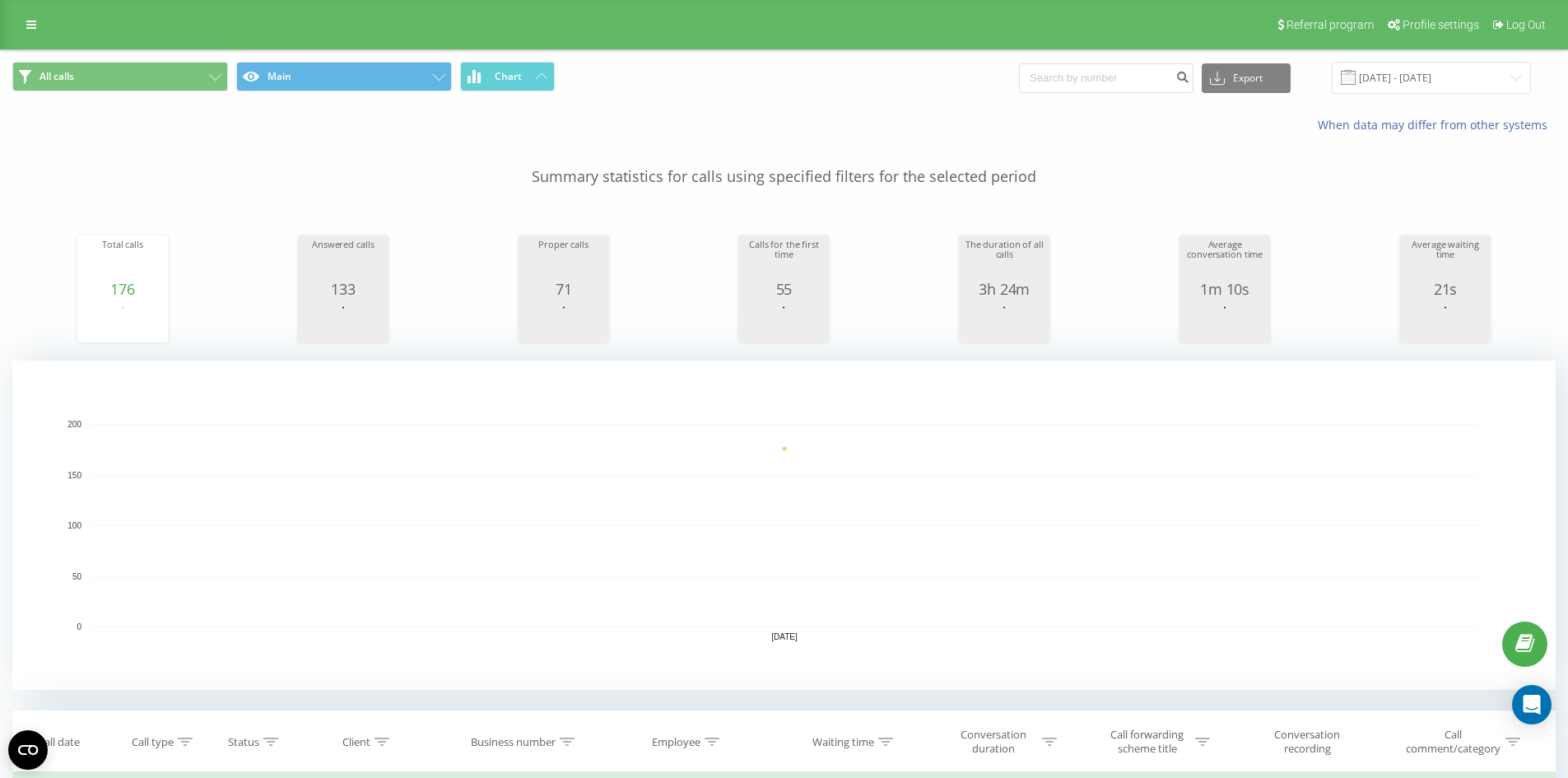
drag, startPoint x: 255, startPoint y: 177, endPoint x: 359, endPoint y: 204, distance: 107.4
click at [255, 177] on p "Summary statistics for calls using specified filters for the selected period" at bounding box center [784, 160] width 1544 height 54
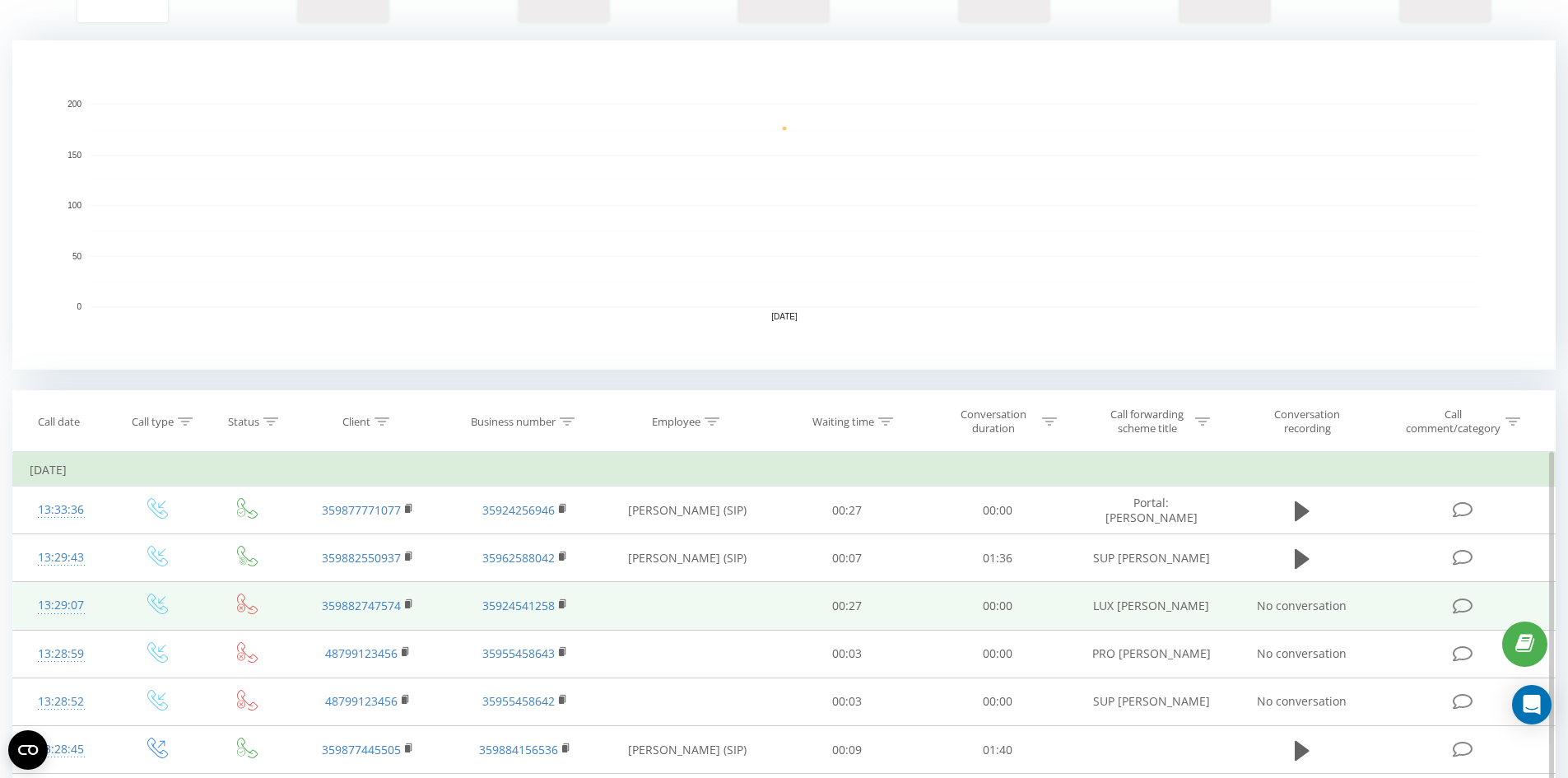
scroll to position [494, 0]
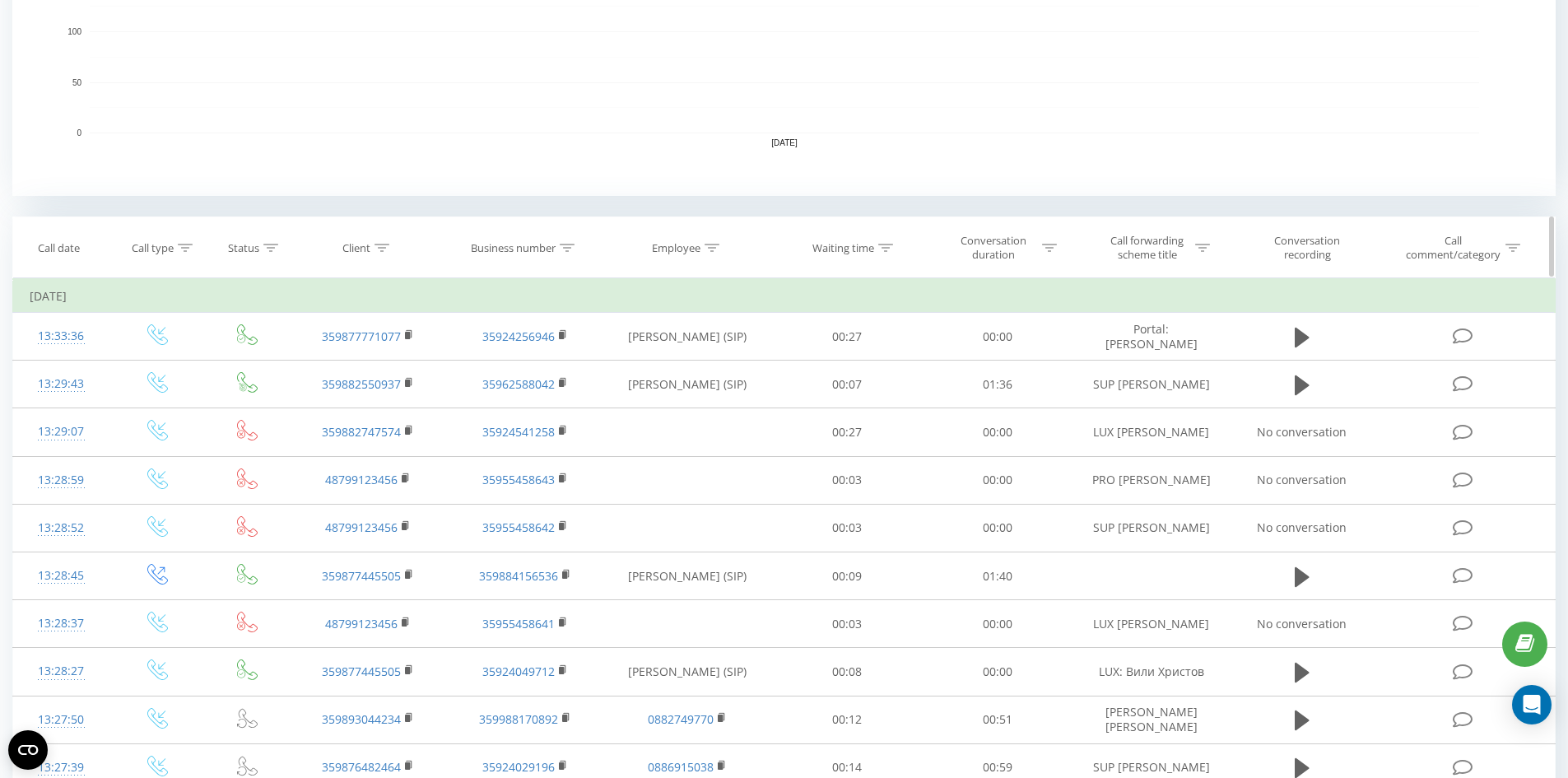
click at [705, 250] on icon at bounding box center [711, 247] width 15 height 8
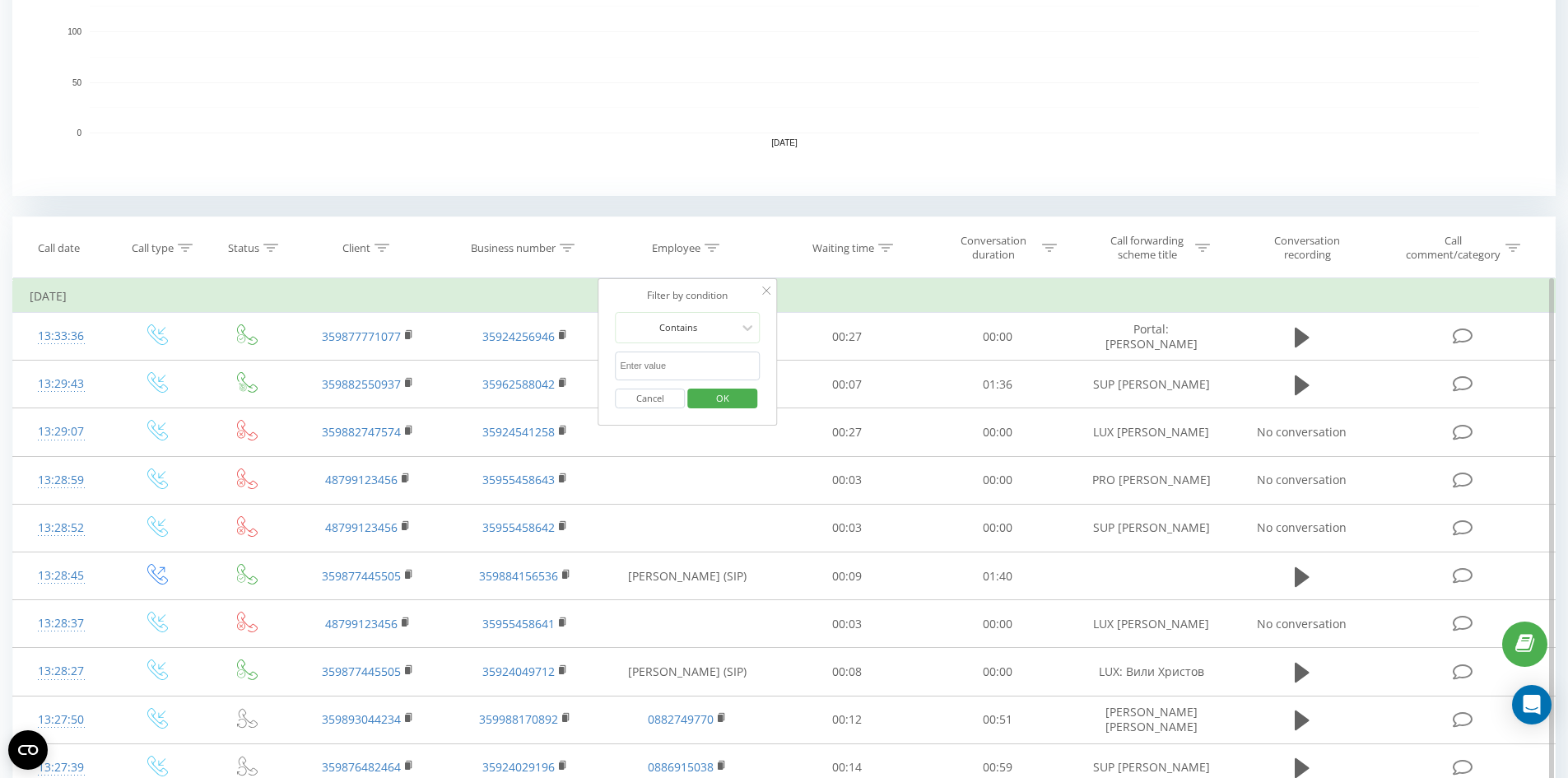
click at [649, 370] on input "text" at bounding box center [687, 366] width 145 height 29
type input "08"
click button "OK" at bounding box center [722, 398] width 70 height 20
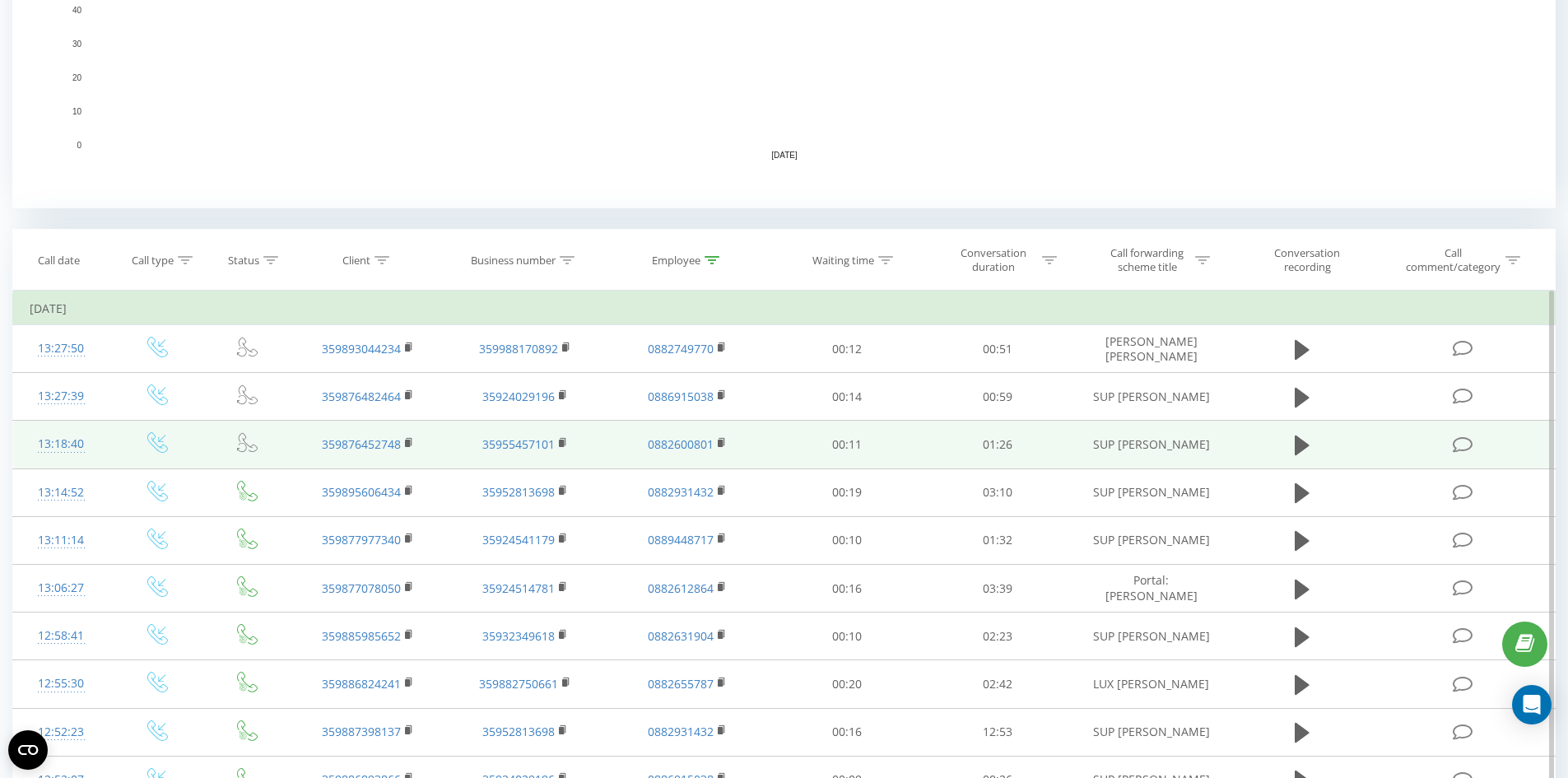
scroll to position [494, 0]
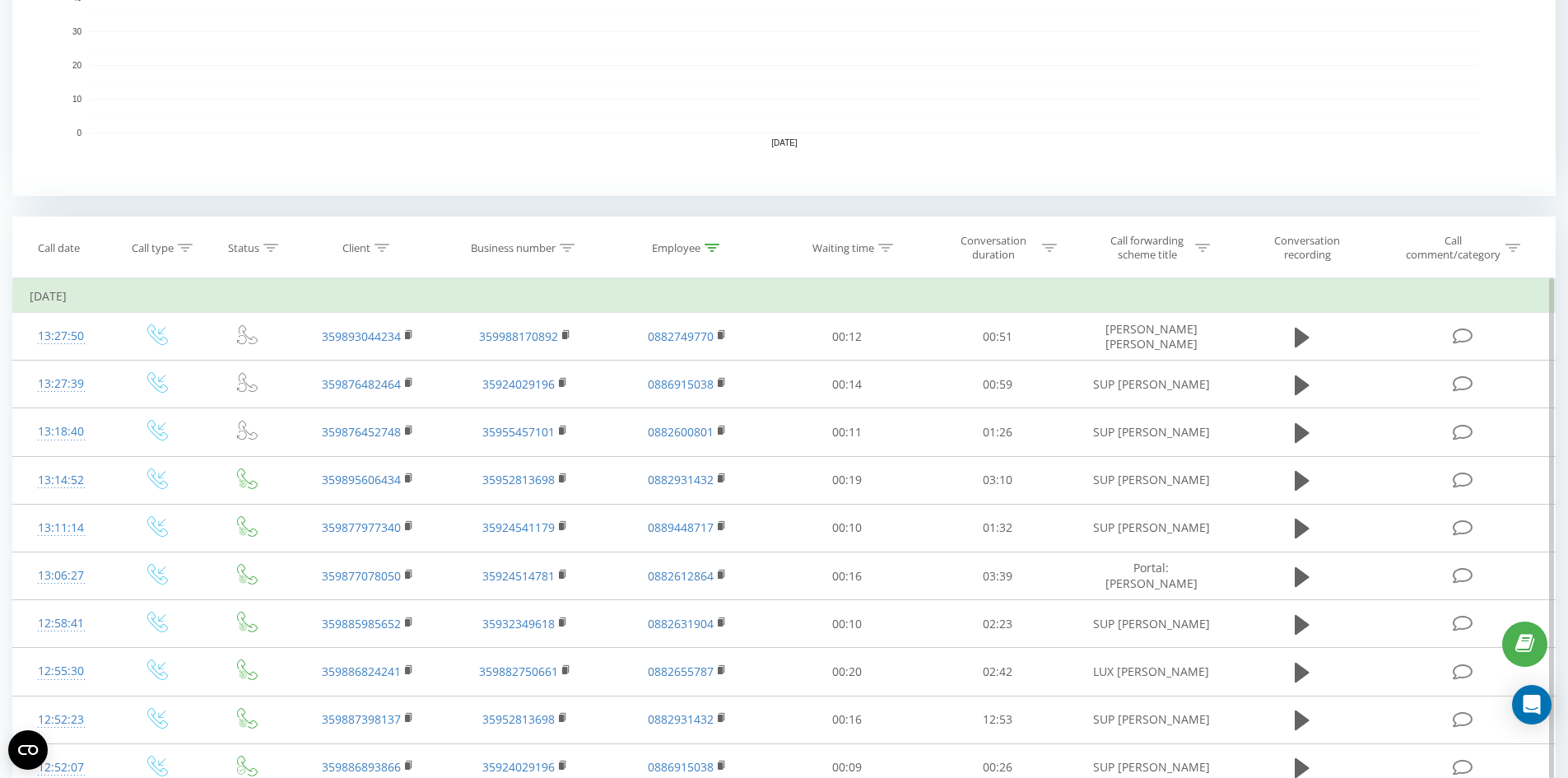
drag, startPoint x: 707, startPoint y: 245, endPoint x: 697, endPoint y: 323, distance: 78.6
click at [707, 245] on icon at bounding box center [711, 247] width 15 height 8
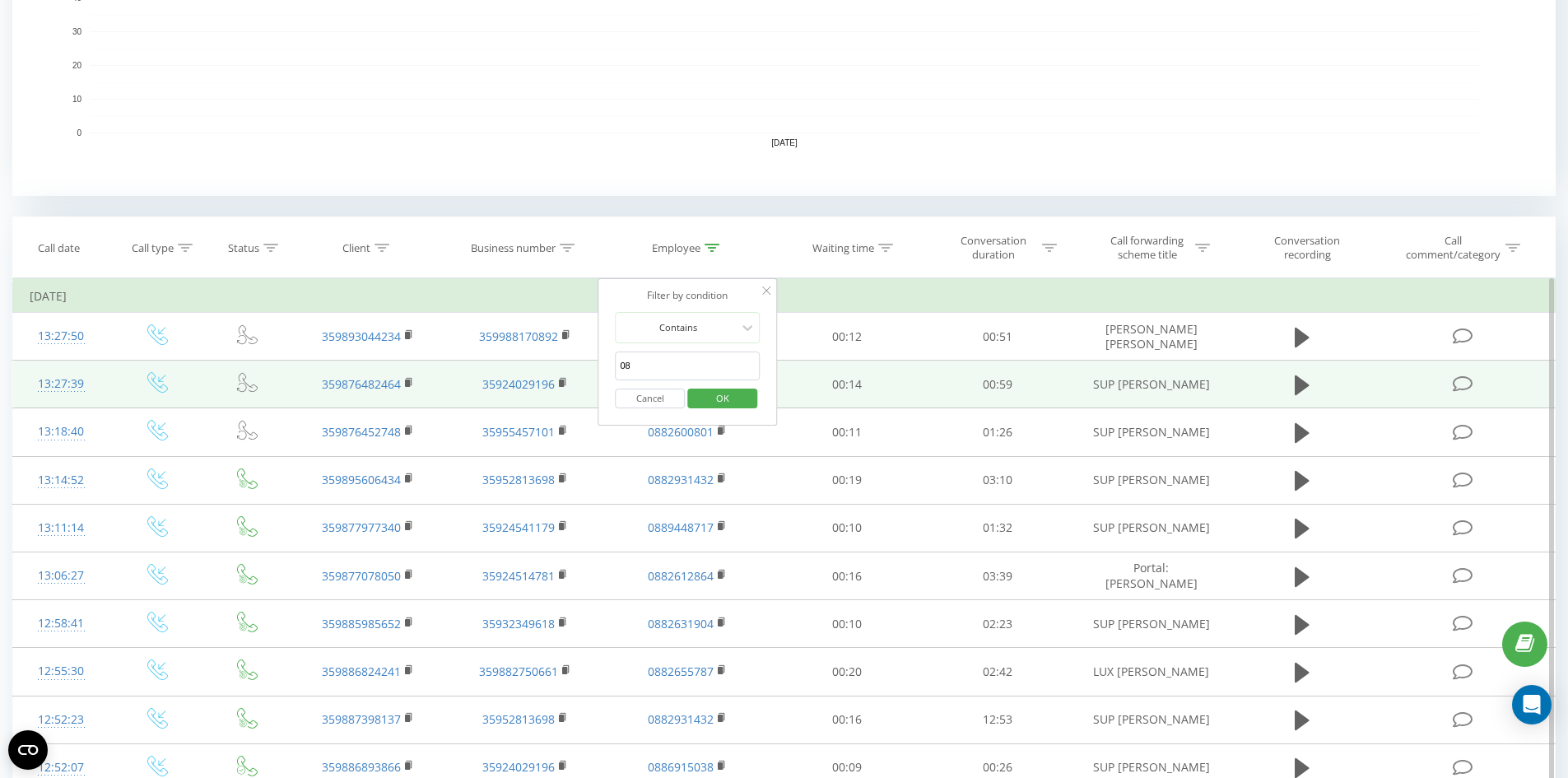
drag, startPoint x: 558, startPoint y: 375, endPoint x: 521, endPoint y: 367, distance: 37.9
click button "OK" at bounding box center [722, 398] width 70 height 20
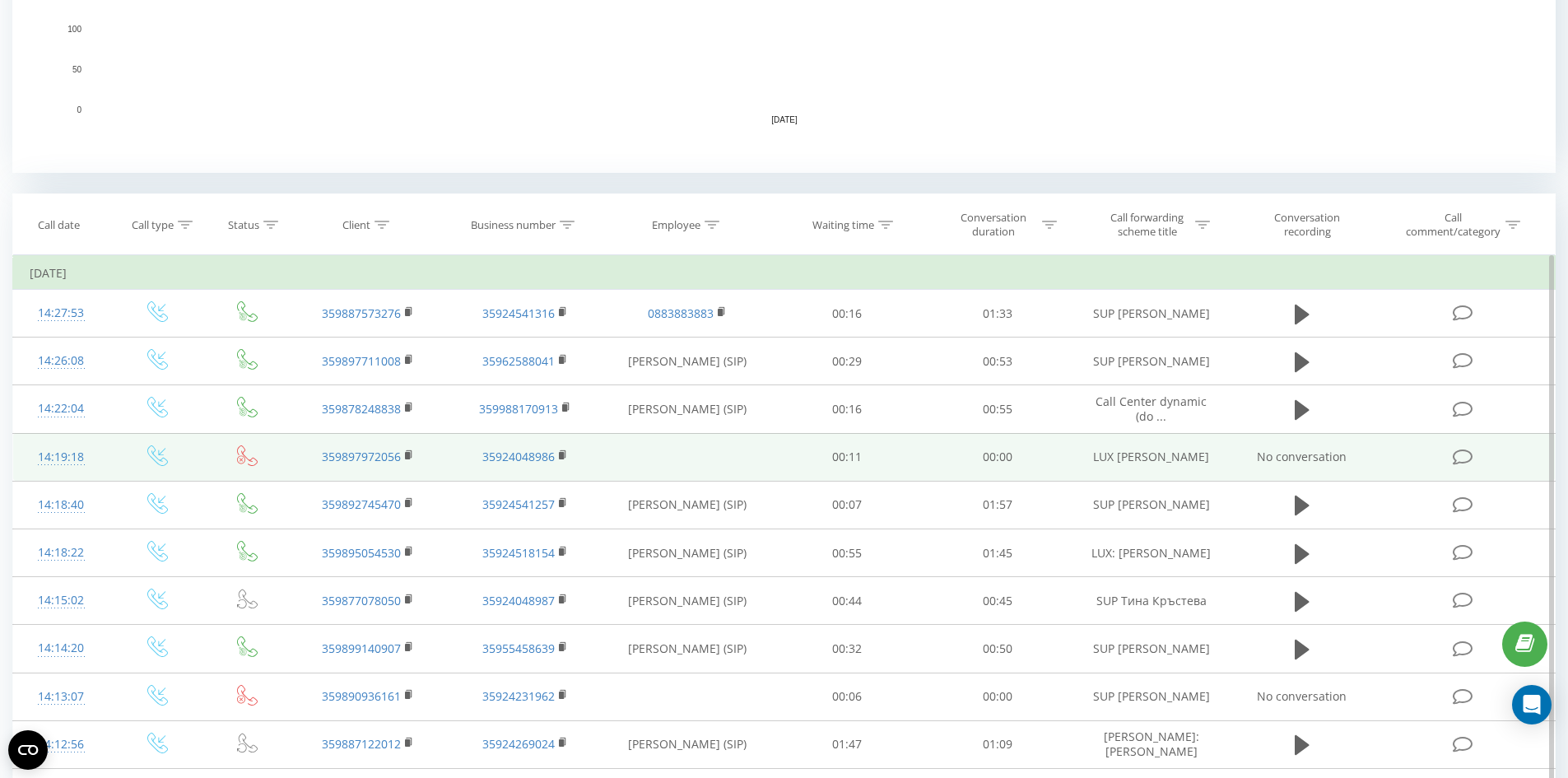
scroll to position [218, 0]
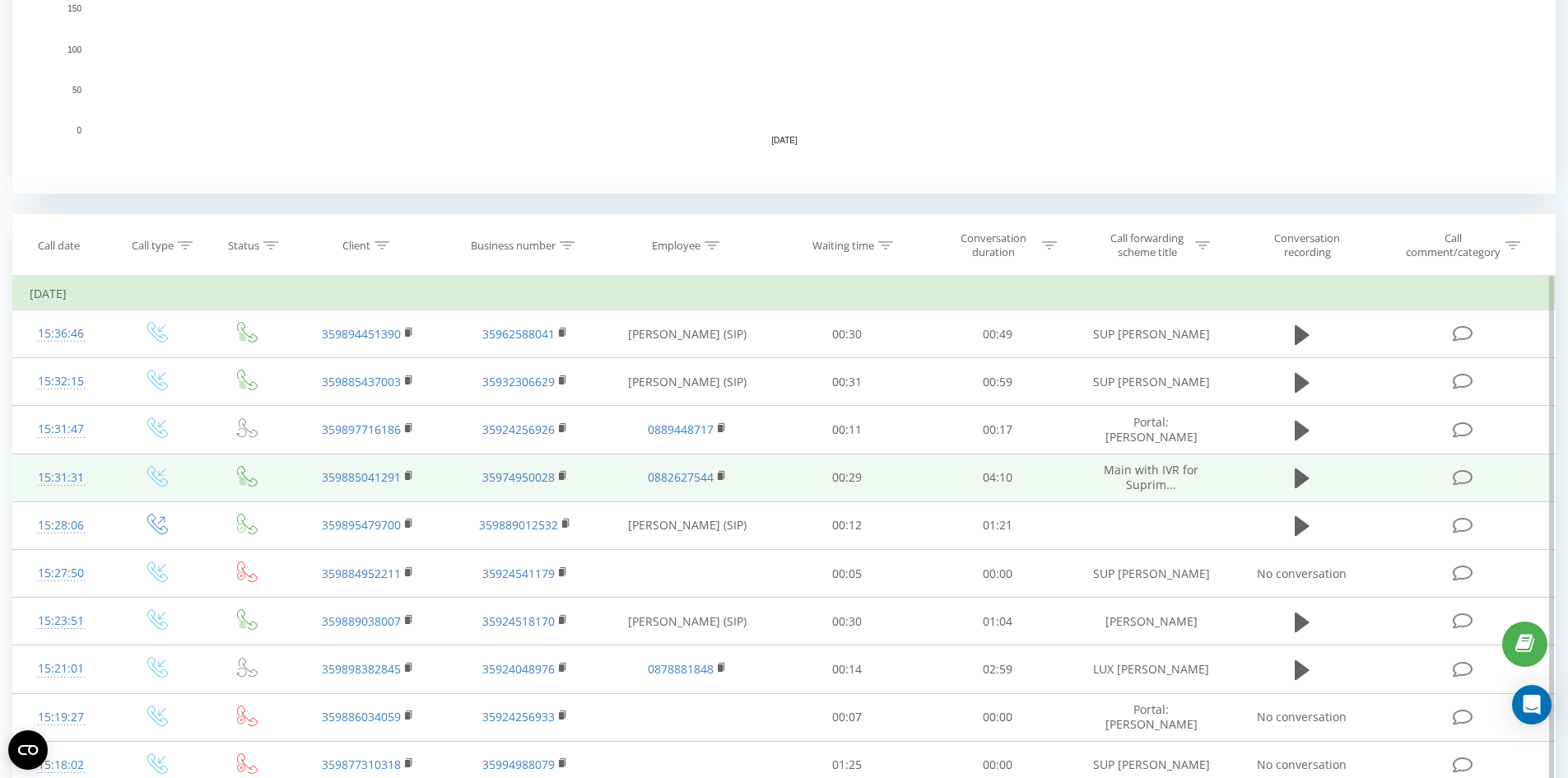
scroll to position [576, 0]
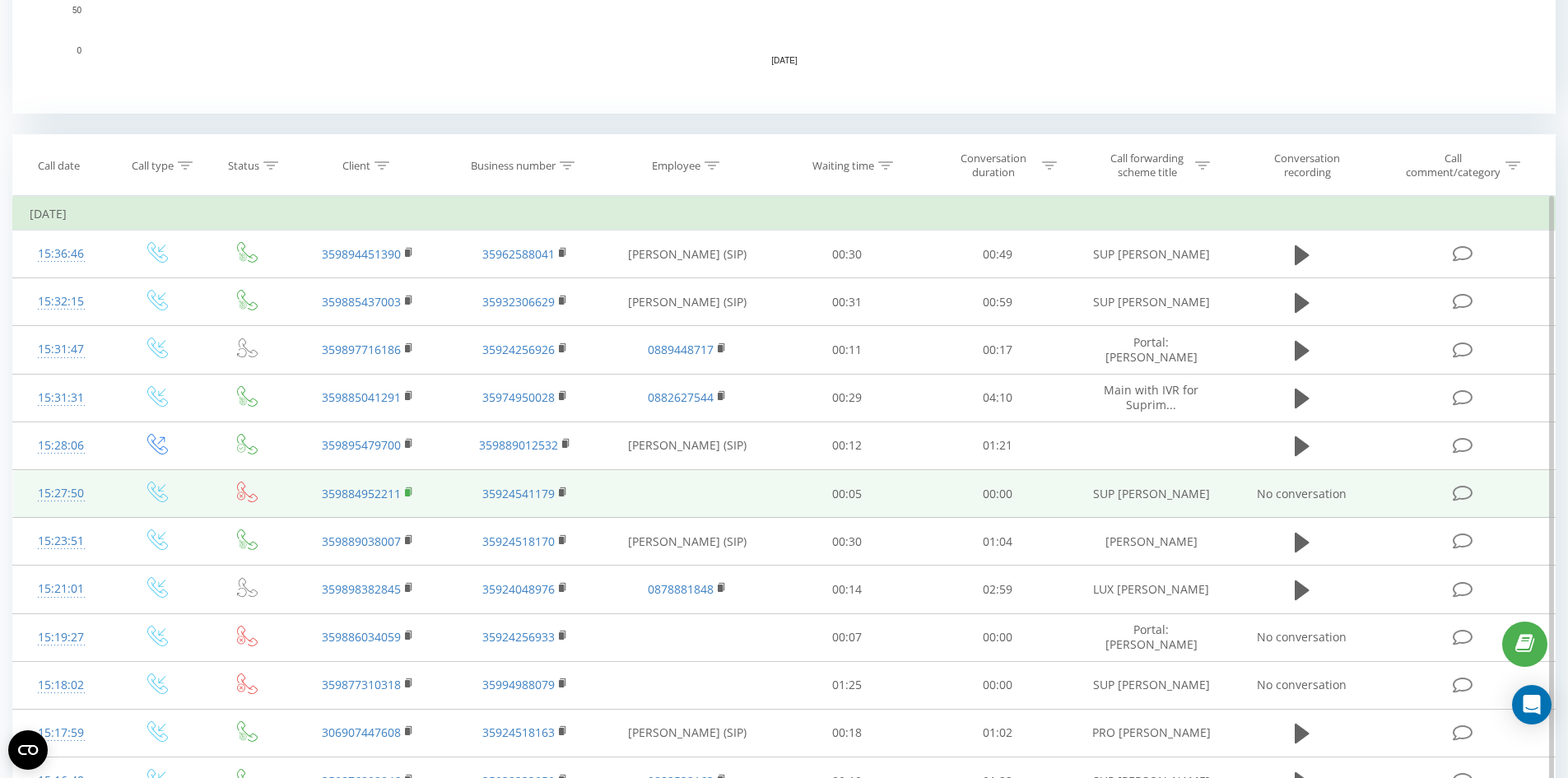
click at [408, 494] on rect at bounding box center [407, 493] width 5 height 8
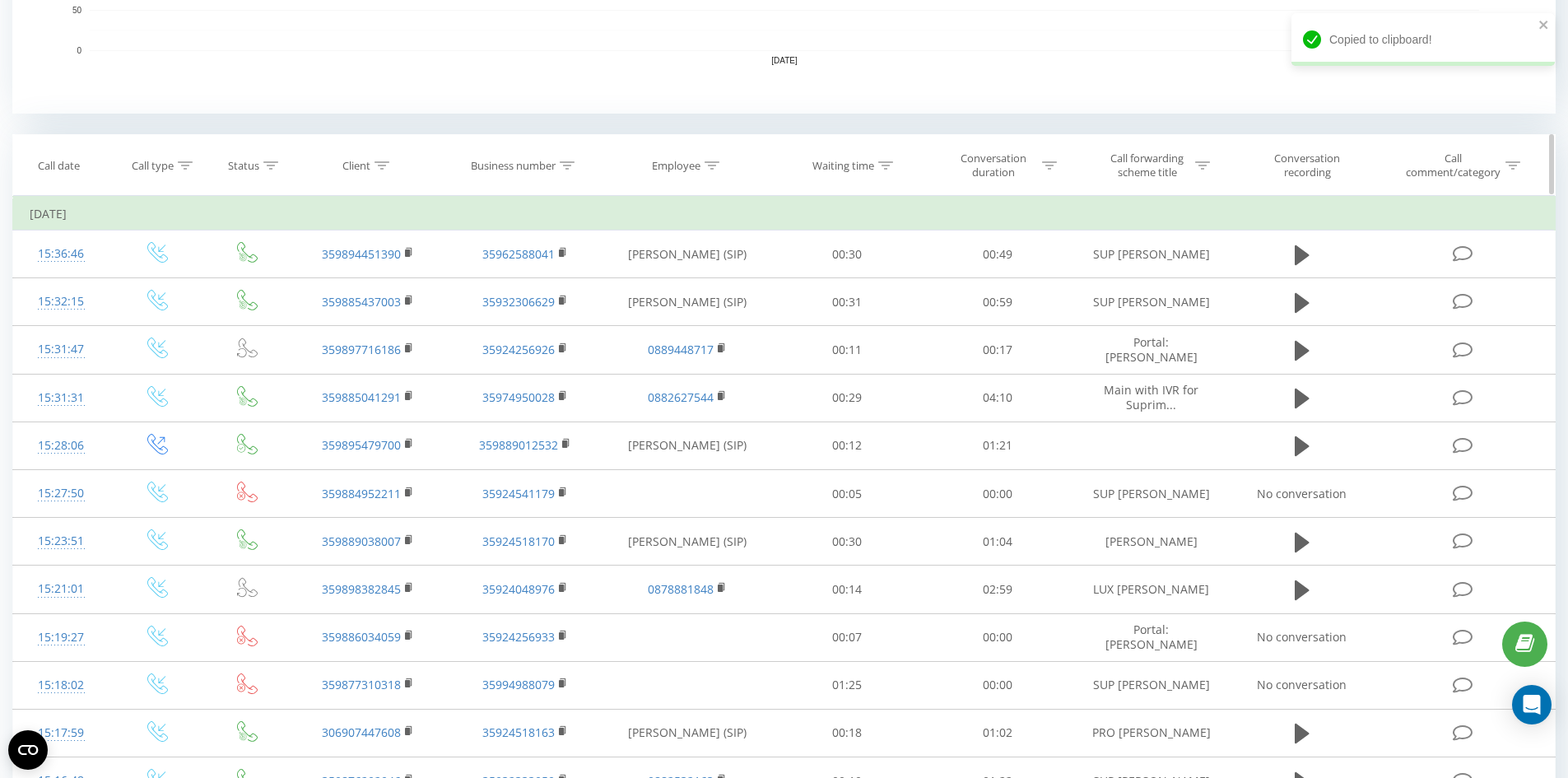
click at [383, 172] on th "Client" at bounding box center [368, 165] width 156 height 61
drag, startPoint x: 385, startPoint y: 161, endPoint x: 370, endPoint y: 212, distance: 53.2
click at [385, 162] on icon at bounding box center [381, 165] width 15 height 8
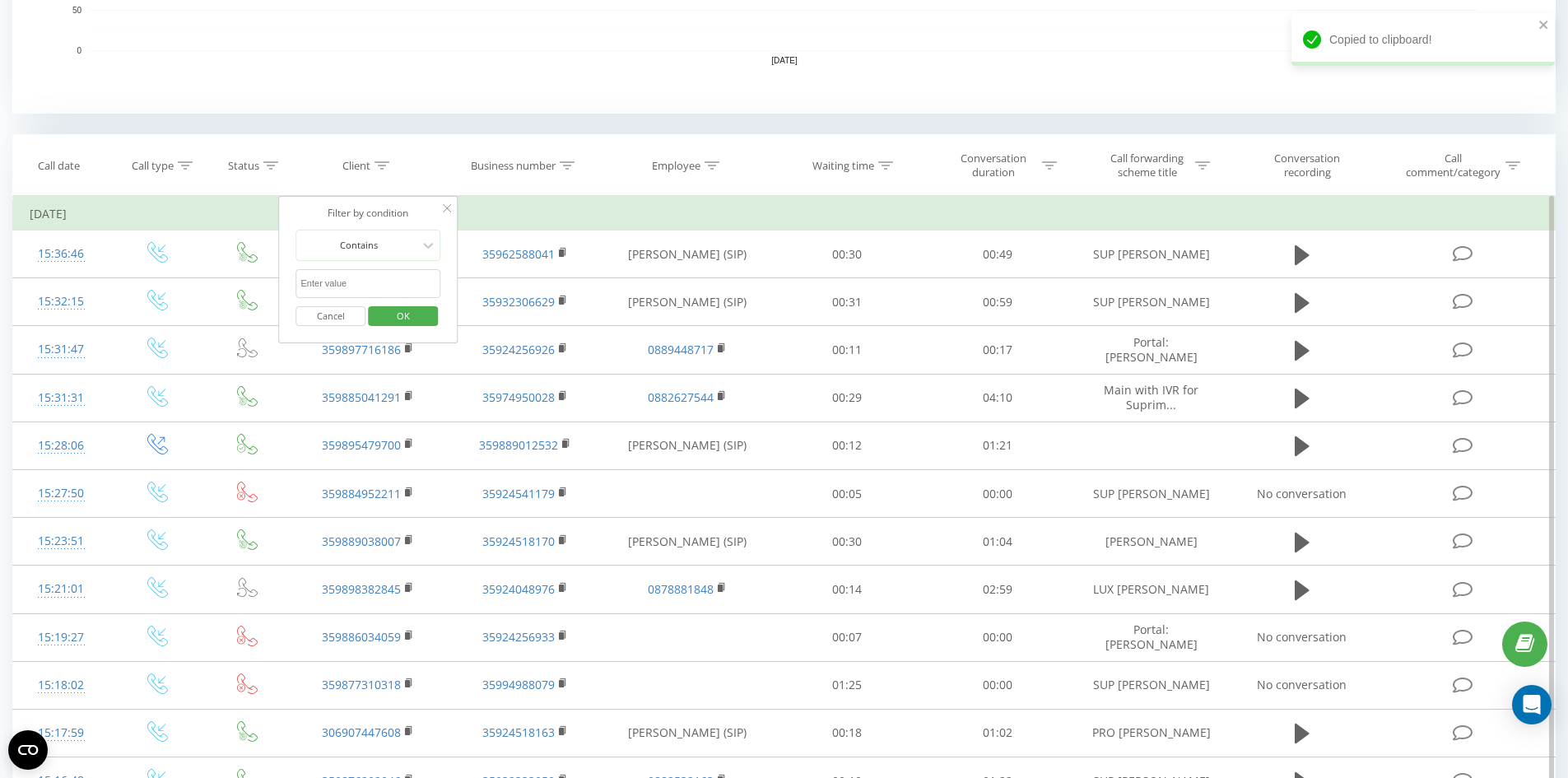
click at [364, 283] on input "text" at bounding box center [368, 283] width 145 height 29
paste input "359884952211"
type input "359884952211"
click at [385, 311] on span "OK" at bounding box center [404, 315] width 47 height 25
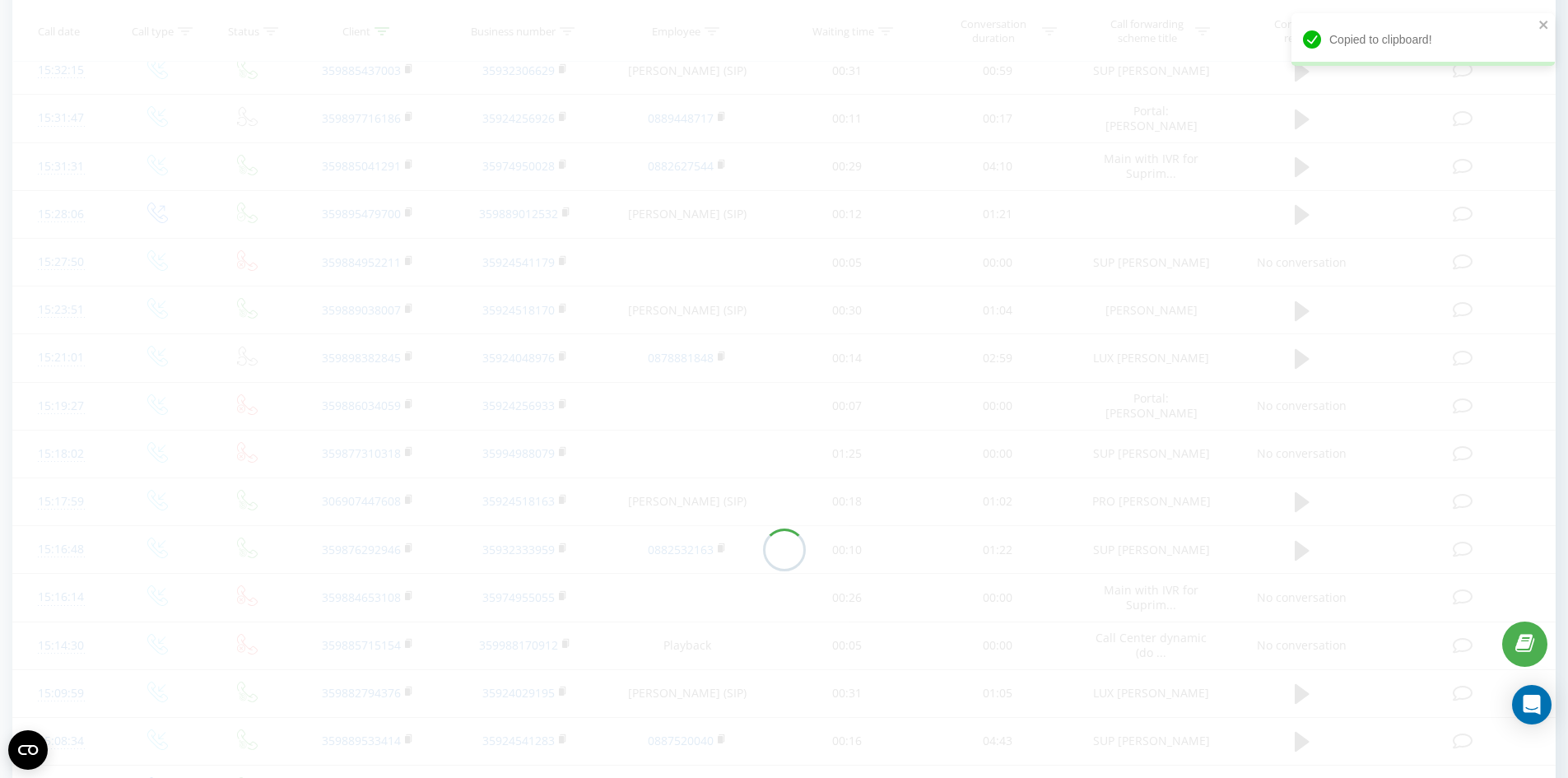
scroll to position [426, 0]
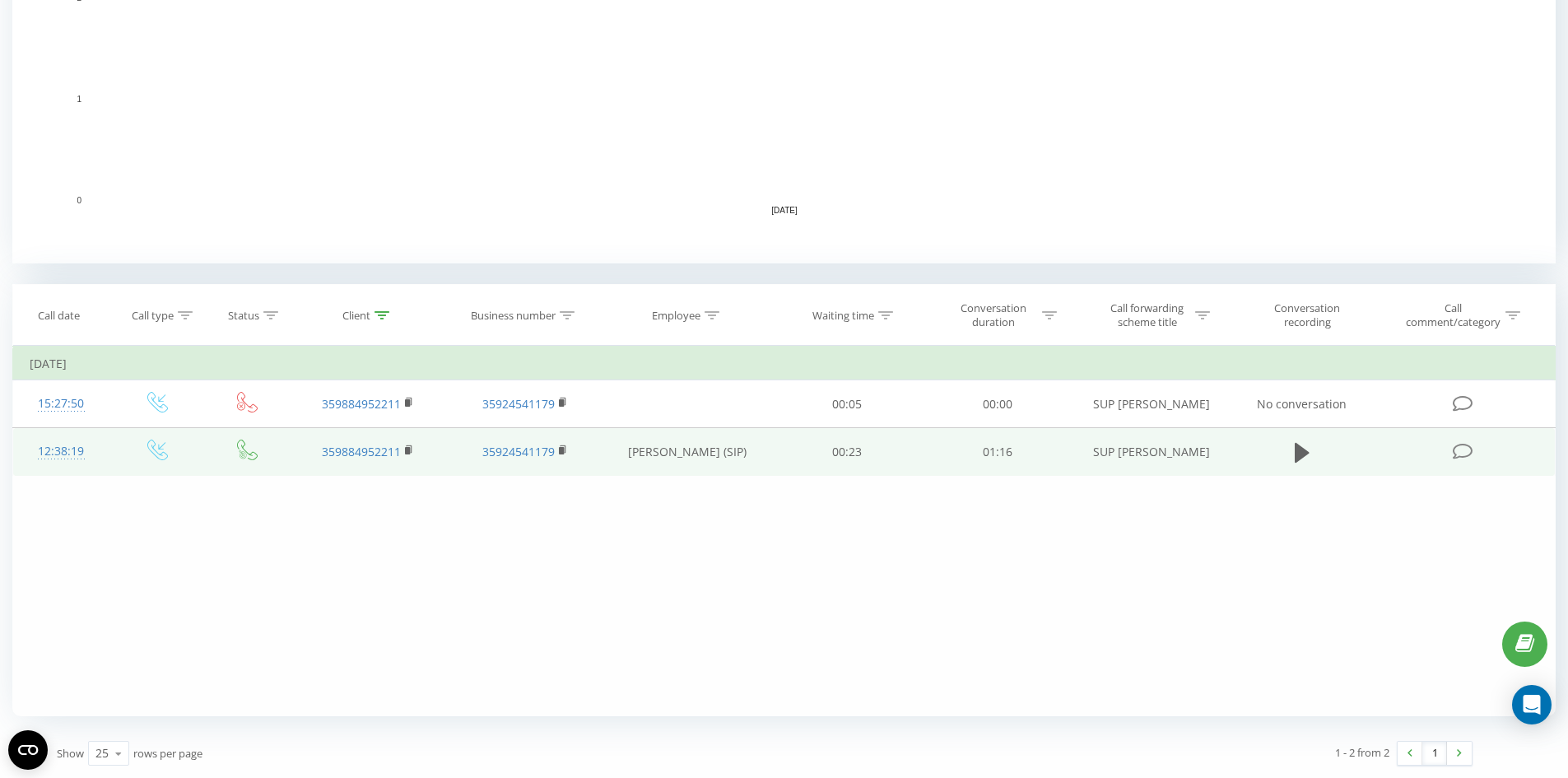
drag, startPoint x: 234, startPoint y: 584, endPoint x: 316, endPoint y: 461, distance: 147.8
click at [234, 584] on div "Filter by condition Equal Enter value Cancel OK Filter by condition Equal Enter…" at bounding box center [784, 531] width 1544 height 371
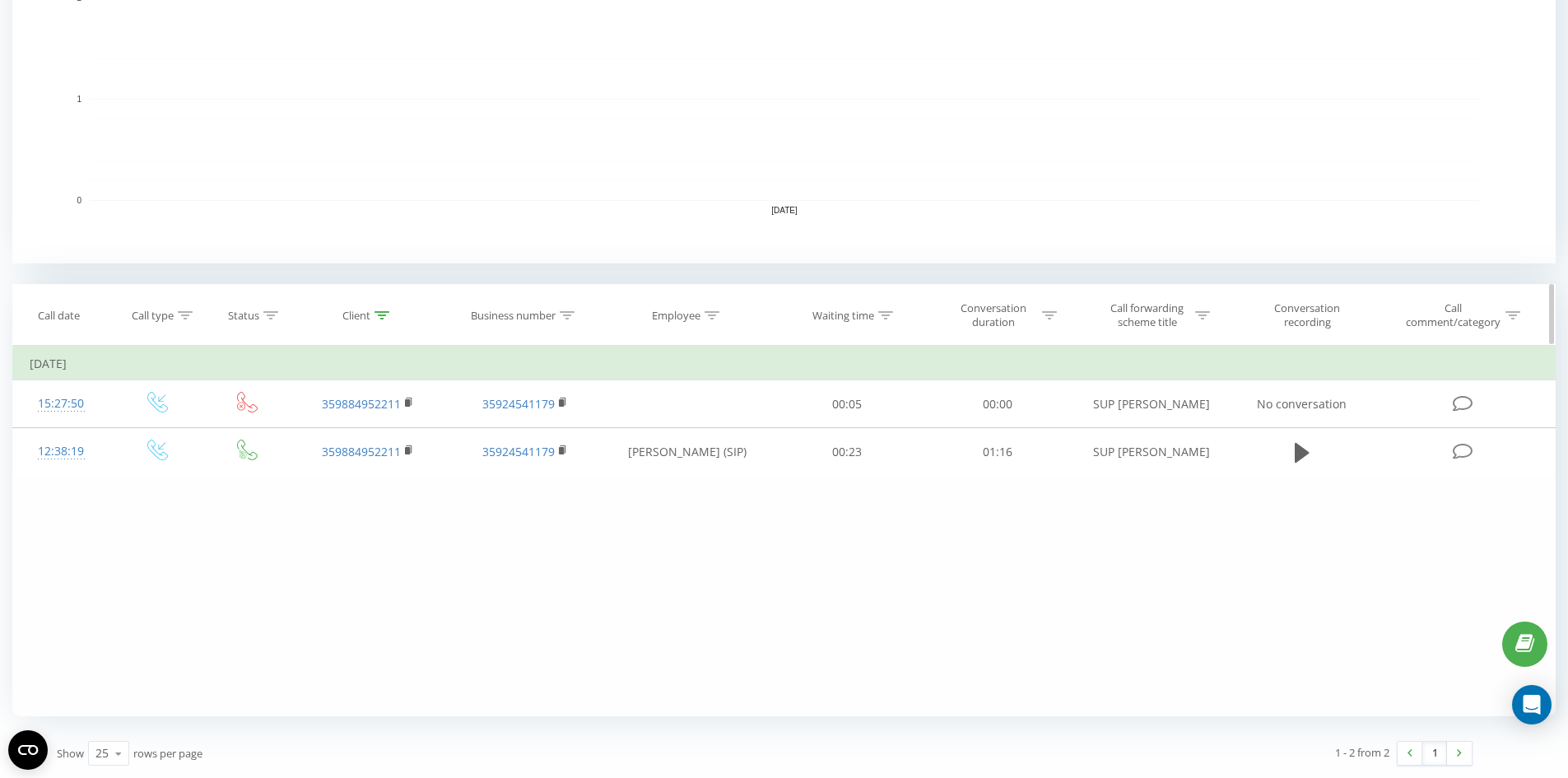
click at [383, 308] on div at bounding box center [381, 315] width 15 height 14
drag, startPoint x: 378, startPoint y: 428, endPoint x: 278, endPoint y: 420, distance: 100.3
click at [279, 420] on div "Filter by condition Contains 359884952211 Cancel OK" at bounding box center [369, 419] width 180 height 148
click button "OK" at bounding box center [403, 466] width 70 height 20
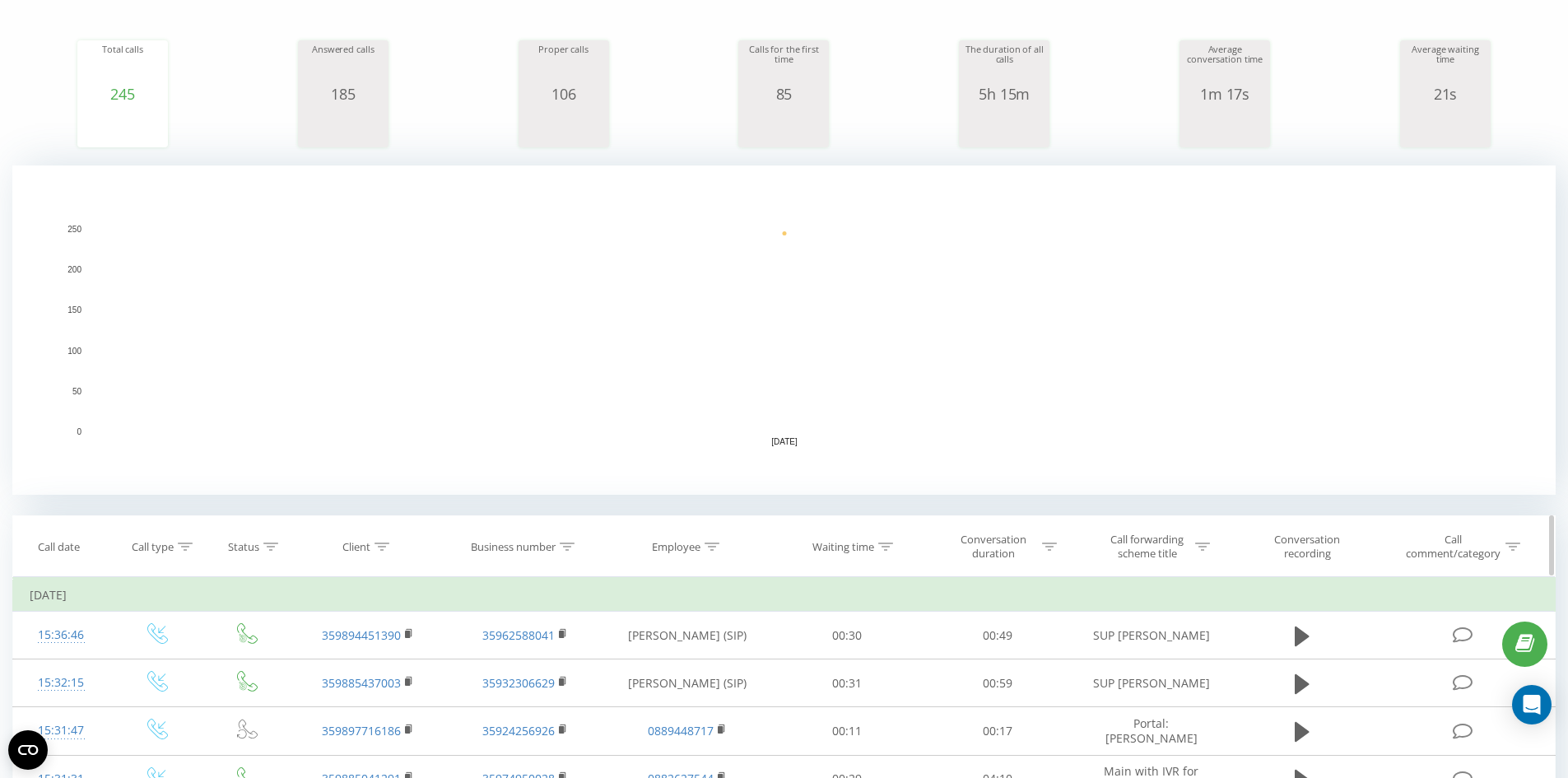
click at [382, 526] on th "Client" at bounding box center [368, 546] width 156 height 61
click at [385, 536] on th "Client" at bounding box center [368, 546] width 156 height 61
click at [379, 545] on icon at bounding box center [381, 546] width 15 height 8
click at [344, 653] on input "text" at bounding box center [368, 665] width 145 height 29
paste input "0882434392"
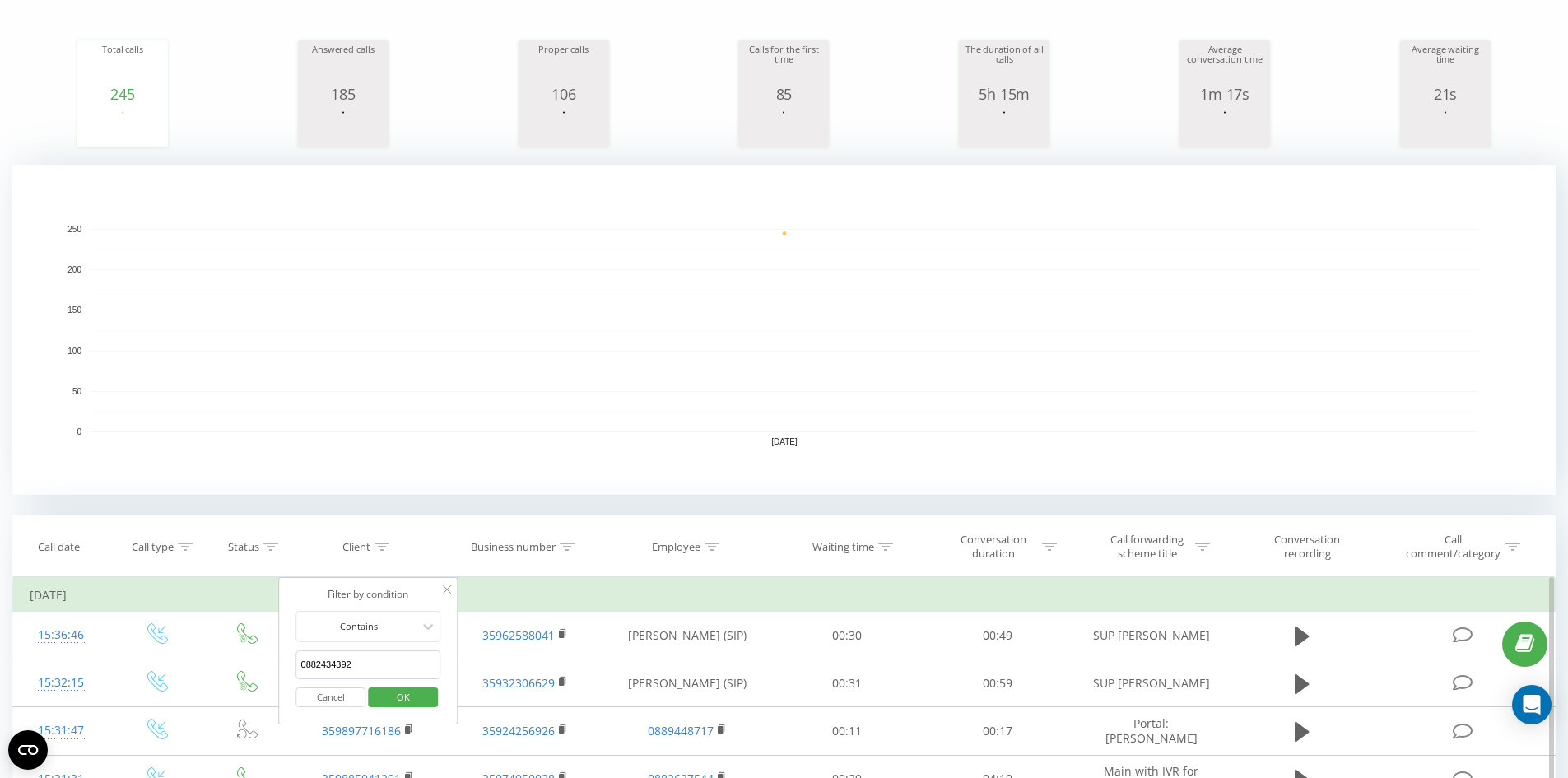
click at [303, 664] on input "0882434392" at bounding box center [368, 665] width 145 height 29
drag, startPoint x: 304, startPoint y: 664, endPoint x: 287, endPoint y: 661, distance: 17.3
click at [287, 661] on div "Filter by condition Contains 0882434392 Cancel OK" at bounding box center [369, 651] width 180 height 148
click button "OK" at bounding box center [403, 697] width 70 height 20
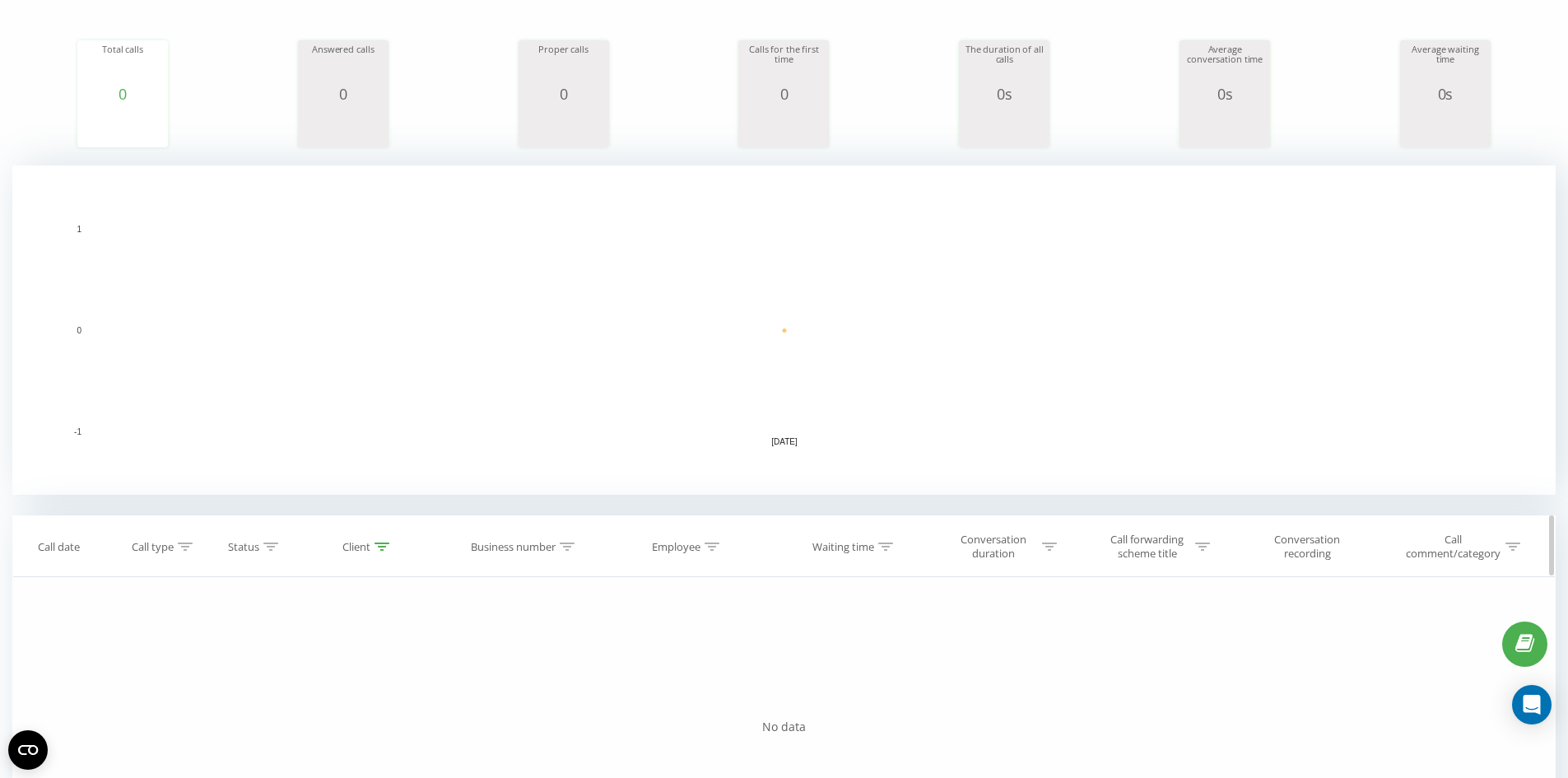
click at [382, 540] on div at bounding box center [381, 547] width 15 height 14
drag, startPoint x: 379, startPoint y: 664, endPoint x: 284, endPoint y: 658, distance: 95.2
click at [248, 663] on div "Filter by condition Equal Enter value Cancel OK Filter by condition Equal Enter…" at bounding box center [784, 762] width 1544 height 371
paste input "0884653108"
drag, startPoint x: 307, startPoint y: 661, endPoint x: 281, endPoint y: 658, distance: 26.2
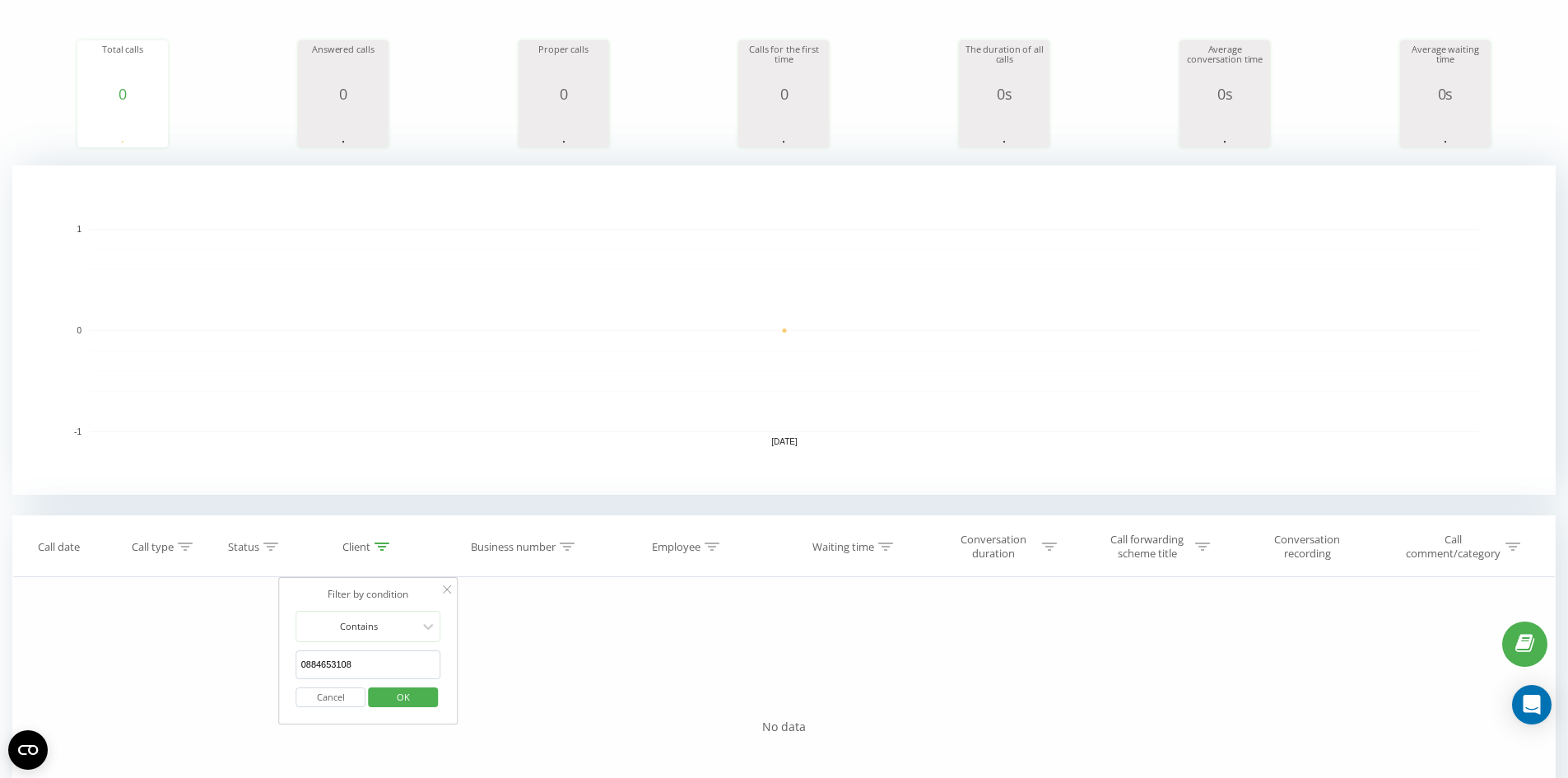
click at [281, 658] on div "Filter by condition Contains 0884653108 Cancel OK" at bounding box center [369, 651] width 180 height 148
type input "359884653108"
click button "OK" at bounding box center [403, 697] width 70 height 20
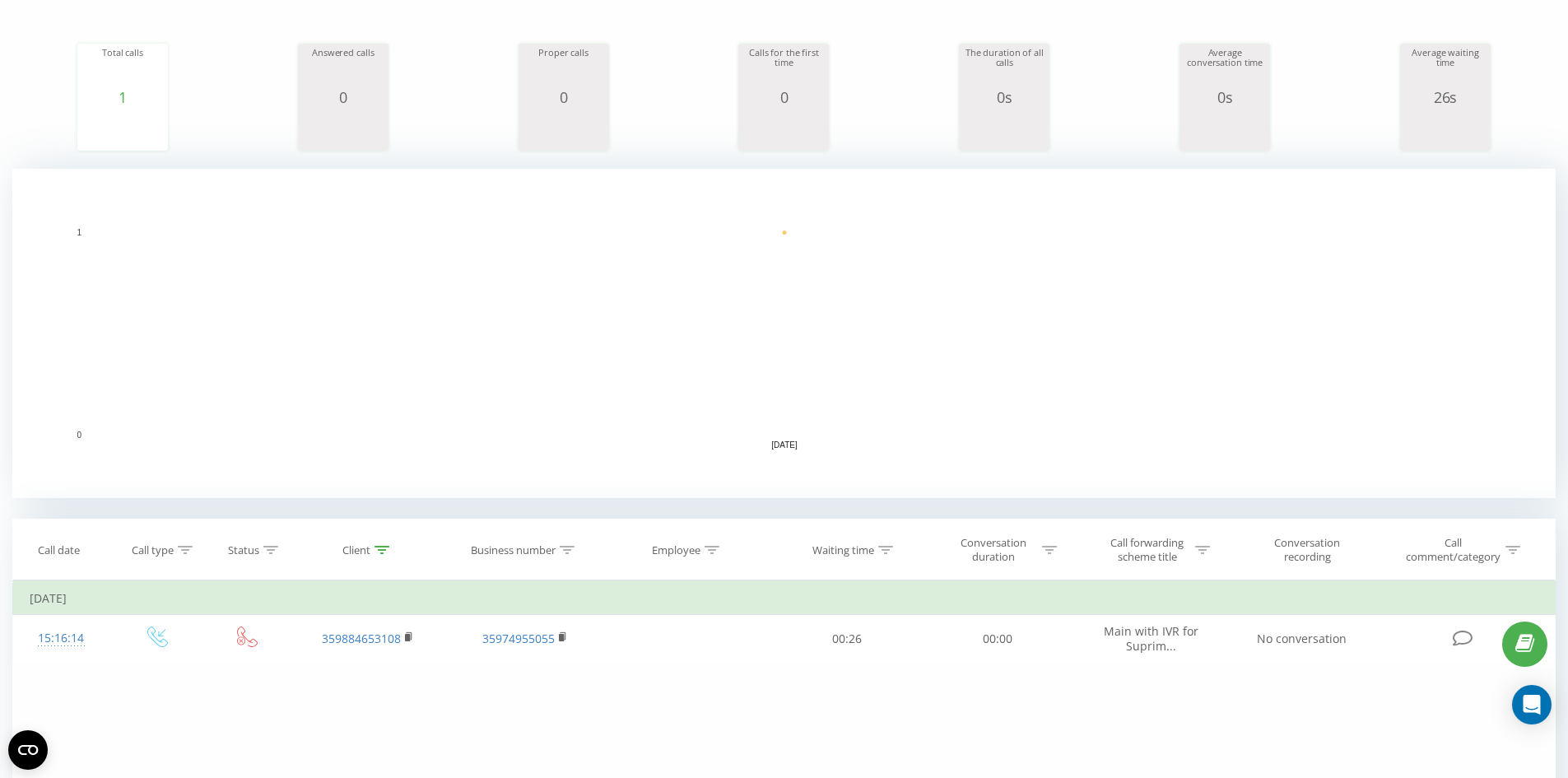
scroll to position [230, 0]
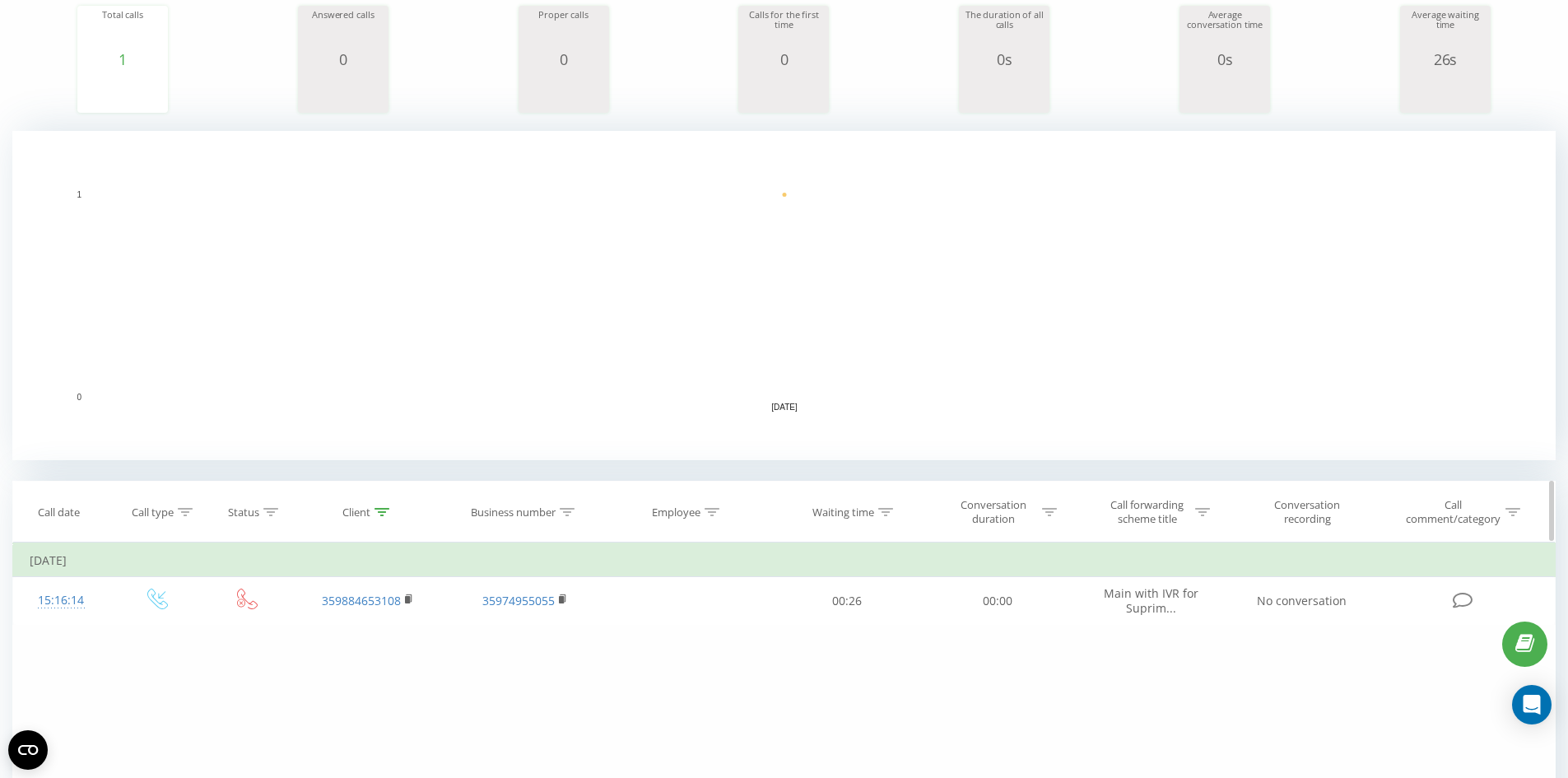
click at [377, 509] on icon at bounding box center [381, 511] width 15 height 8
drag, startPoint x: 387, startPoint y: 625, endPoint x: 208, endPoint y: 627, distance: 179.0
click at [209, 633] on div "Filter by condition Equal Enter value Cancel OK Filter by condition Equal Enter…" at bounding box center [784, 728] width 1544 height 371
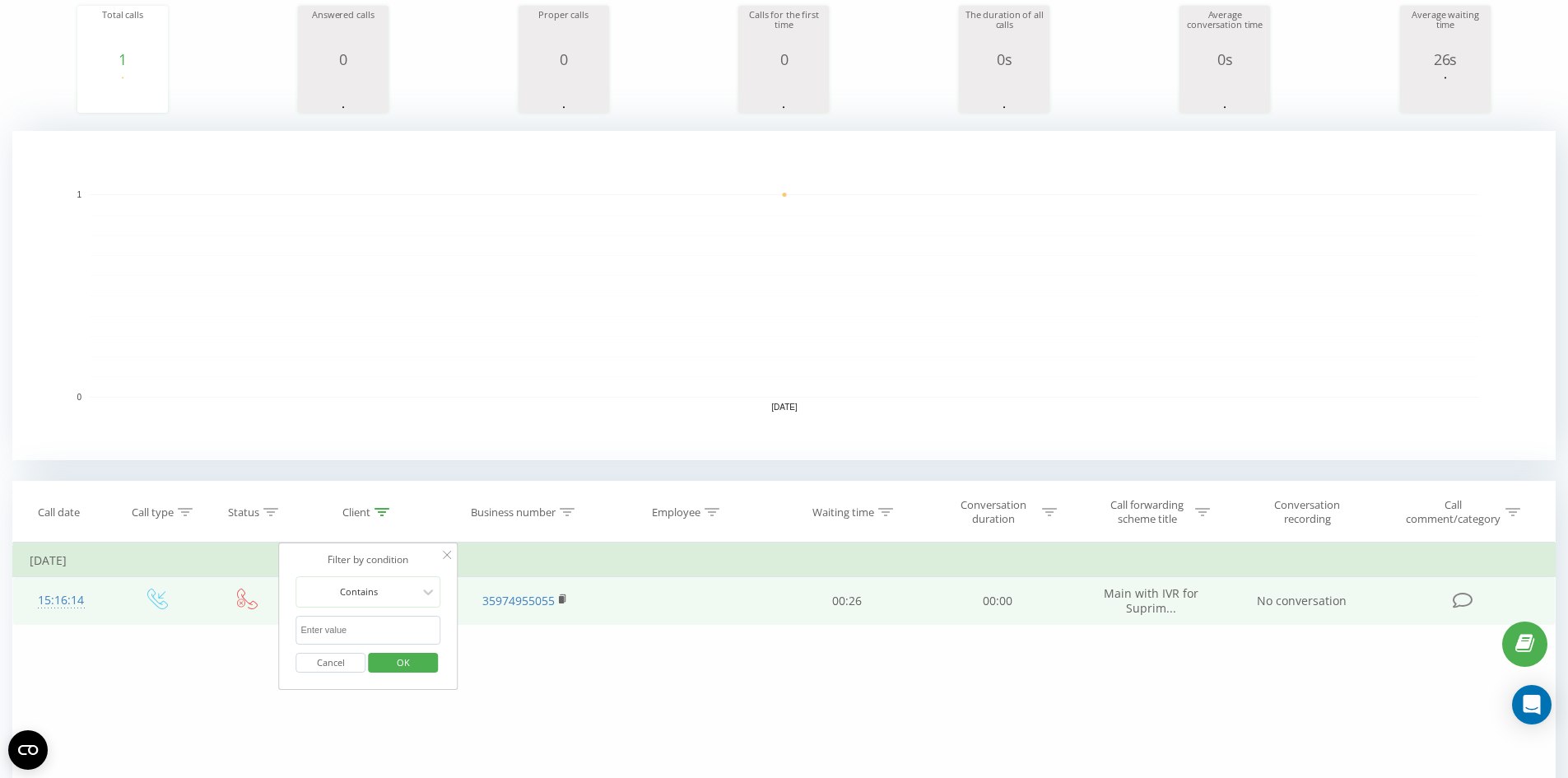
click button "OK" at bounding box center [403, 663] width 70 height 20
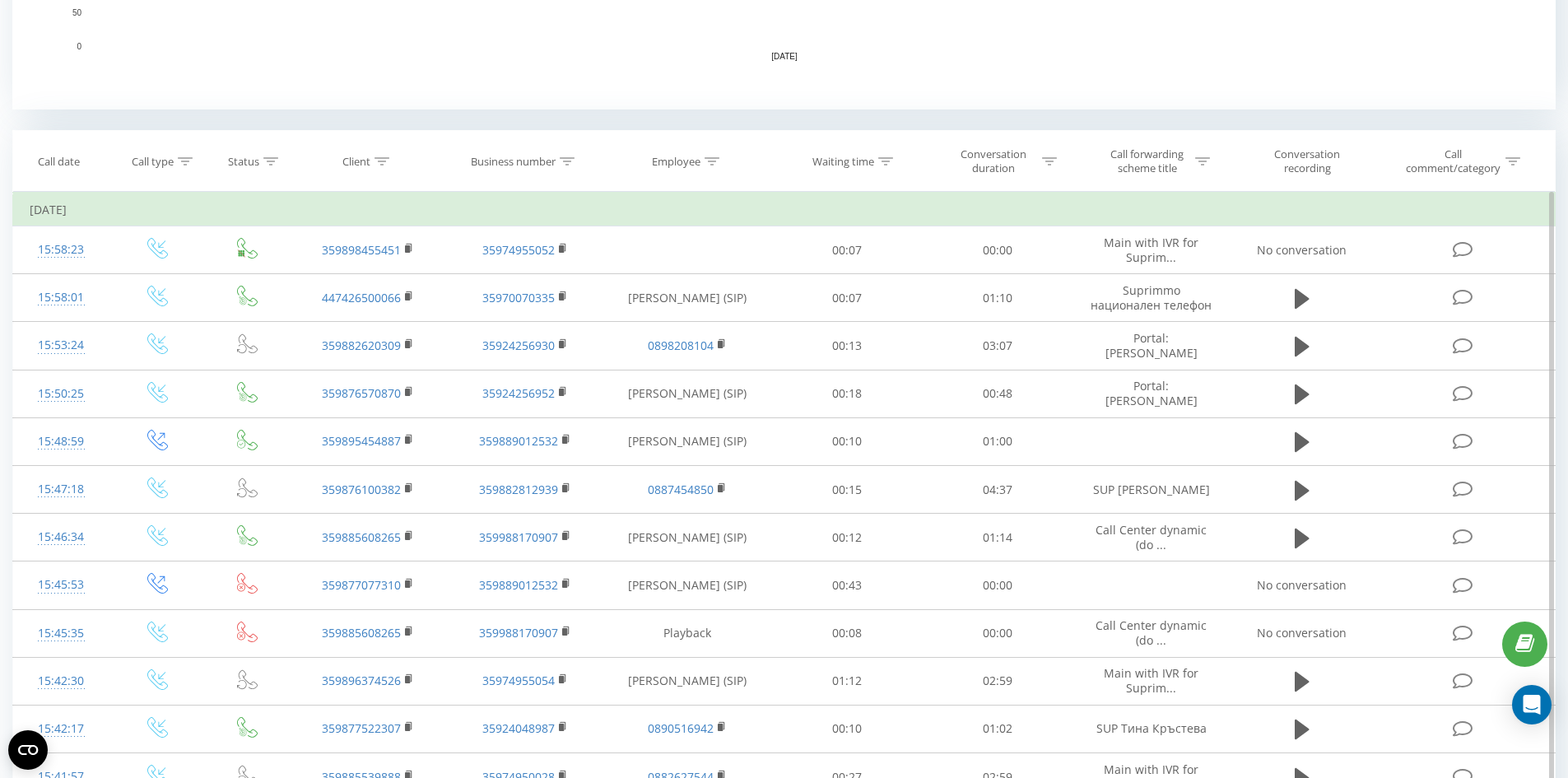
scroll to position [360, 0]
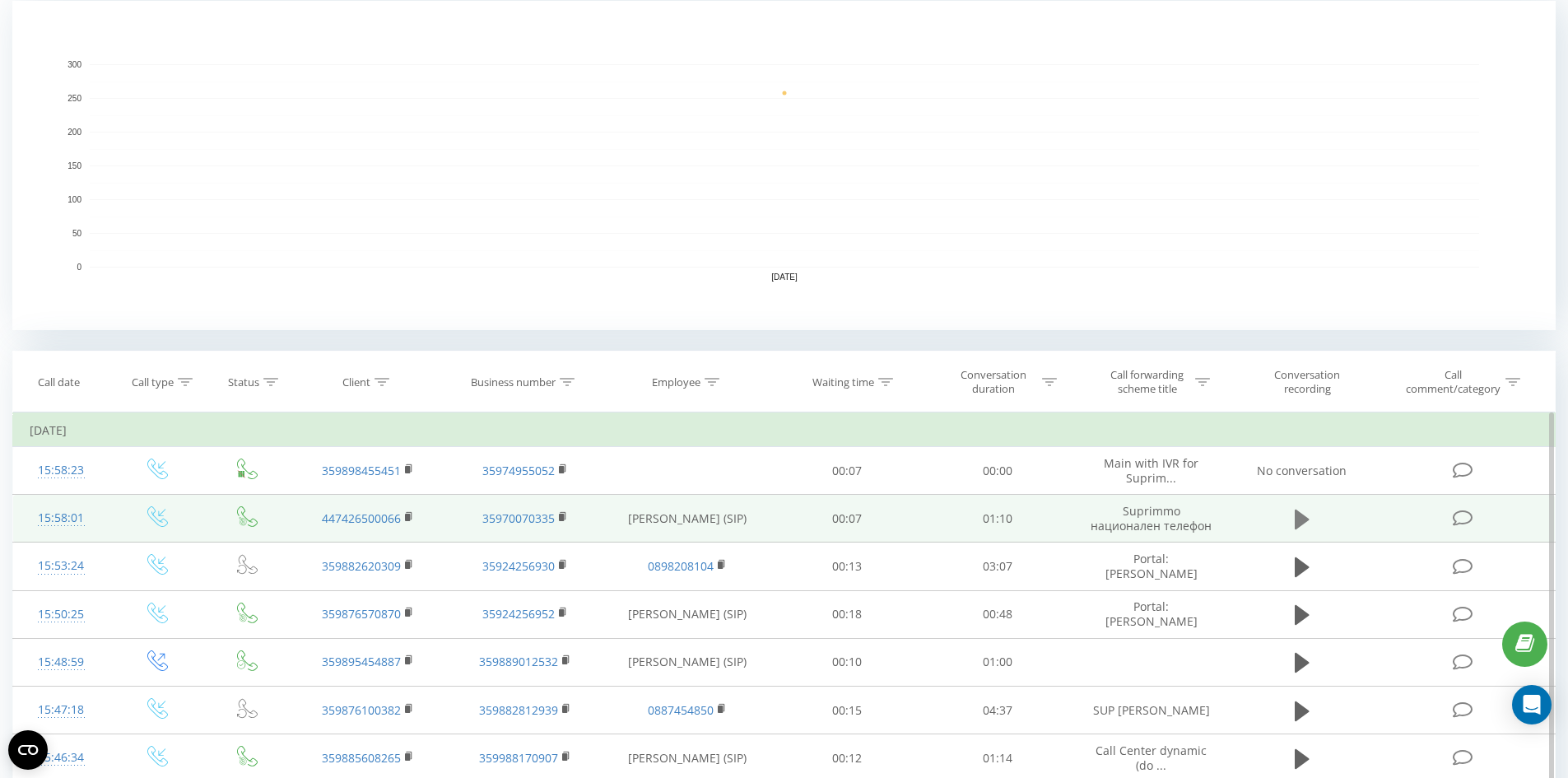
click at [1300, 520] on icon at bounding box center [1301, 519] width 15 height 19
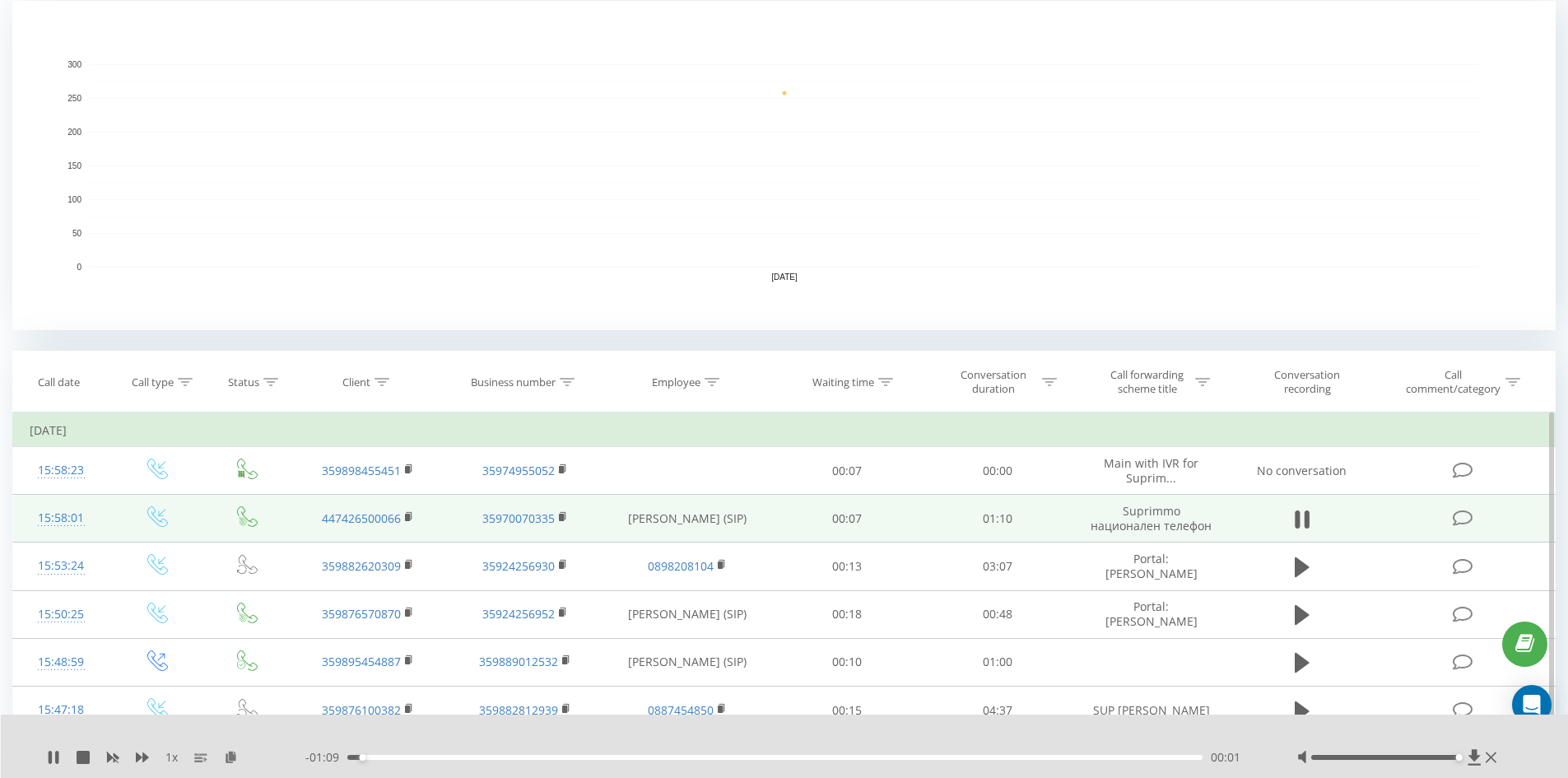
drag, startPoint x: 1388, startPoint y: 757, endPoint x: 1441, endPoint y: 725, distance: 61.9
click at [1490, 746] on div "1 x - 01:09 00:01 00:01" at bounding box center [785, 745] width 1568 height 63
click at [409, 521] on icon at bounding box center [408, 517] width 9 height 12
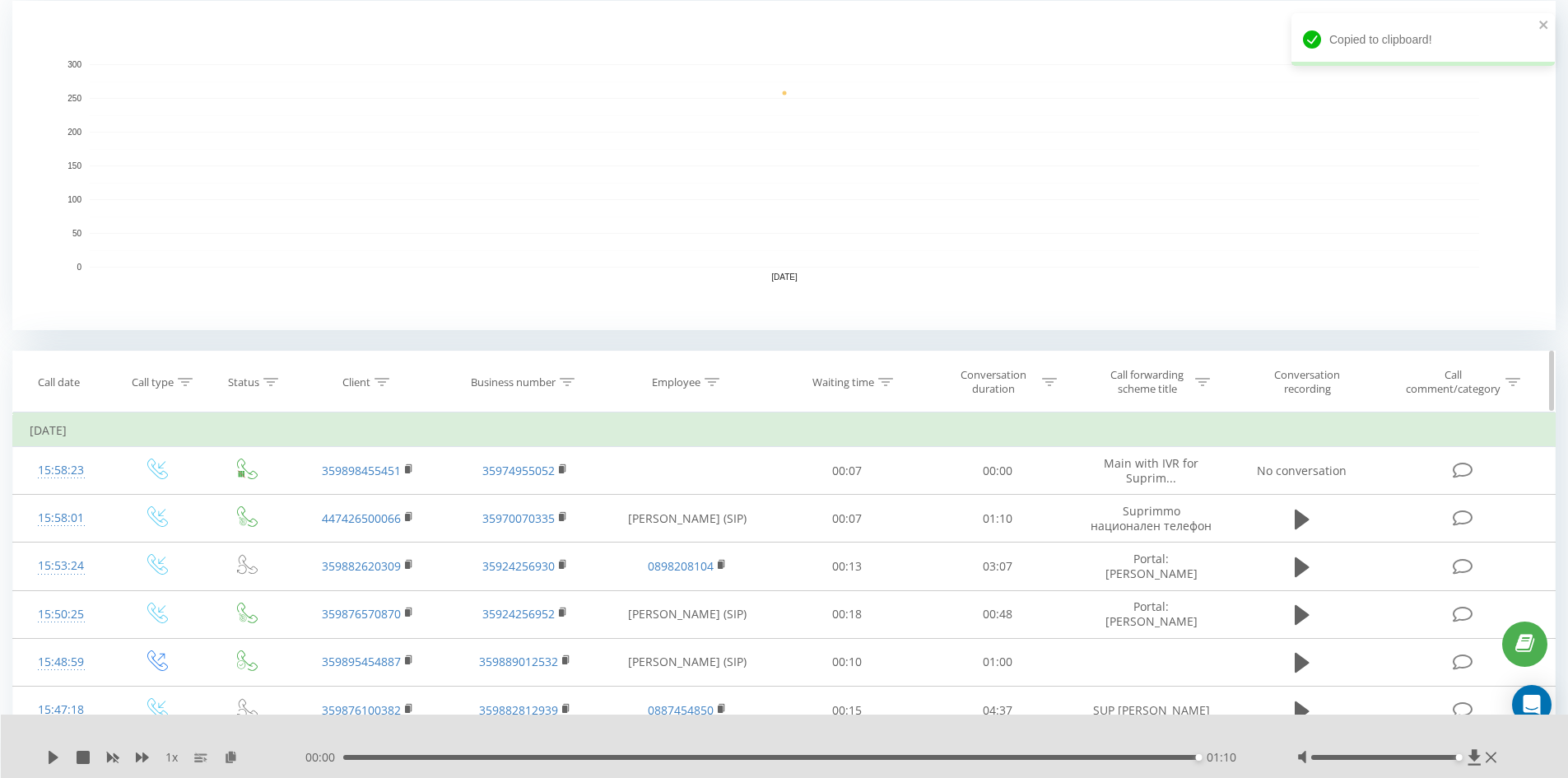
click at [376, 377] on icon at bounding box center [381, 381] width 15 height 8
drag, startPoint x: 372, startPoint y: 507, endPoint x: 323, endPoint y: 515, distance: 49.6
click at [368, 502] on input "text" at bounding box center [368, 501] width 145 height 29
paste input "0882434392"
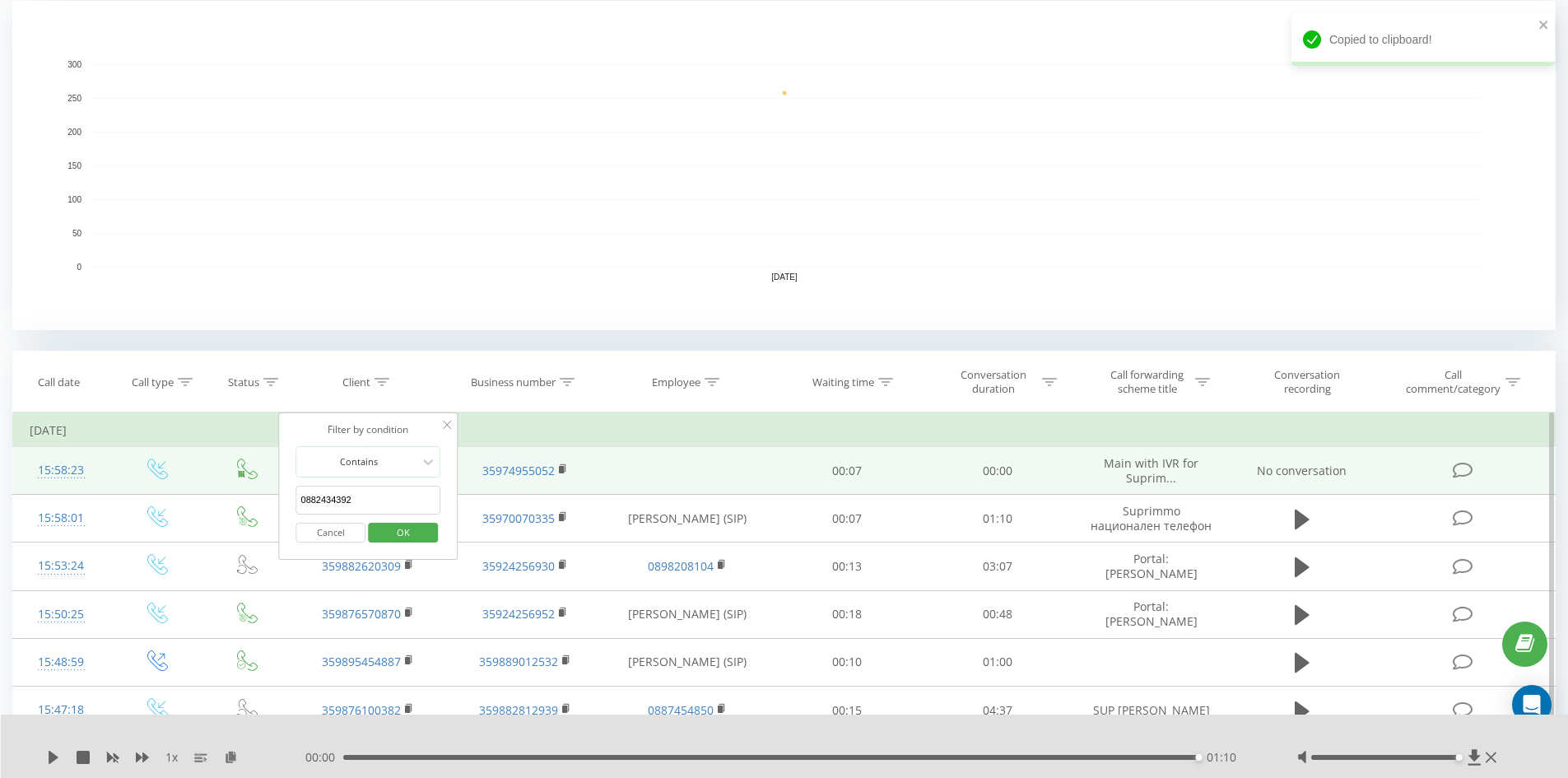
drag, startPoint x: 307, startPoint y: 495, endPoint x: 277, endPoint y: 467, distance: 41.0
type input "359882434392"
click button "OK" at bounding box center [403, 533] width 70 height 20
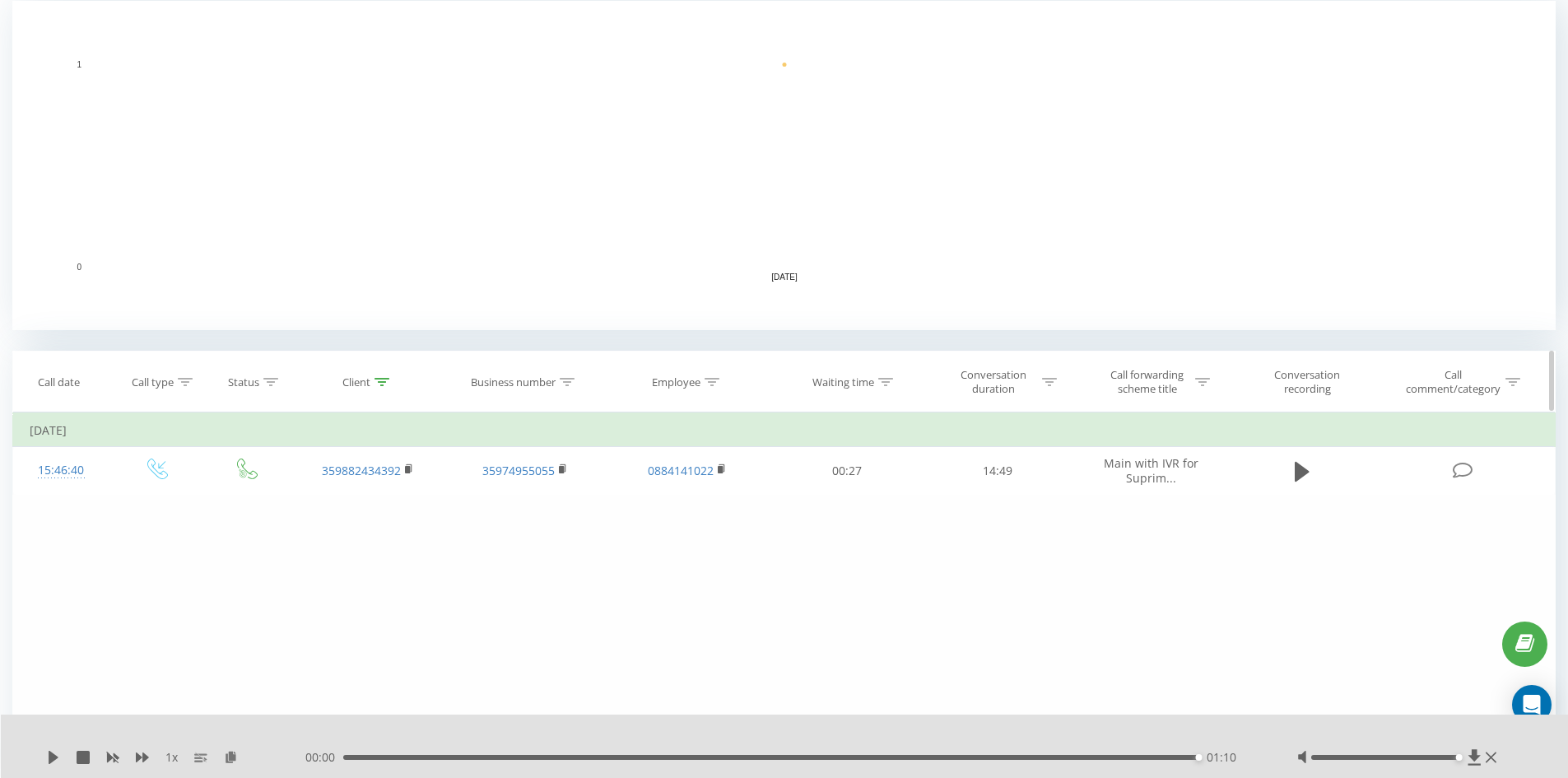
click at [385, 380] on icon at bounding box center [381, 381] width 15 height 8
drag, startPoint x: 376, startPoint y: 502, endPoint x: 239, endPoint y: 503, distance: 137.0
click at [240, 503] on div "Filter by condition Equal Enter value Cancel OK Filter by condition Equal Enter…" at bounding box center [784, 598] width 1544 height 371
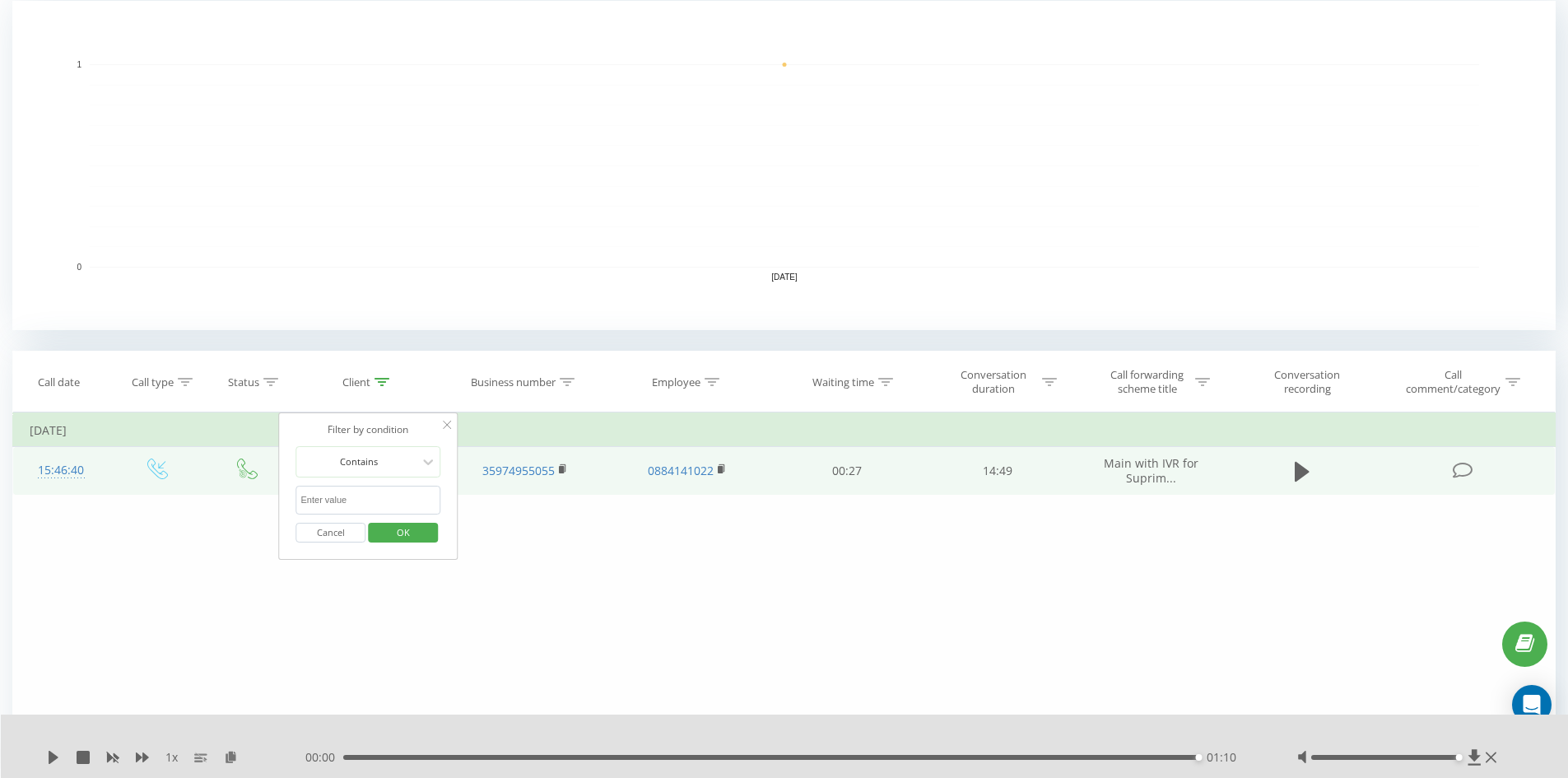
click button "OK" at bounding box center [403, 533] width 70 height 20
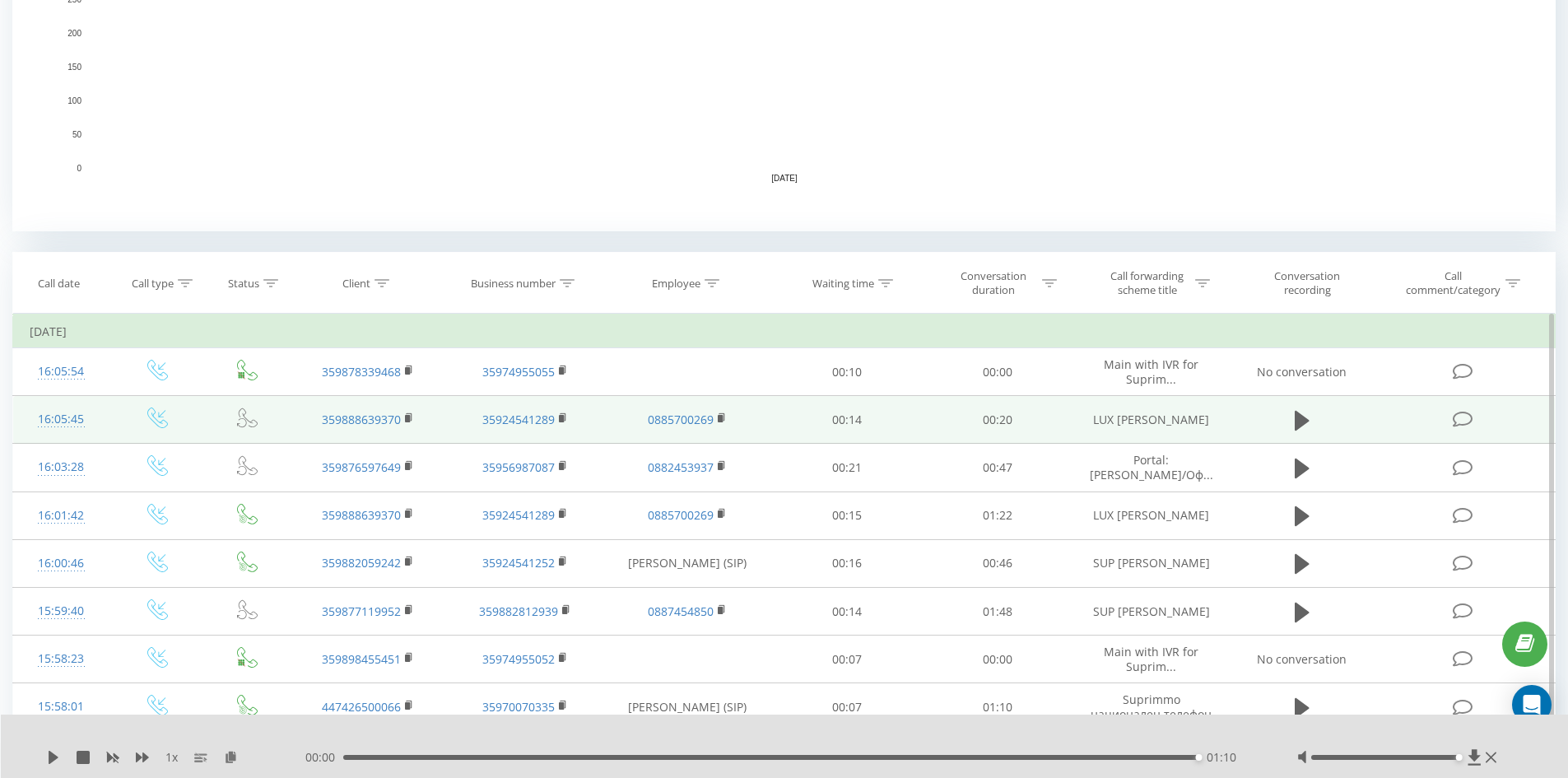
scroll to position [606, 0]
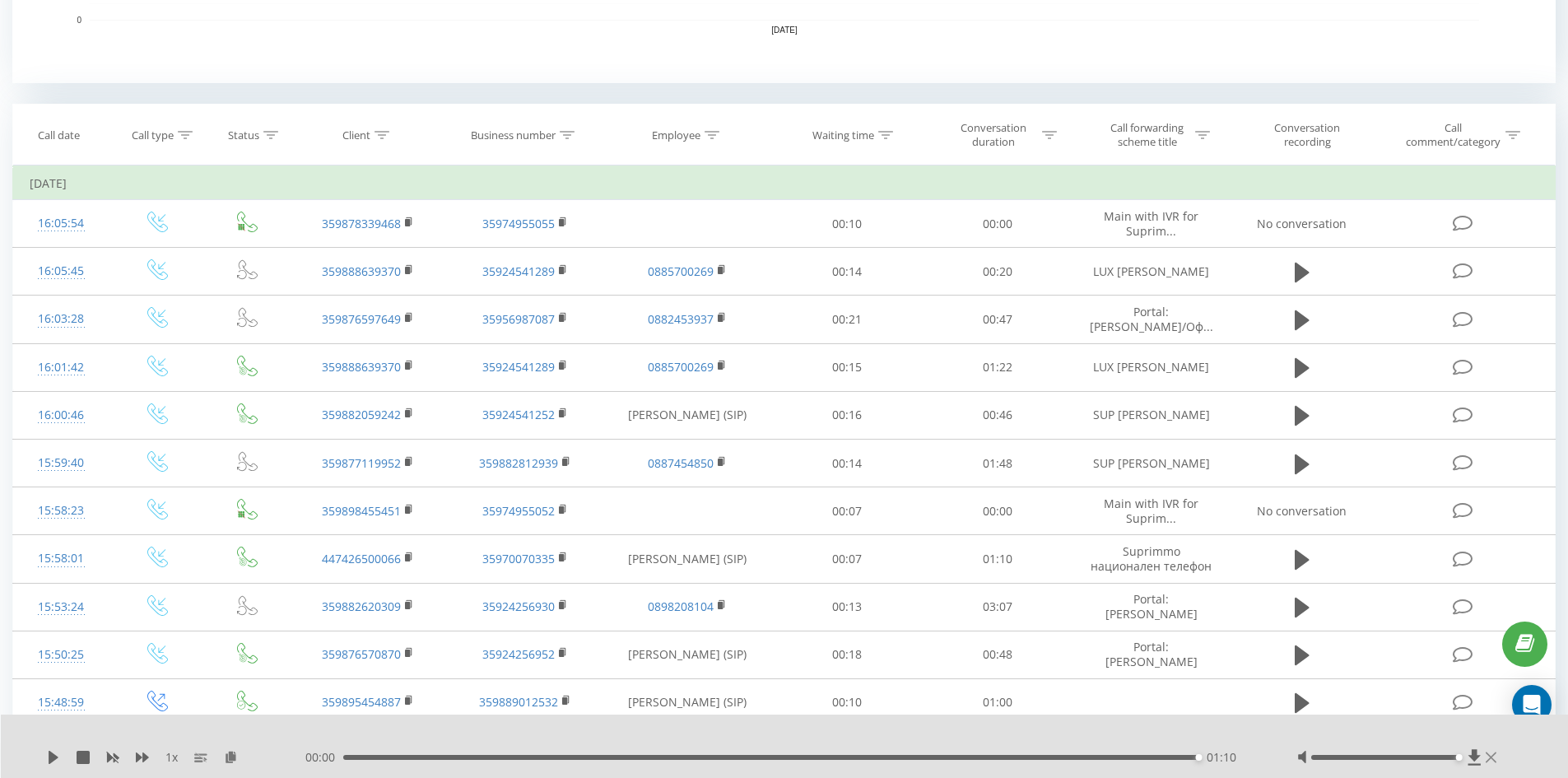
click at [1490, 759] on icon at bounding box center [1490, 757] width 11 height 11
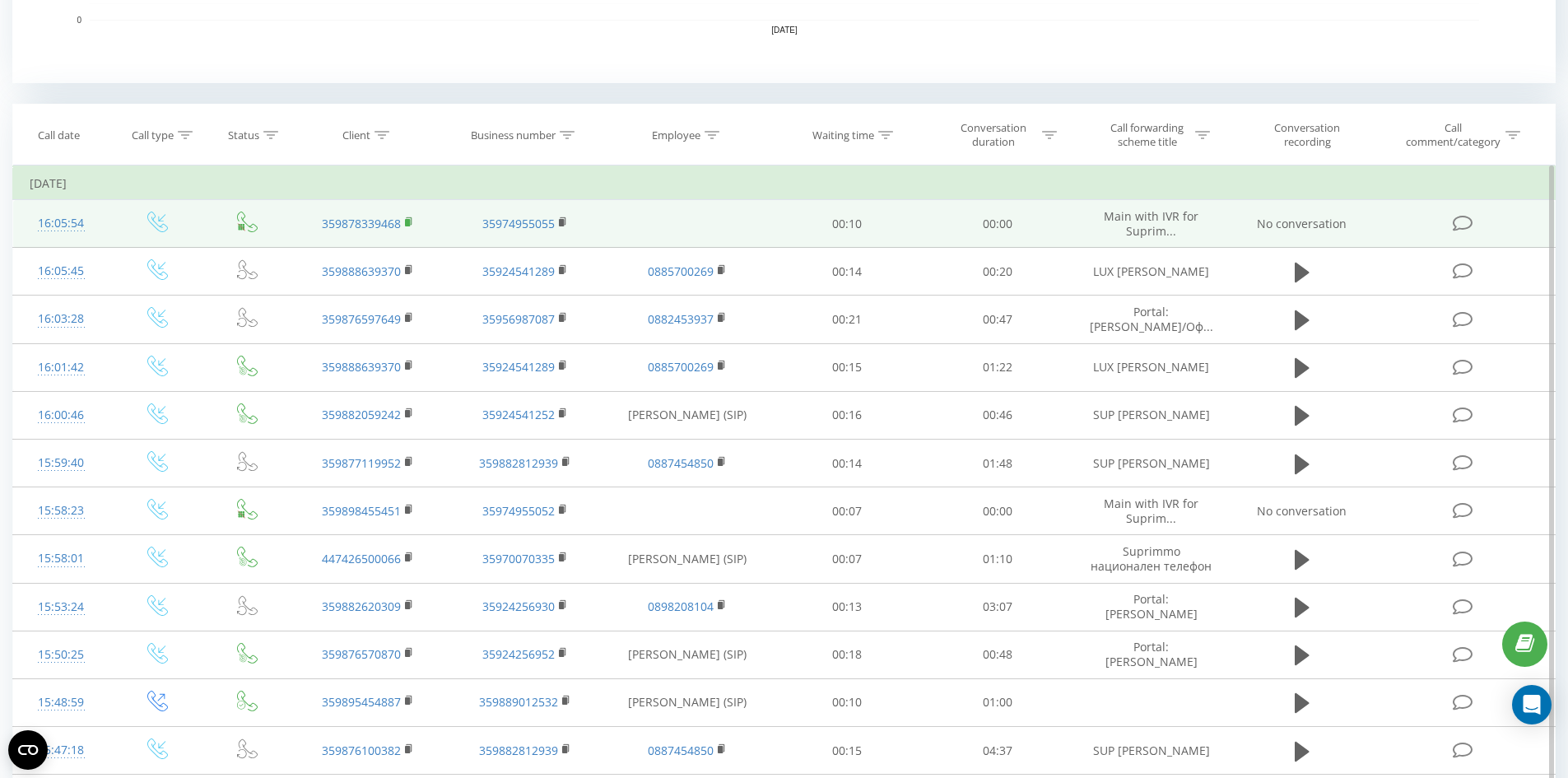
click at [408, 221] on rect at bounding box center [407, 223] width 5 height 8
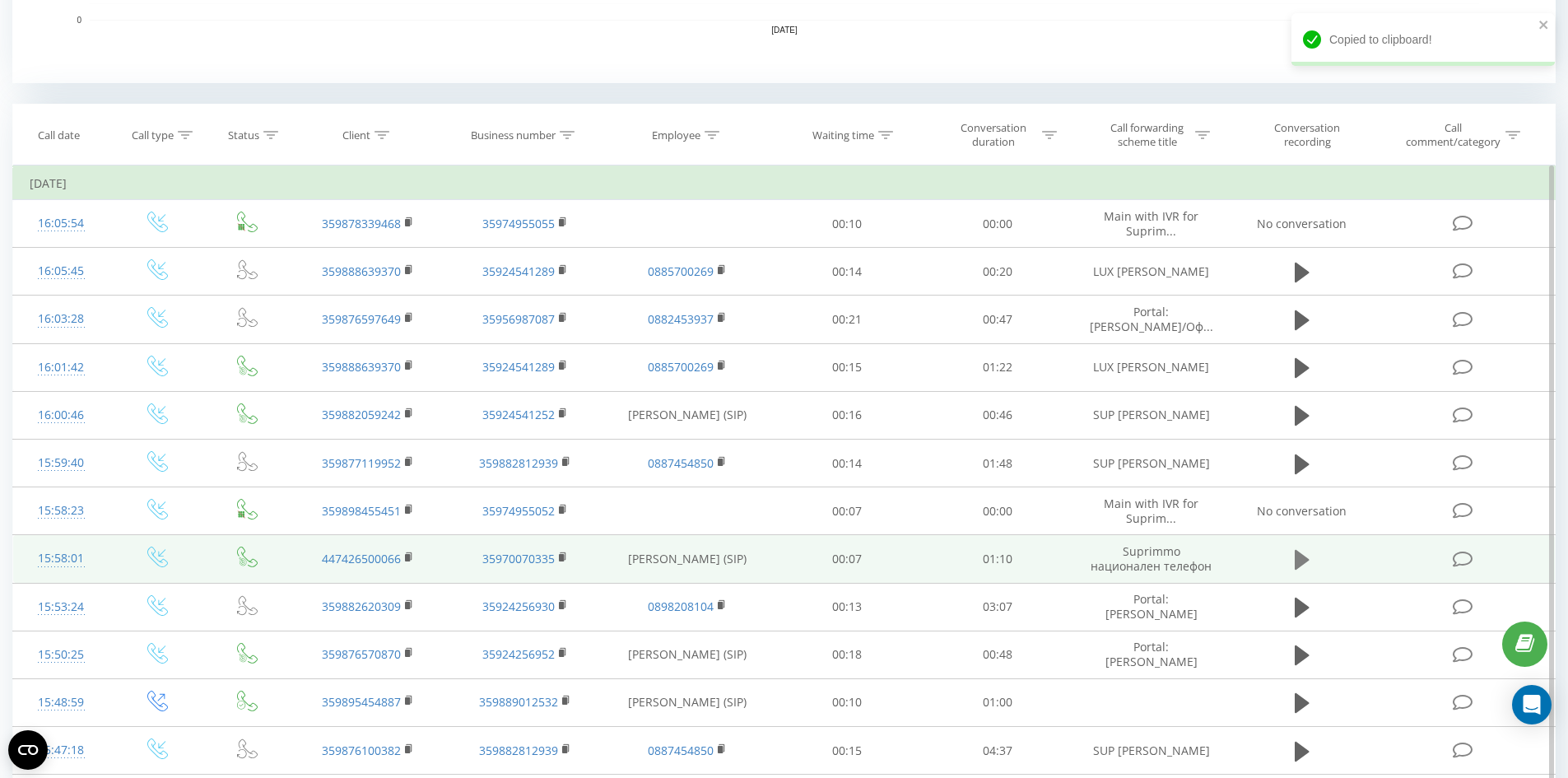
click at [1300, 558] on icon at bounding box center [1301, 560] width 15 height 19
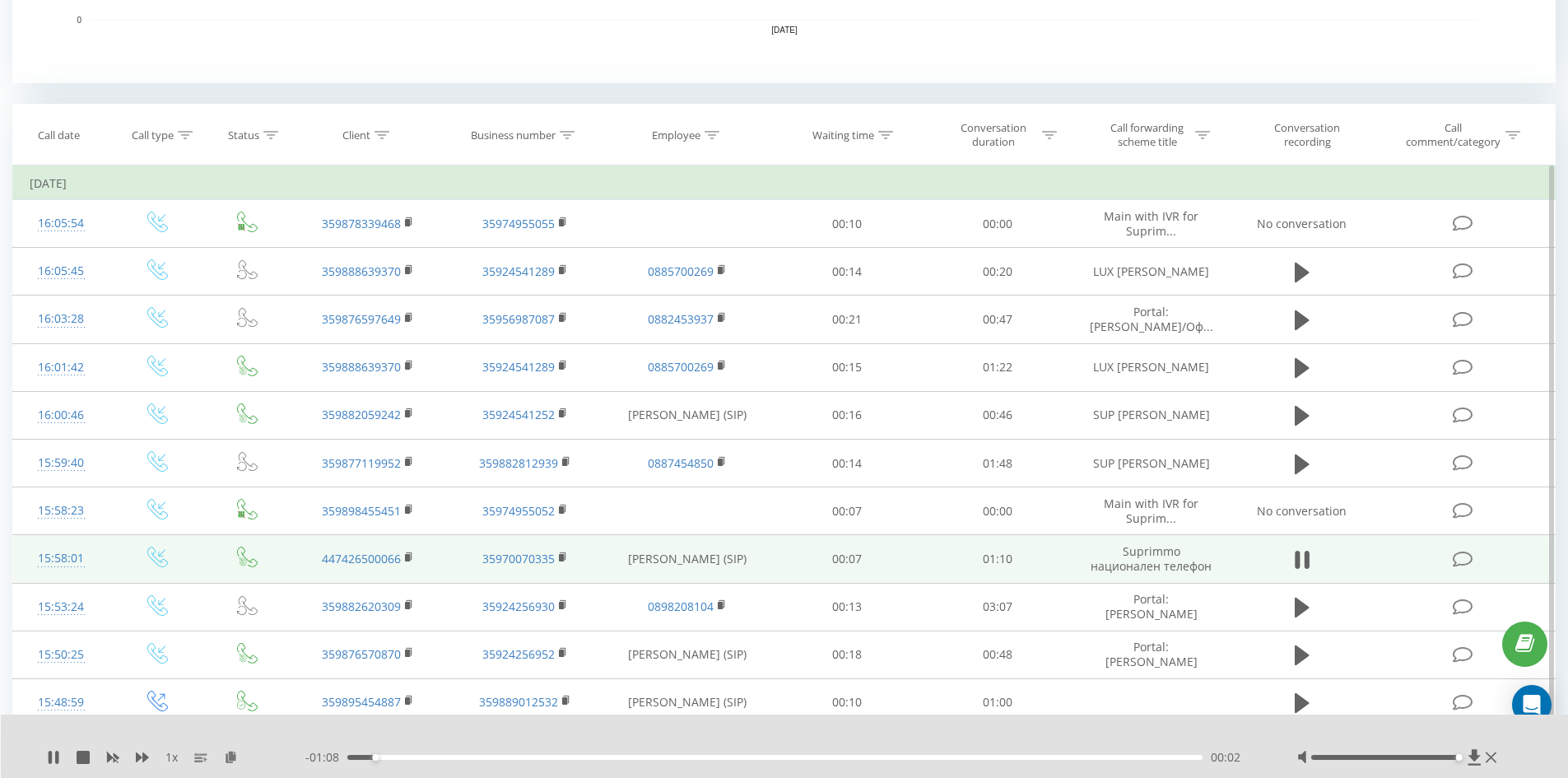
click at [477, 758] on div "00:02" at bounding box center [775, 757] width 856 height 5
click at [513, 762] on div "- 00:59 00:11 00:11" at bounding box center [781, 757] width 951 height 16
click at [557, 760] on div "- 00:59 00:11 00:11" at bounding box center [781, 757] width 951 height 16
click at [561, 757] on div "00:12" at bounding box center [775, 757] width 856 height 5
click at [551, 757] on div "00:19" at bounding box center [775, 757] width 856 height 5
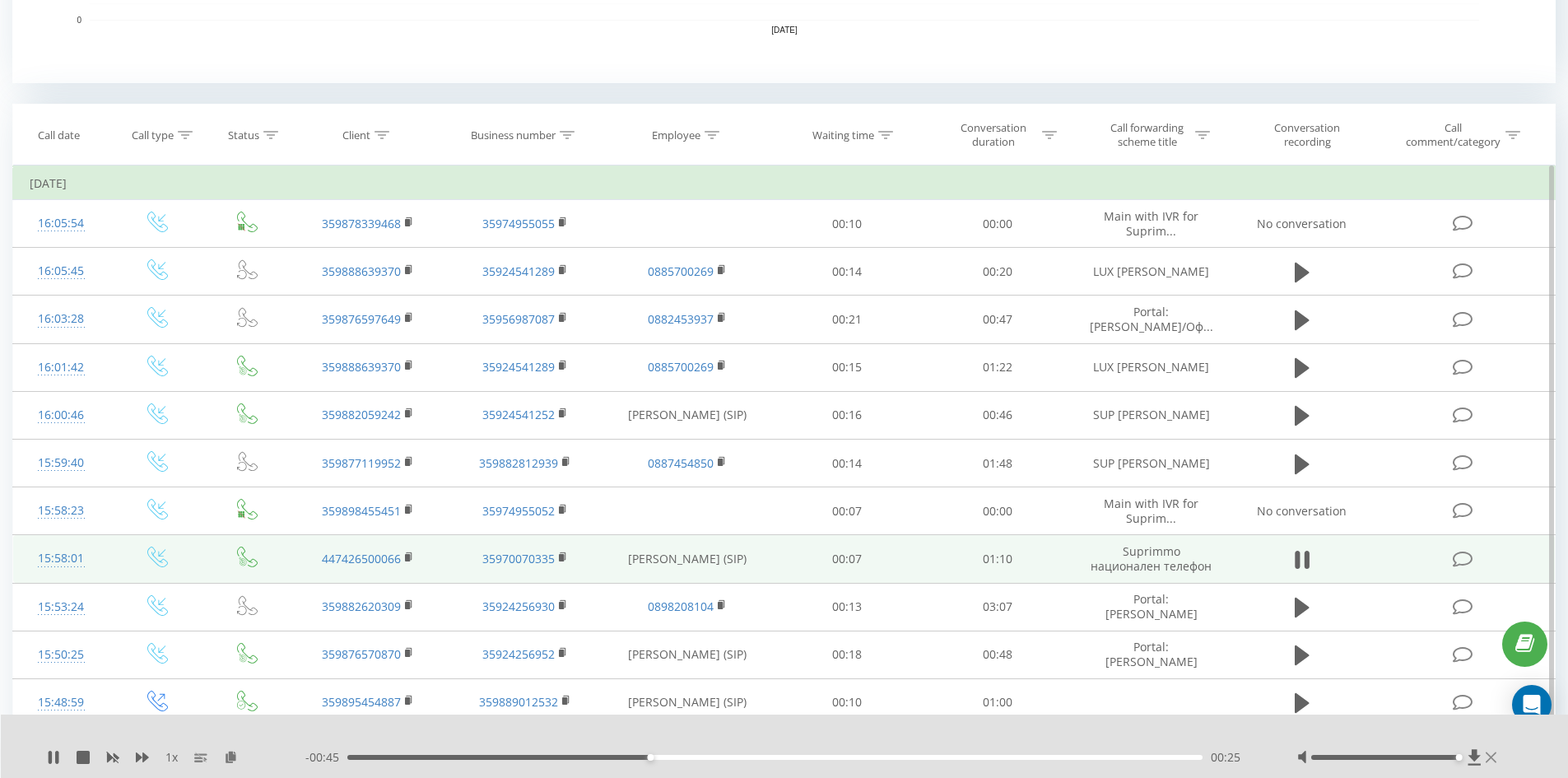
click at [1495, 757] on icon at bounding box center [1490, 758] width 11 height 14
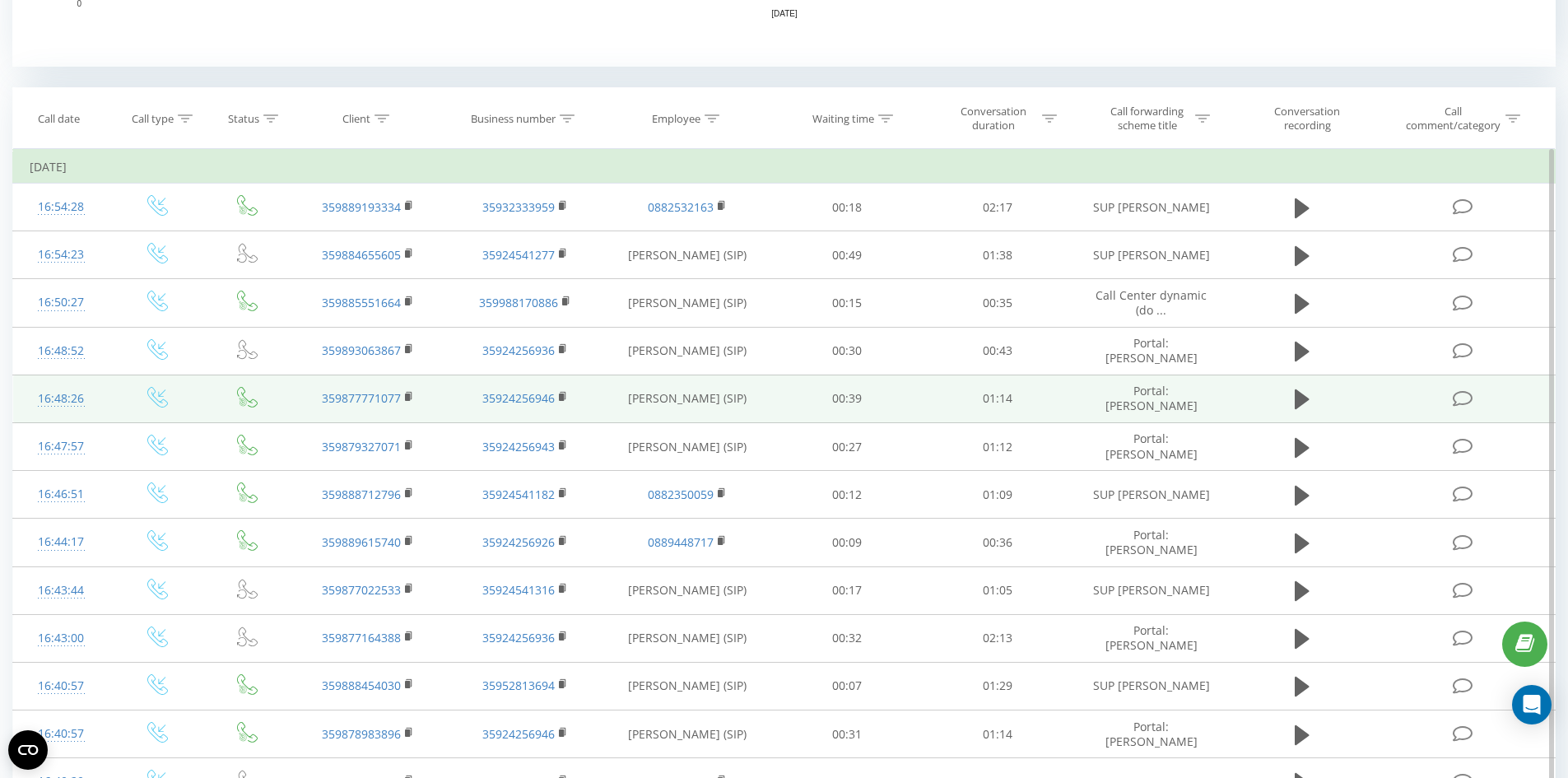
scroll to position [659, 0]
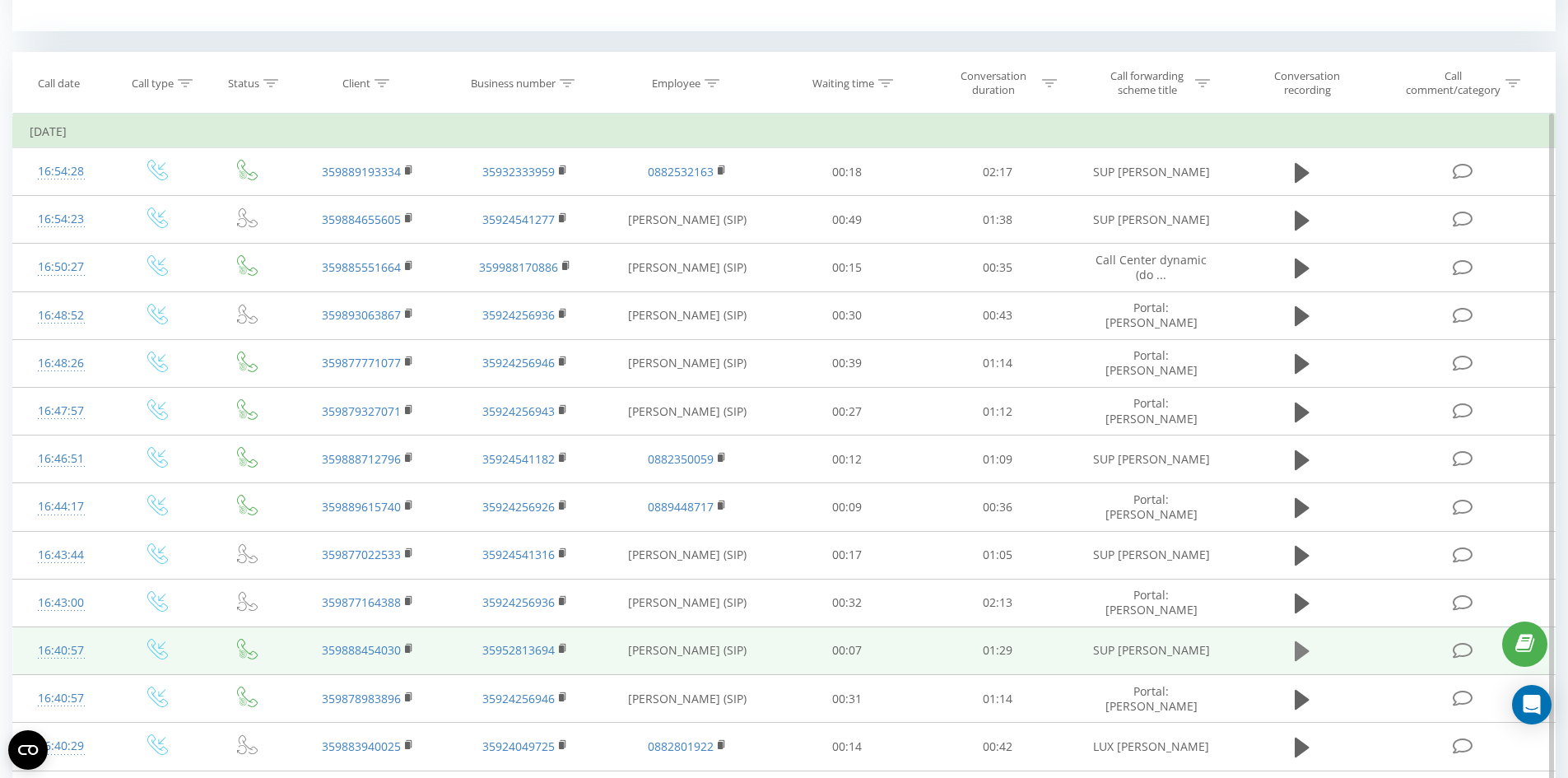
click at [1294, 647] on icon at bounding box center [1301, 651] width 15 height 23
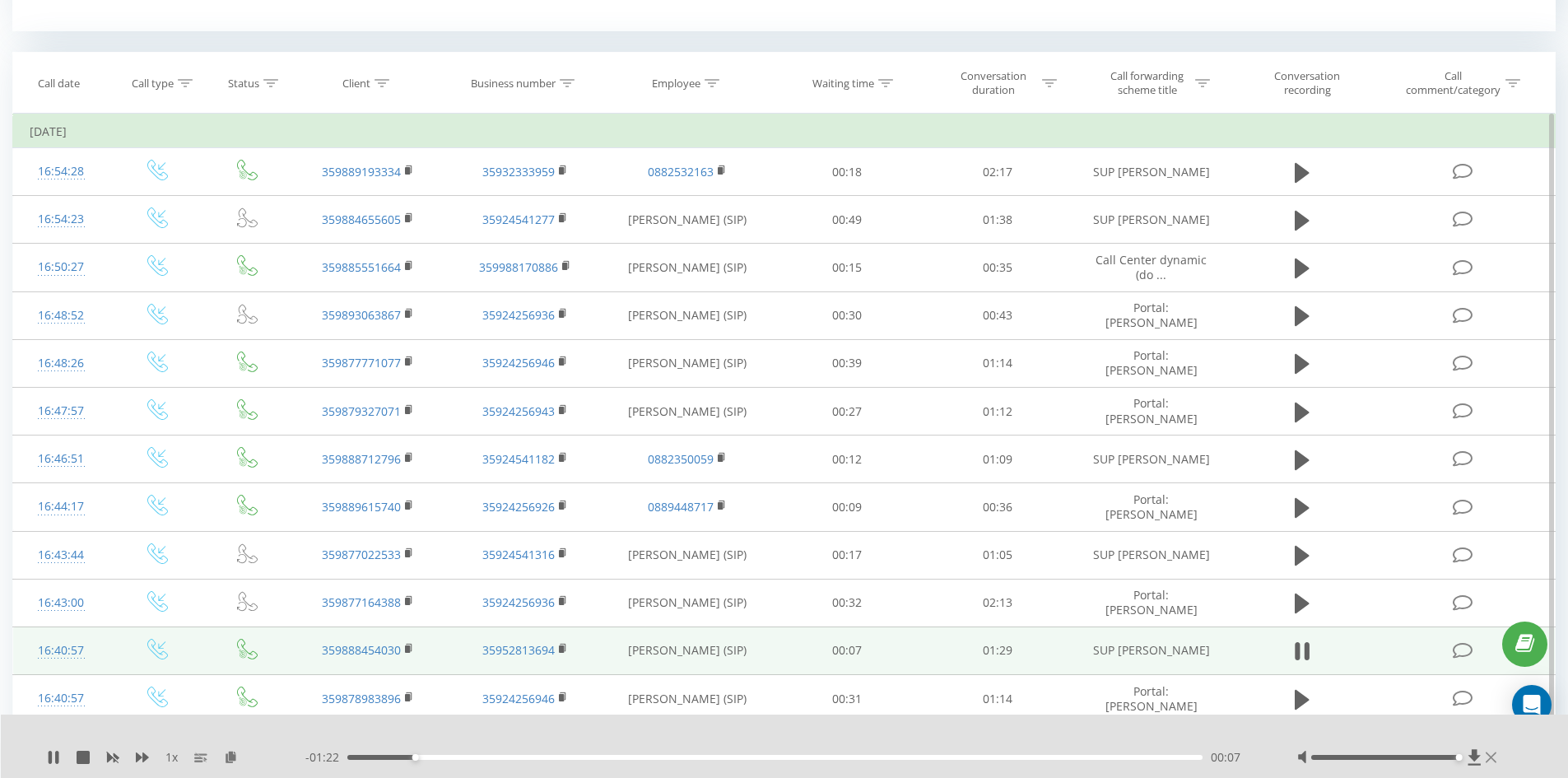
drag, startPoint x: 1388, startPoint y: 757, endPoint x: 1495, endPoint y: 759, distance: 107.0
click at [1495, 759] on div at bounding box center [1399, 757] width 204 height 16
click at [408, 647] on rect at bounding box center [407, 649] width 5 height 8
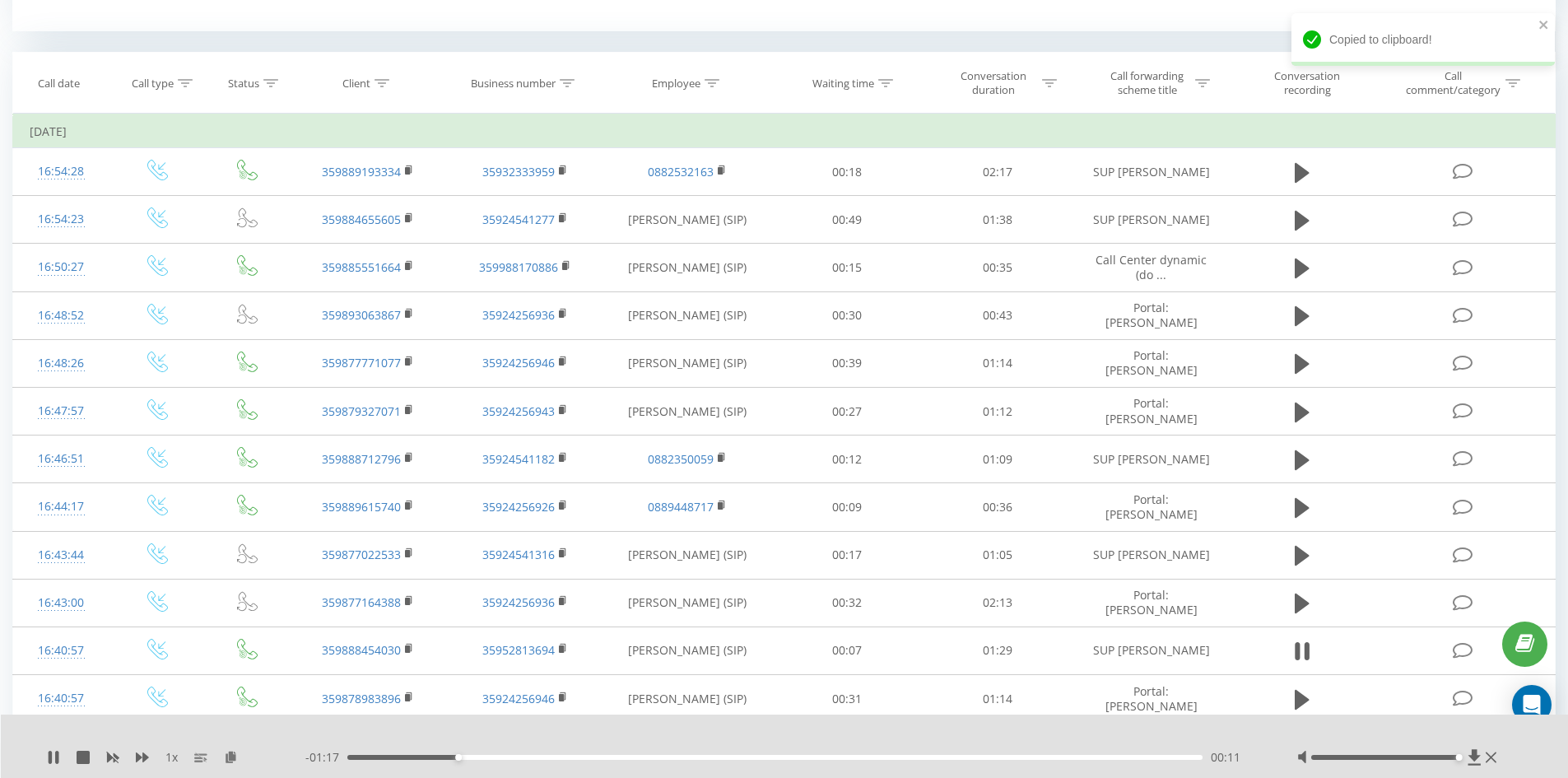
click at [492, 756] on div "00:11" at bounding box center [775, 757] width 856 height 5
click at [55, 756] on icon at bounding box center [53, 758] width 14 height 14
